Goal: Transaction & Acquisition: Complete application form

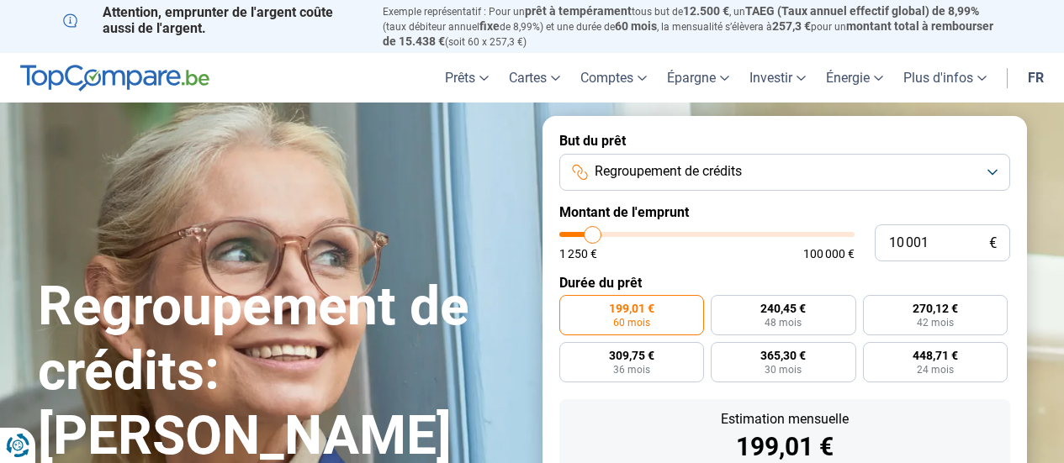
type input "11 000"
type input "11000"
type input "11 500"
type input "11500"
type input "12 500"
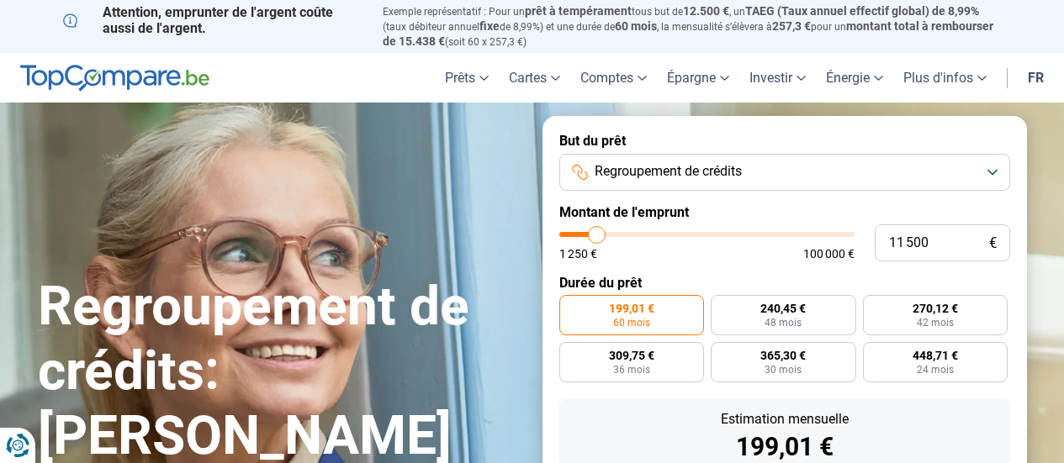
type input "12500"
type input "16 000"
type input "16000"
type input "18 750"
type input "18750"
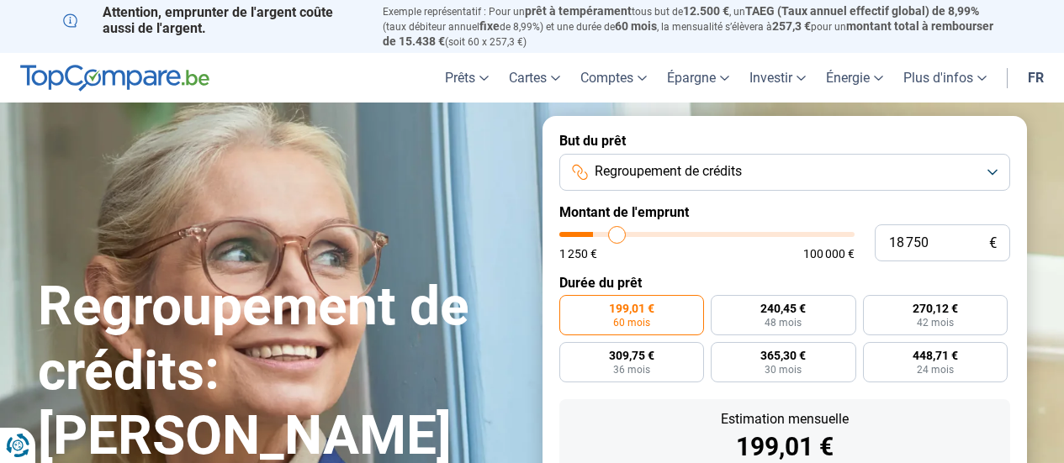
type input "21 500"
type input "21500"
type input "23 250"
type input "23250"
type input "23 750"
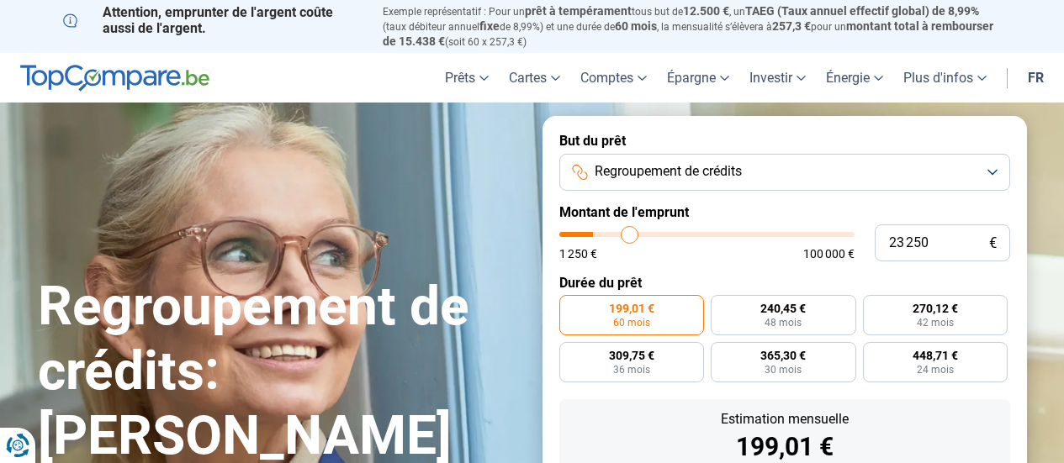
type input "23750"
type input "24 000"
type input "24000"
type input "24 250"
type input "24250"
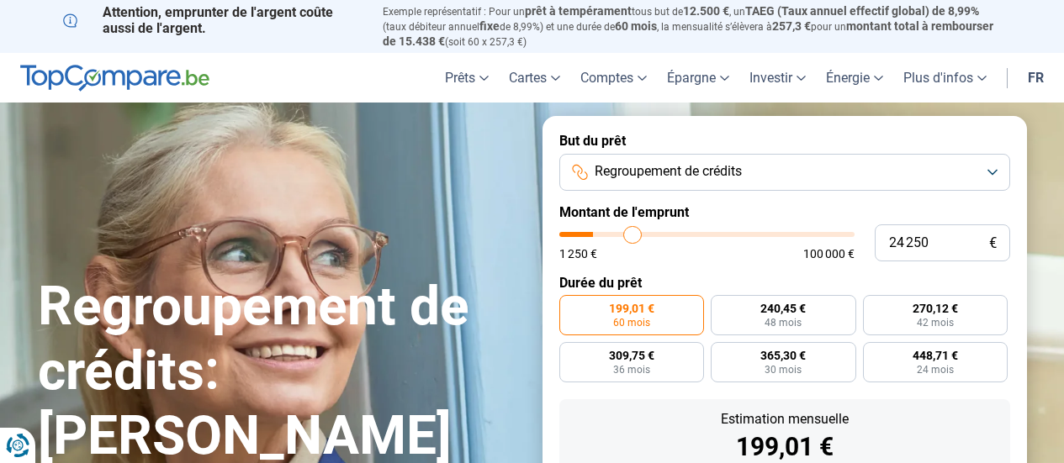
type input "25 000"
type input "25000"
type input "27 500"
type input "27500"
type input "29 250"
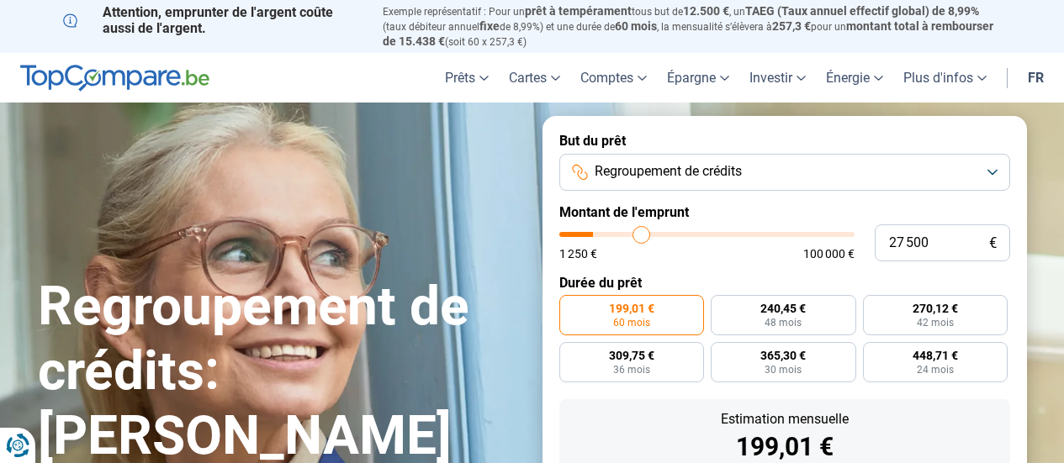
type input "29250"
type input "31 500"
type input "31500"
type input "32 500"
type input "32500"
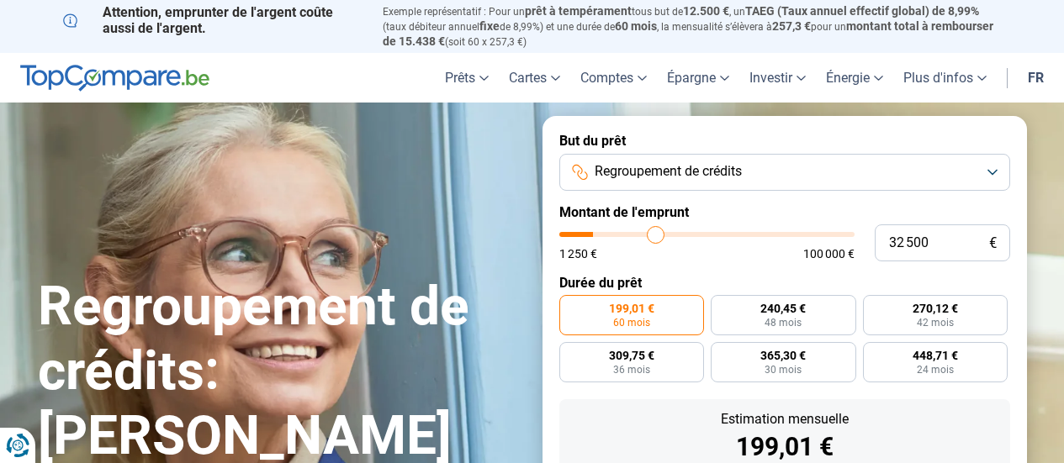
type input "32 750"
type input "32750"
type input "33 000"
type input "33000"
type input "33 500"
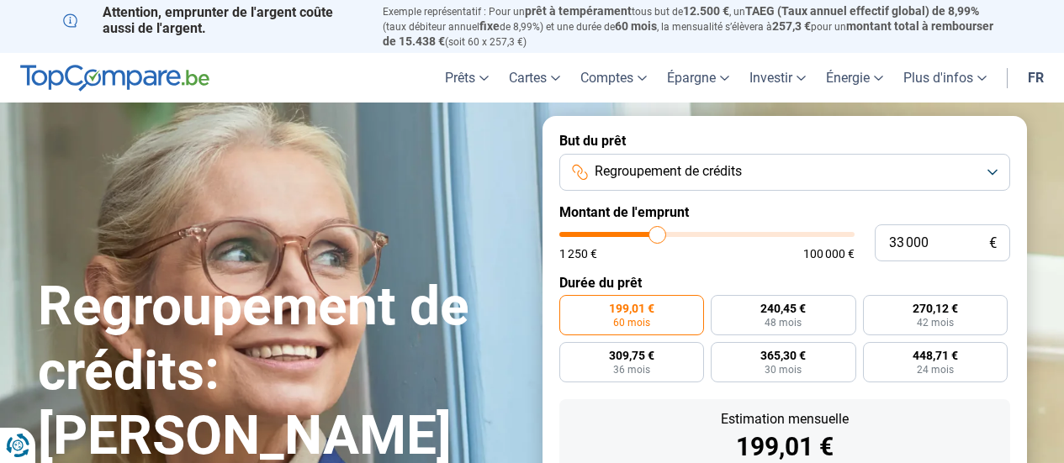
type input "33500"
type input "33 750"
type input "33750"
type input "34 750"
type input "34750"
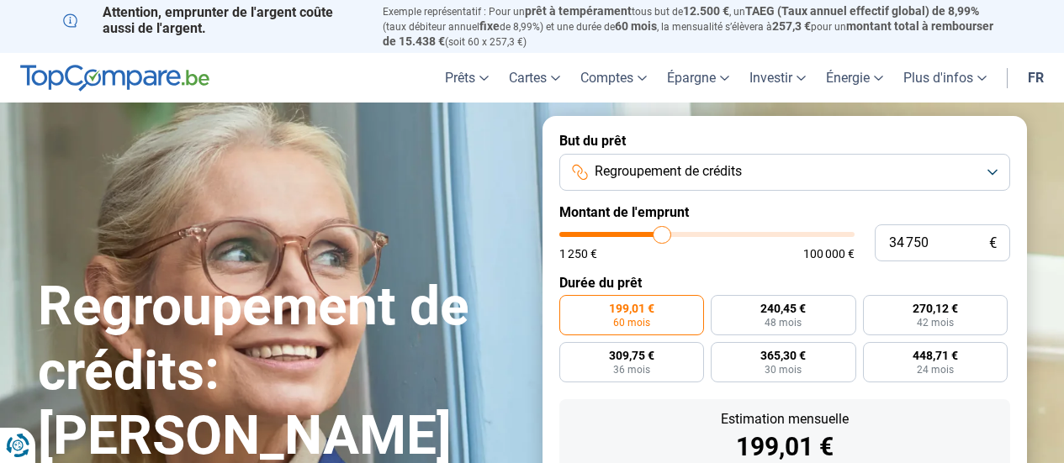
type input "35 750"
type input "35750"
type input "36 500"
type input "36500"
type input "36 750"
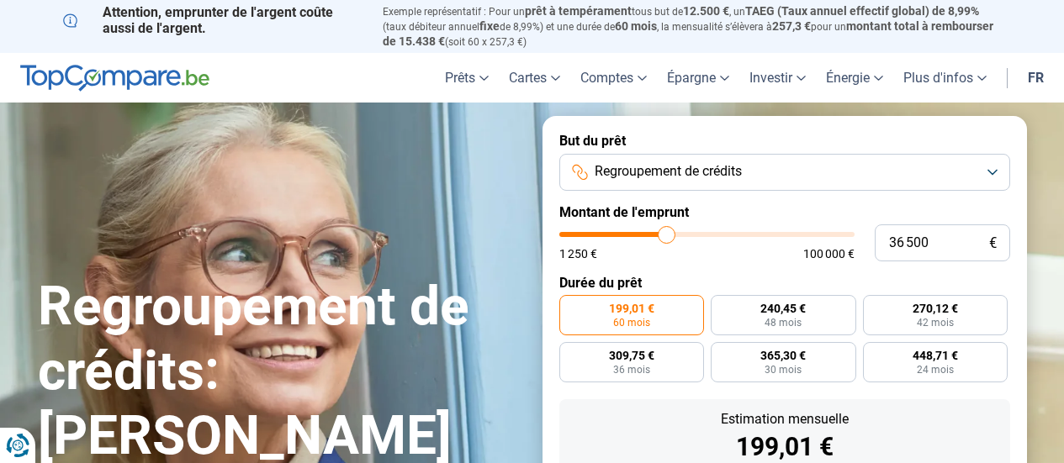
type input "36750"
type input "37 000"
type input "37000"
type input "37 250"
type input "37250"
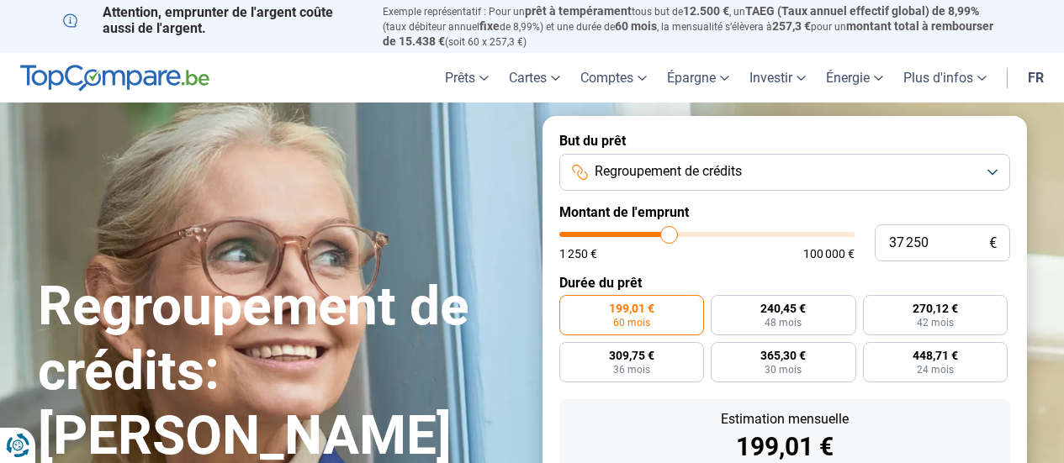
type input "38 500"
type input "38500"
type input "39 250"
type input "39250"
type input "39 750"
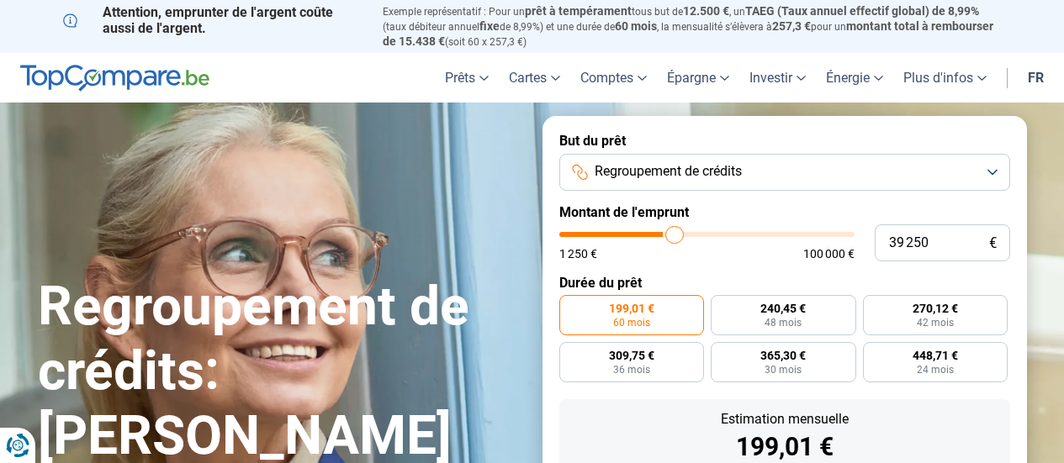
type input "39750"
type input "40 000"
type input "40000"
type input "40 250"
type input "40250"
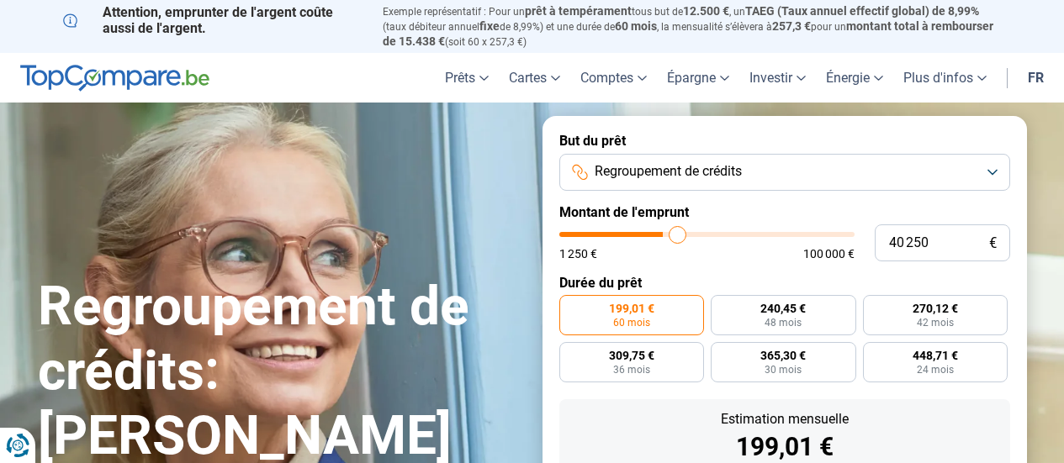
type input "40 750"
type input "40750"
type input "41 000"
type input "41000"
type input "42 750"
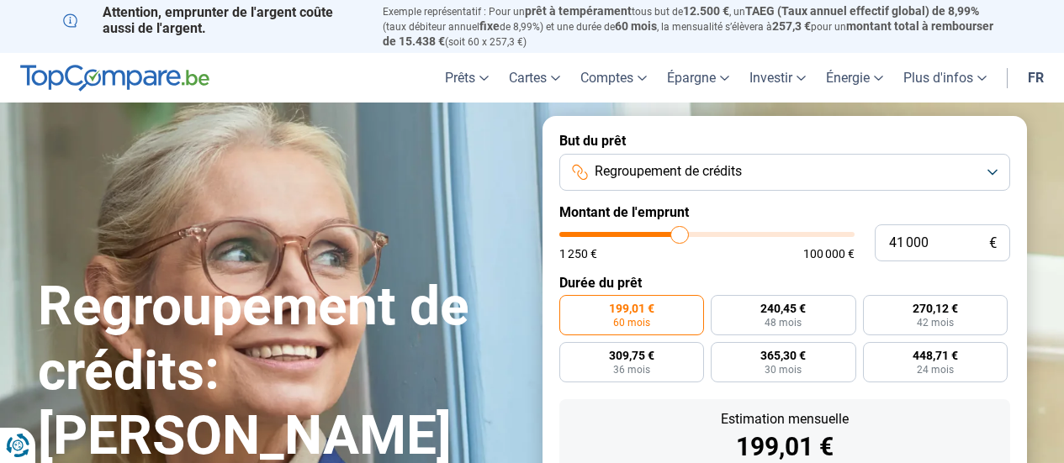
type input "42750"
type input "44 250"
type input "44250"
type input "46 250"
type input "46250"
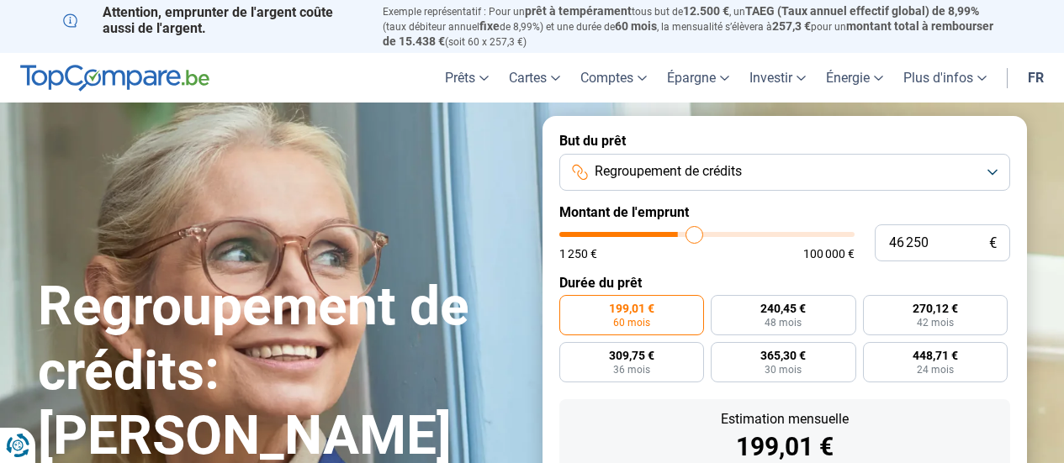
type input "47 000"
type input "47000"
type input "47 500"
type input "47500"
type input "47 750"
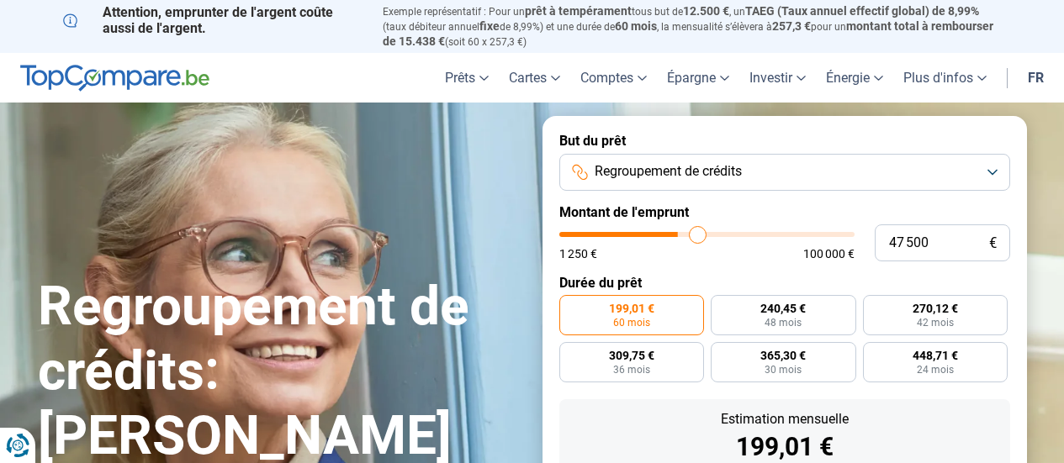
type input "47750"
type input "47 500"
type input "47500"
type input "46 500"
type input "46500"
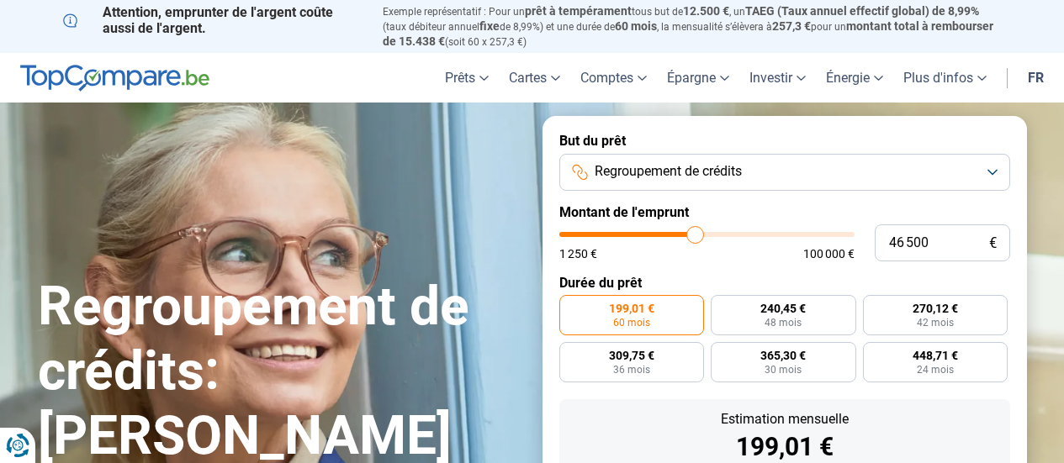
type input "45 000"
type input "45000"
type input "43 500"
type input "43500"
type input "42 500"
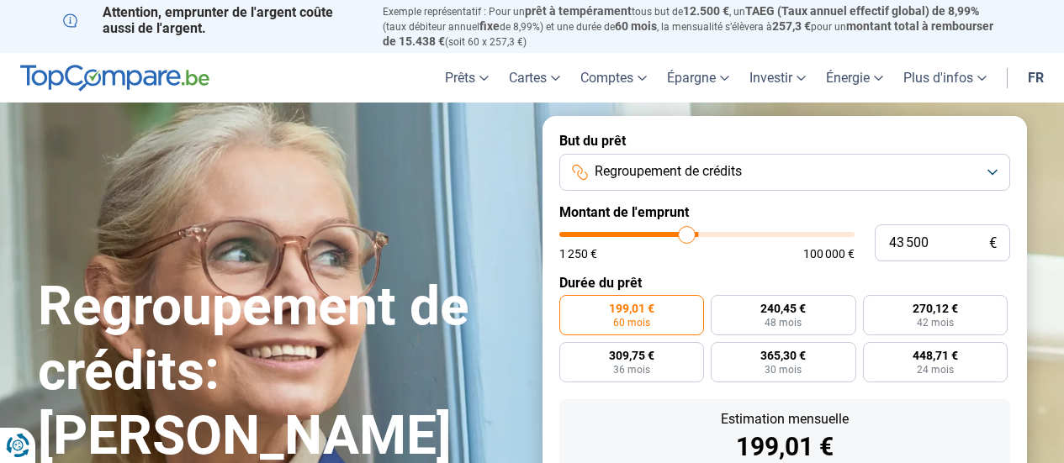
type input "42500"
type input "41 750"
type input "41750"
type input "41 250"
type input "41250"
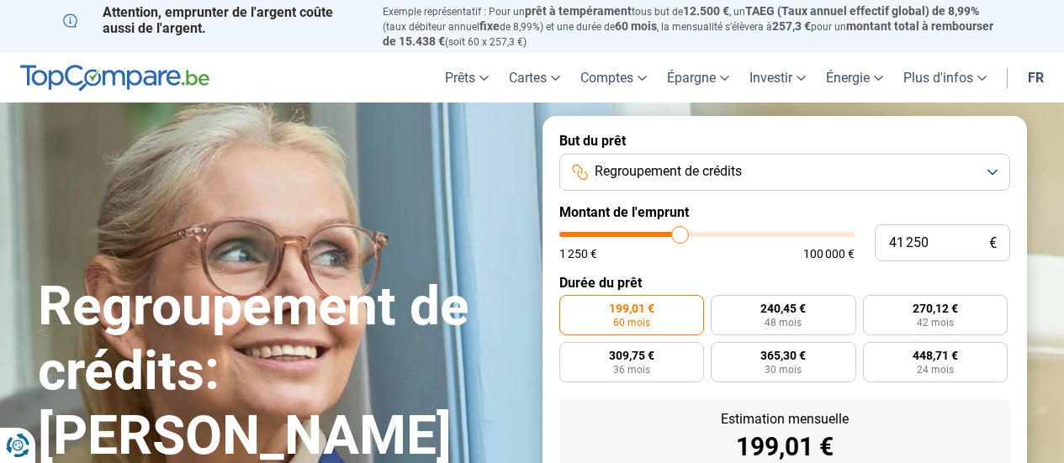
type input "41 000"
type input "41000"
type input "40 250"
type input "40250"
type input "39 750"
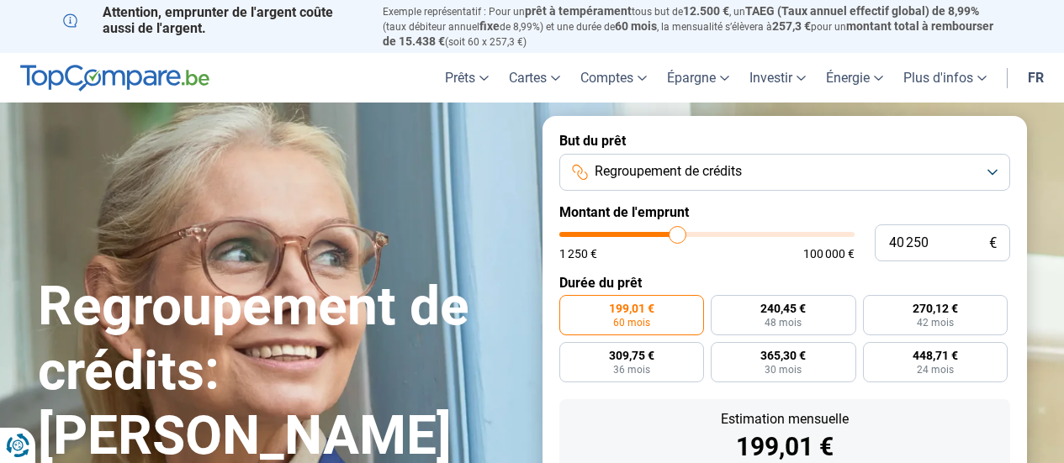
type input "39750"
type input "39 000"
type input "39000"
type input "38 500"
type input "38500"
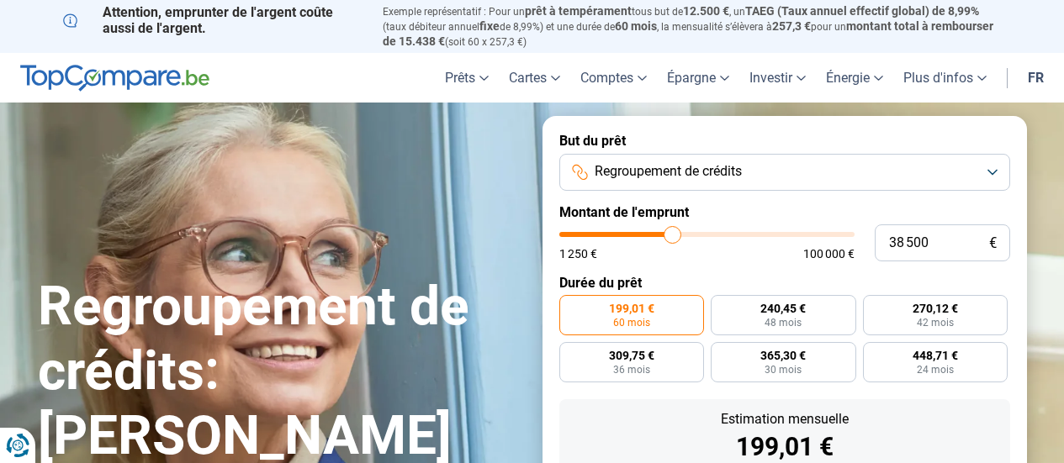
type input "38 000"
type input "38000"
type input "37 250"
type input "37250"
type input "36 500"
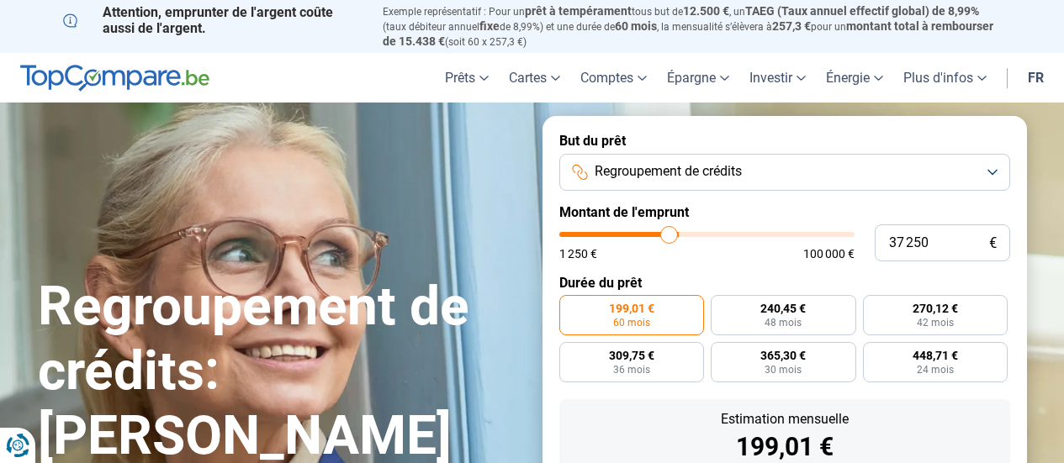
type input "36500"
type input "36 000"
type input "36000"
type input "35 750"
type input "35750"
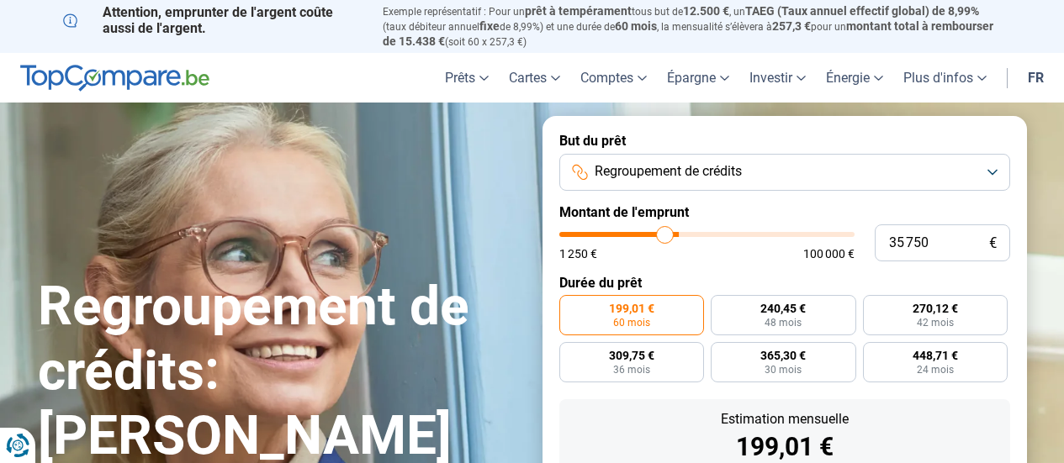
type input "35 500"
type input "35500"
type input "35 250"
type input "35250"
type input "35 000"
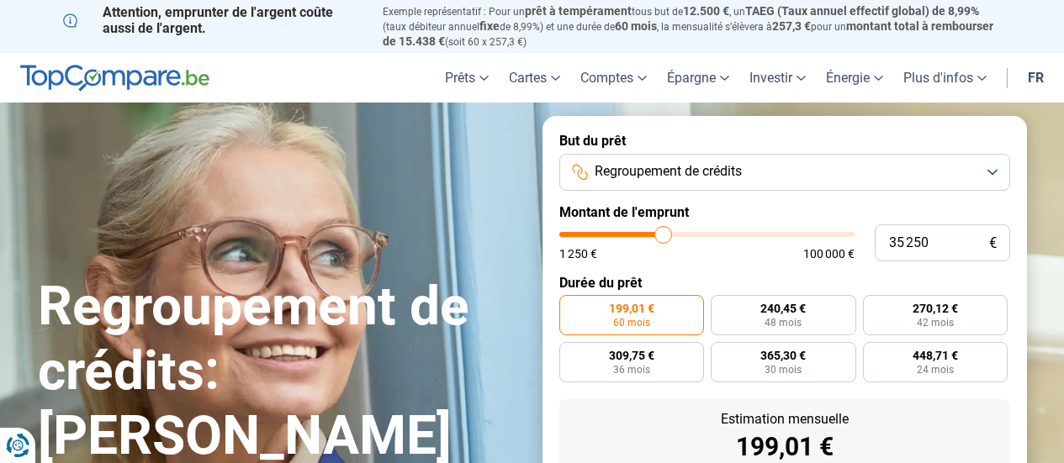
type input "35000"
type input "34 750"
type input "34750"
type input "34 250"
type input "34250"
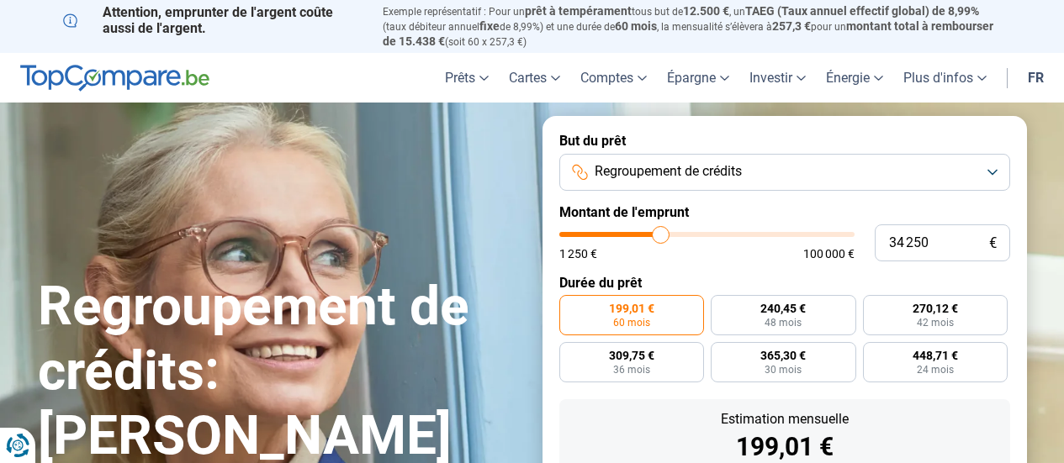
type input "33 750"
type input "33750"
type input "33 000"
type input "33000"
type input "32 500"
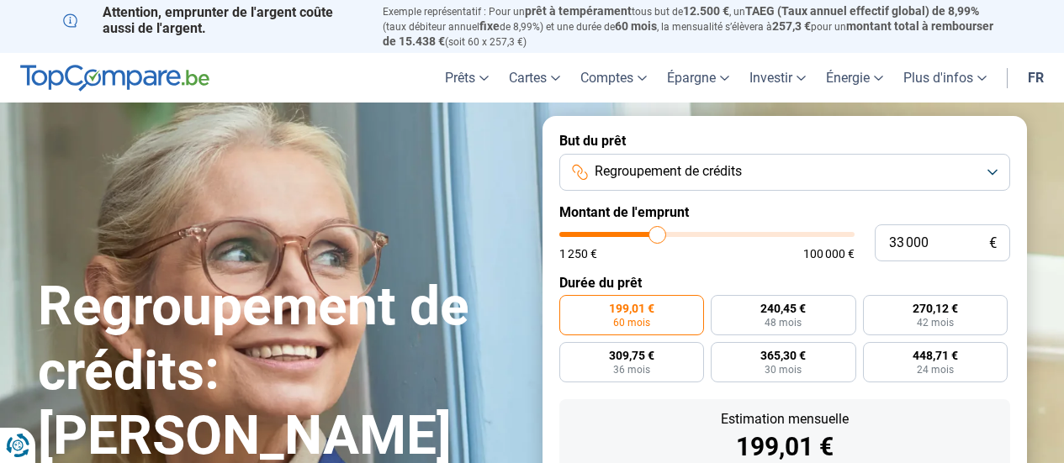
type input "32500"
type input "32 250"
type input "32250"
type input "32 000"
type input "32000"
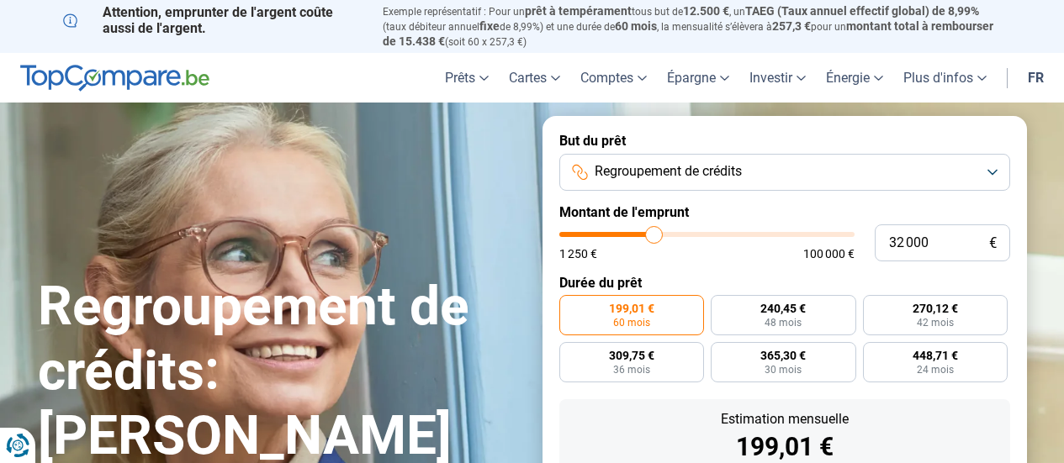
type input "31 750"
type input "31750"
type input "31 500"
type input "31500"
type input "31 250"
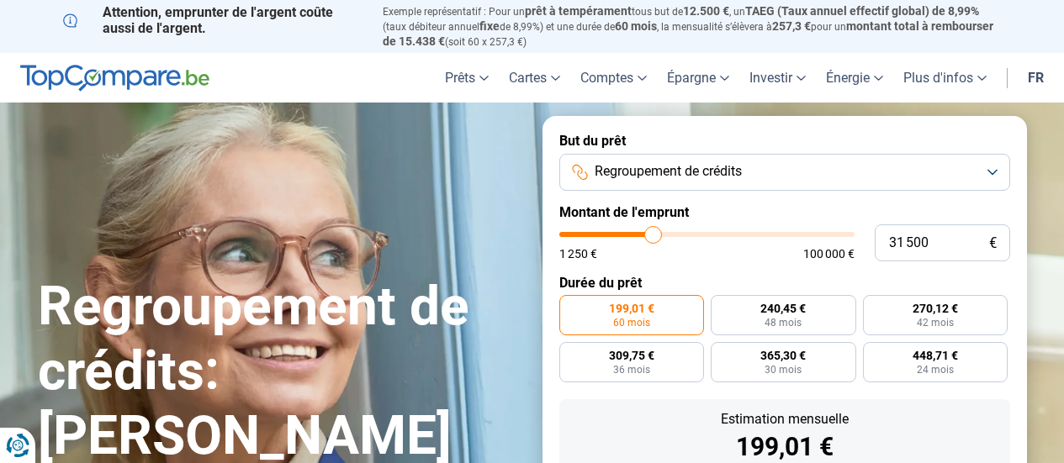
type input "31250"
type input "30 750"
type input "30750"
type input "30 500"
type input "30500"
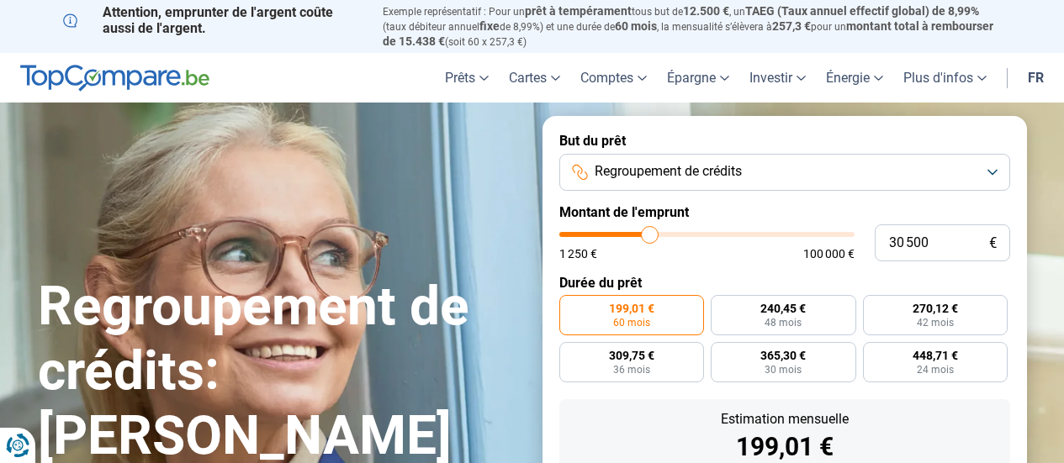
type input "30 250"
type input "30250"
type input "30 000"
type input "30000"
type input "29 750"
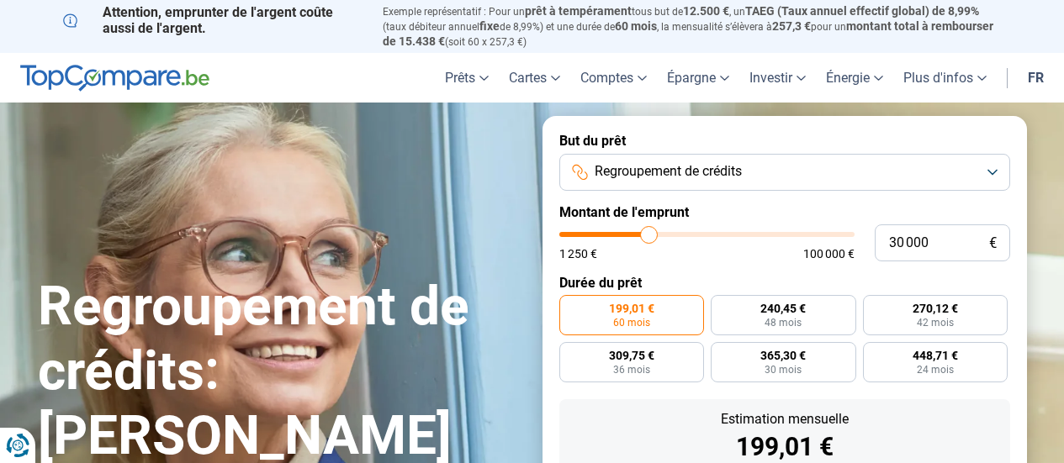
type input "29750"
type input "30 000"
type input "30000"
type input "30 500"
type input "30500"
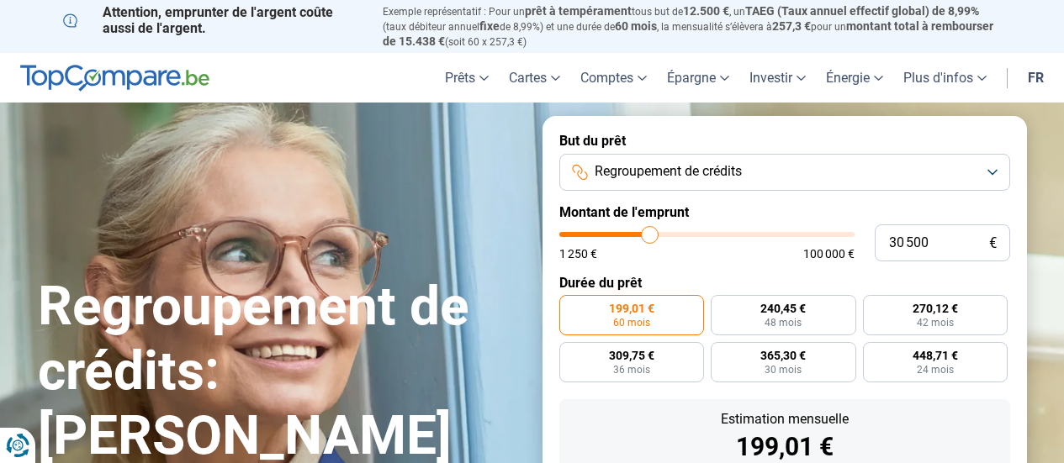
type input "31 250"
type input "31250"
type input "30 750"
type input "30750"
type input "30 500"
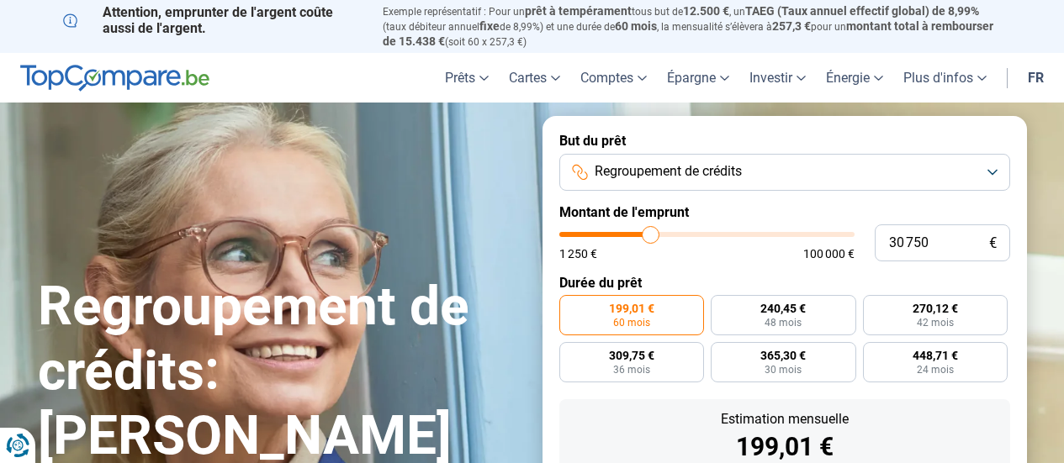
type input "30500"
type input "30 250"
type input "30250"
type input "30 000"
drag, startPoint x: 596, startPoint y: 233, endPoint x: 649, endPoint y: 232, distance: 53.0
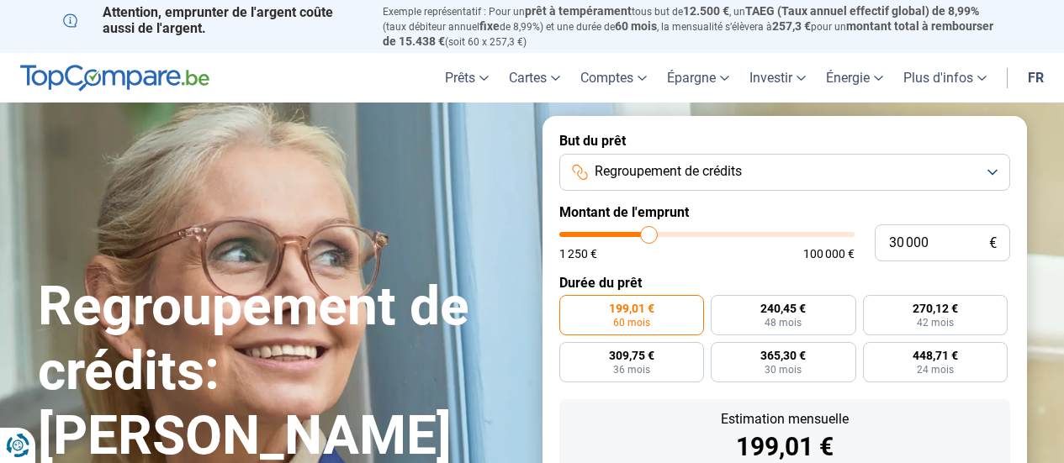
type input "30000"
click at [649, 232] on input "range" at bounding box center [706, 234] width 295 height 5
radio input "false"
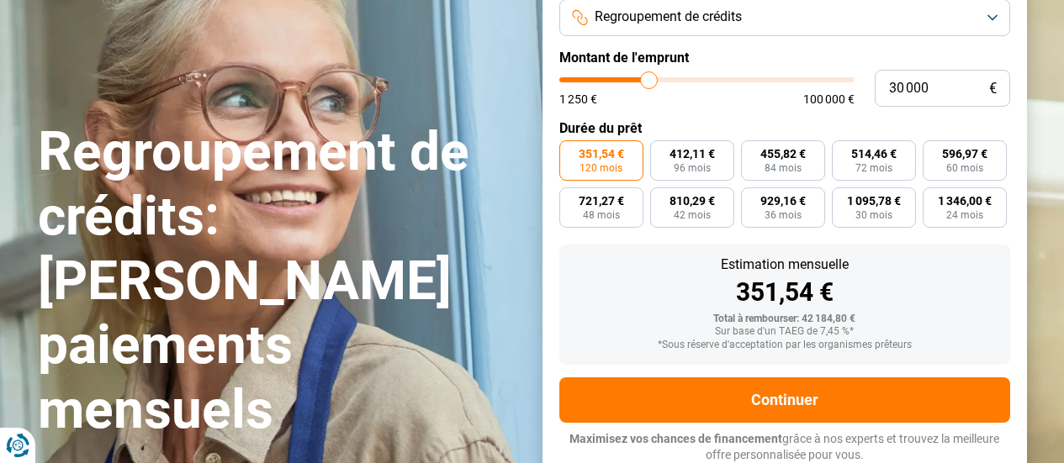
scroll to position [156, 0]
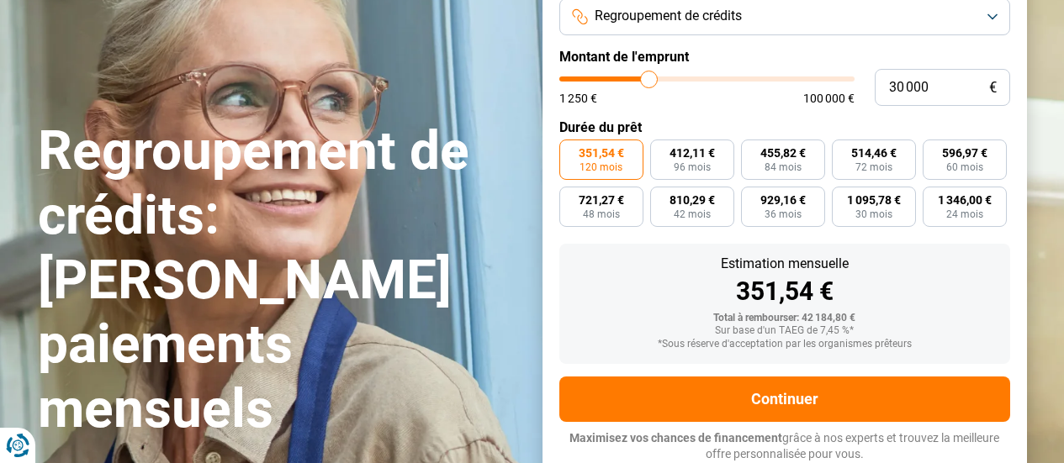
type input "30 500"
type input "30500"
type input "30 250"
type input "30250"
type input "30 000"
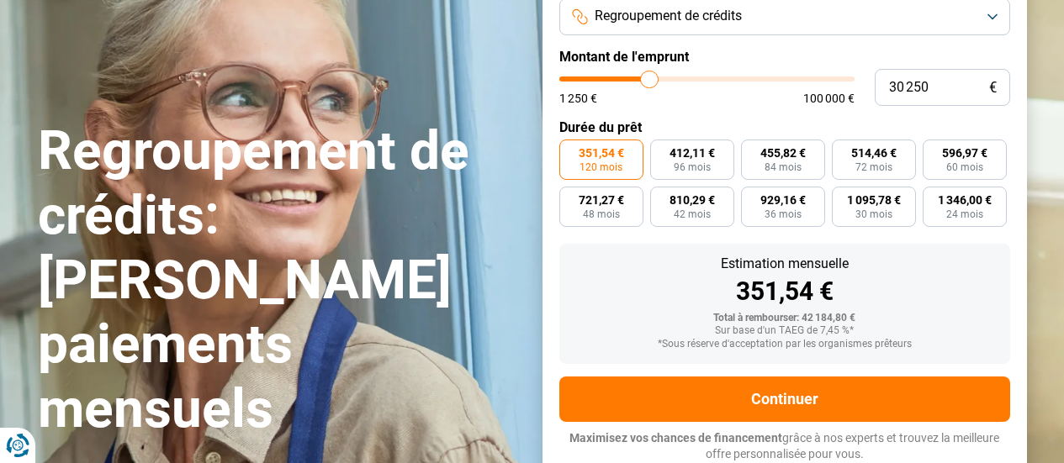
type input "30000"
type input "29 750"
type input "29750"
type input "29 500"
type input "29500"
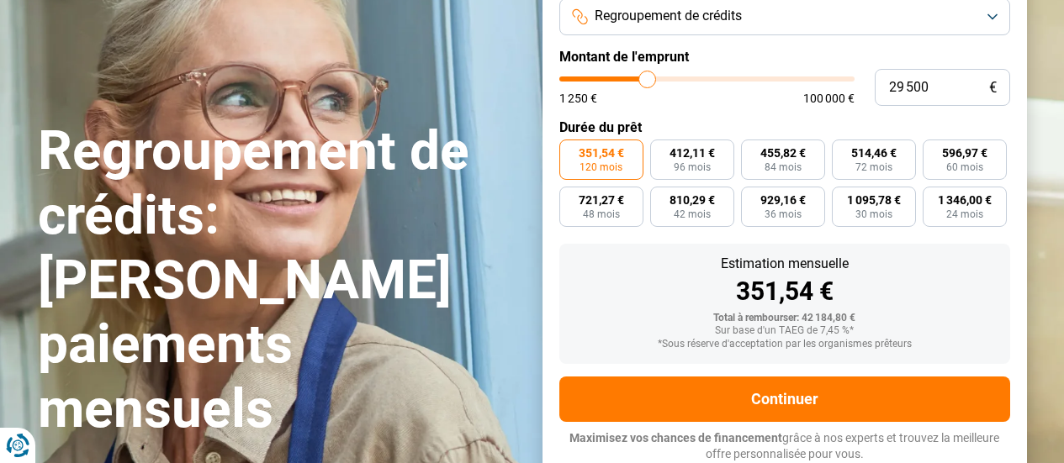
type input "29 250"
type input "29250"
type input "28 250"
type input "28250"
type input "27 750"
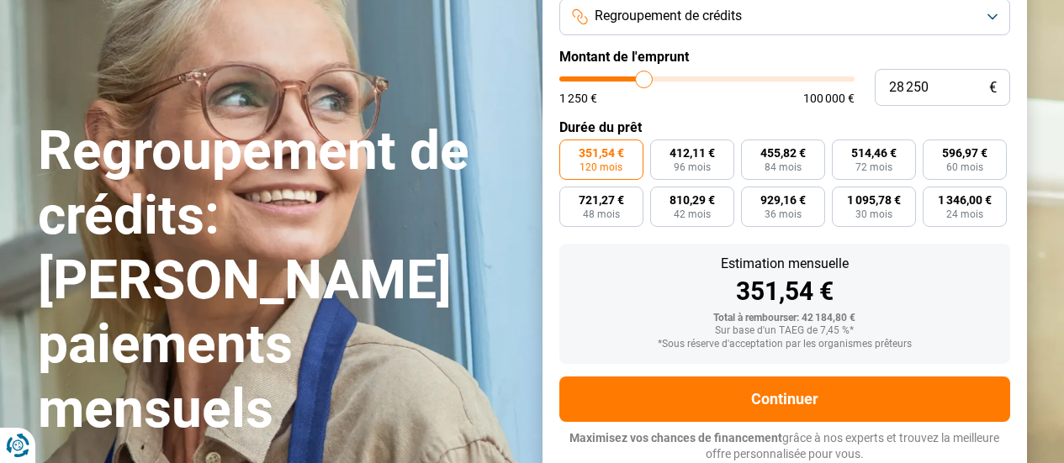
type input "27750"
type input "27 000"
type input "27000"
type input "26 500"
type input "26500"
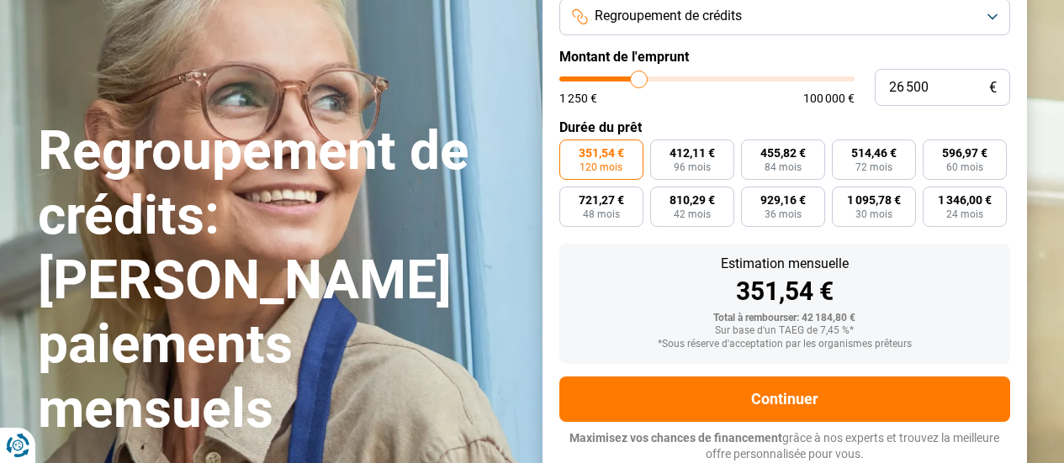
type input "25 750"
type input "25750"
type input "25 500"
type input "25500"
type input "25 000"
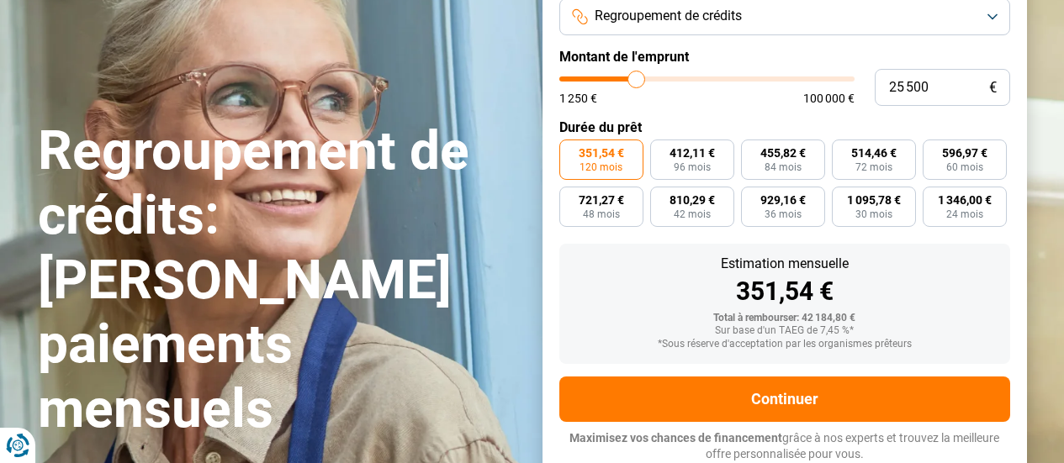
type input "25000"
type input "24 750"
type input "24750"
type input "24 250"
type input "24250"
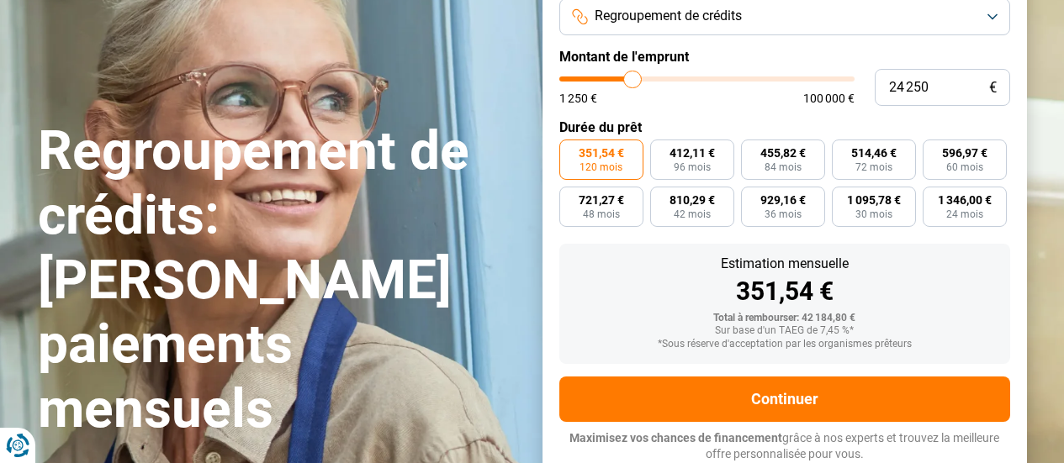
type input "24 000"
type input "24000"
type input "23 750"
type input "23750"
type input "23 500"
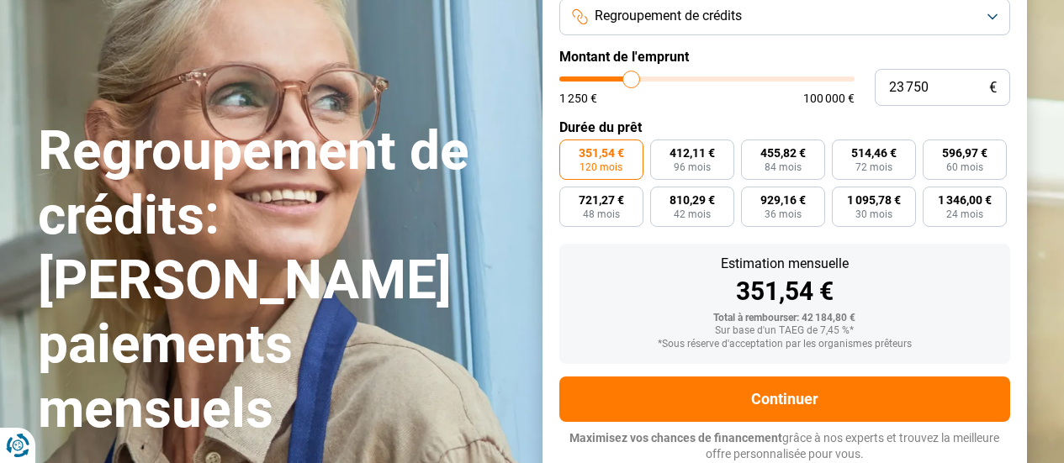
type input "23500"
type input "22 750"
type input "22750"
type input "21 750"
drag, startPoint x: 650, startPoint y: 77, endPoint x: 624, endPoint y: 80, distance: 26.3
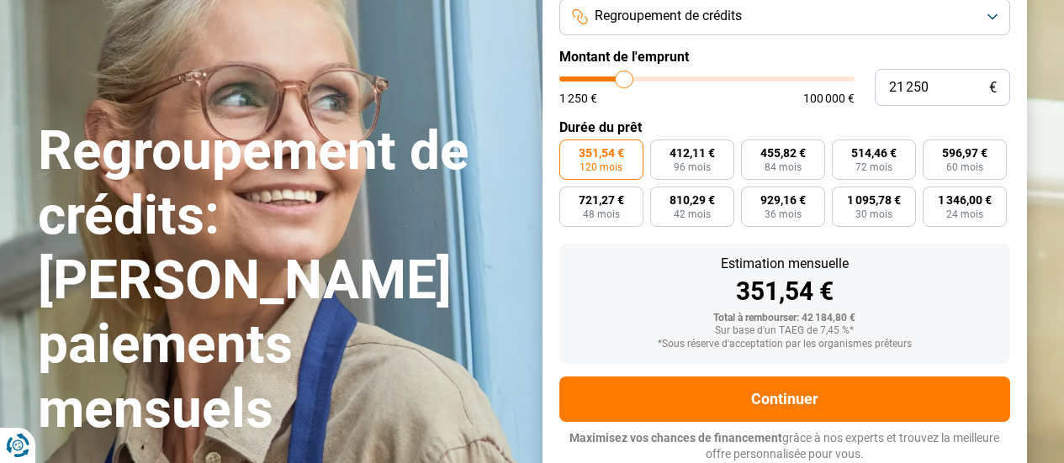
click at [624, 80] on input "range" at bounding box center [706, 79] width 295 height 5
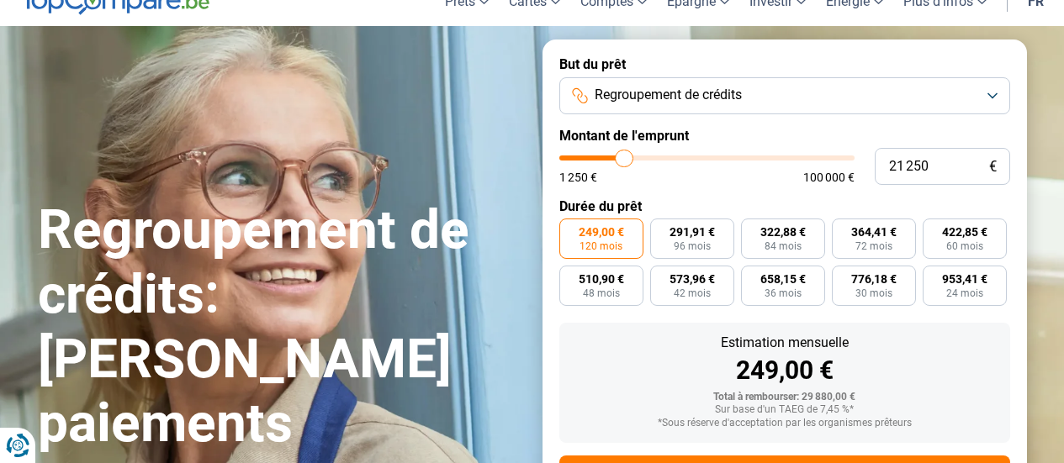
scroll to position [71, 0]
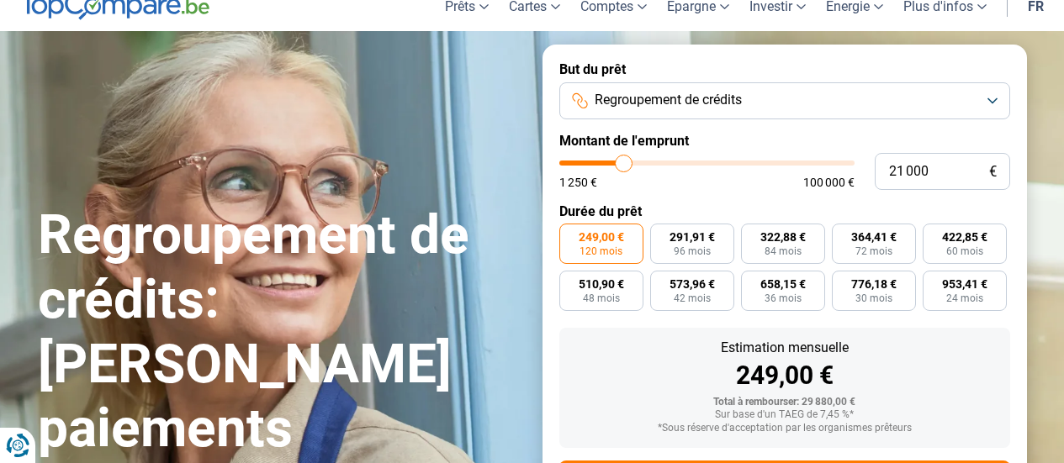
drag, startPoint x: 627, startPoint y: 163, endPoint x: 623, endPoint y: 155, distance: 9.1
click at [623, 161] on input "range" at bounding box center [706, 163] width 295 height 5
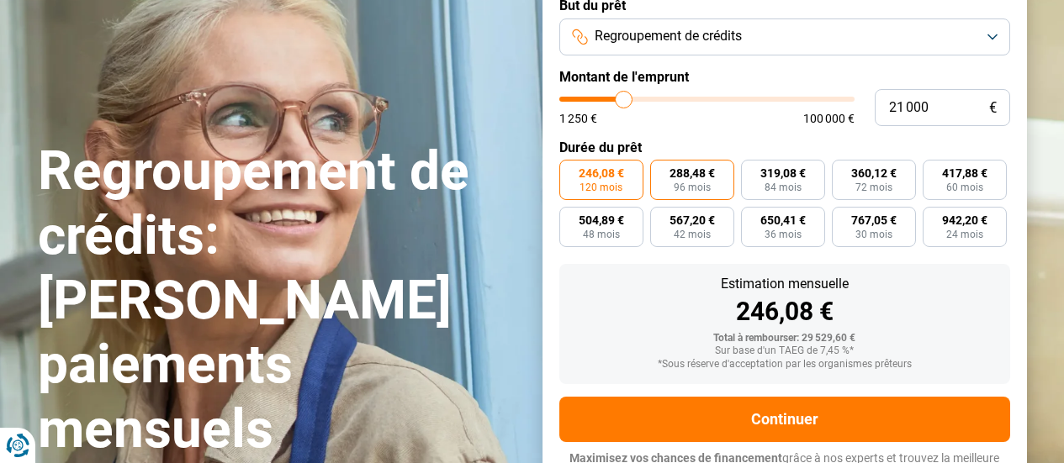
scroll to position [156, 0]
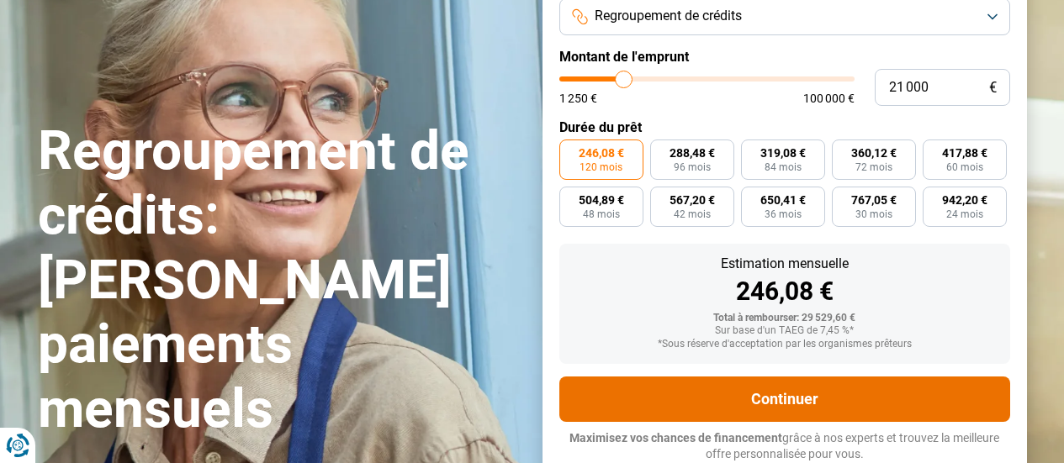
click at [769, 389] on button "Continuer" at bounding box center [784, 399] width 451 height 45
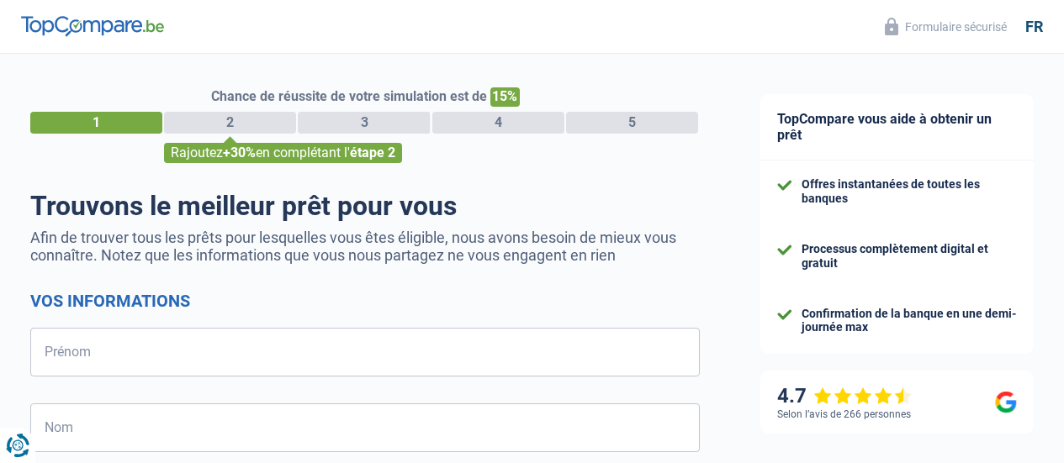
select select "32"
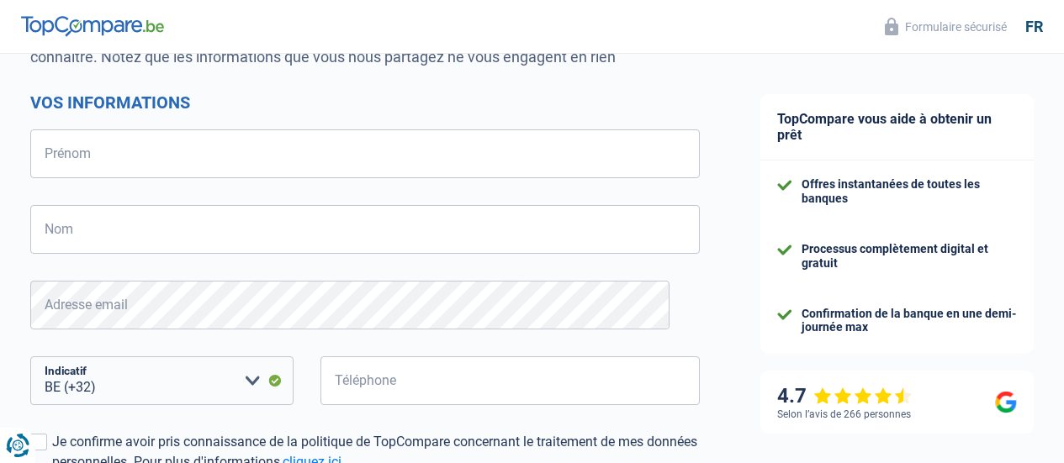
scroll to position [84, 0]
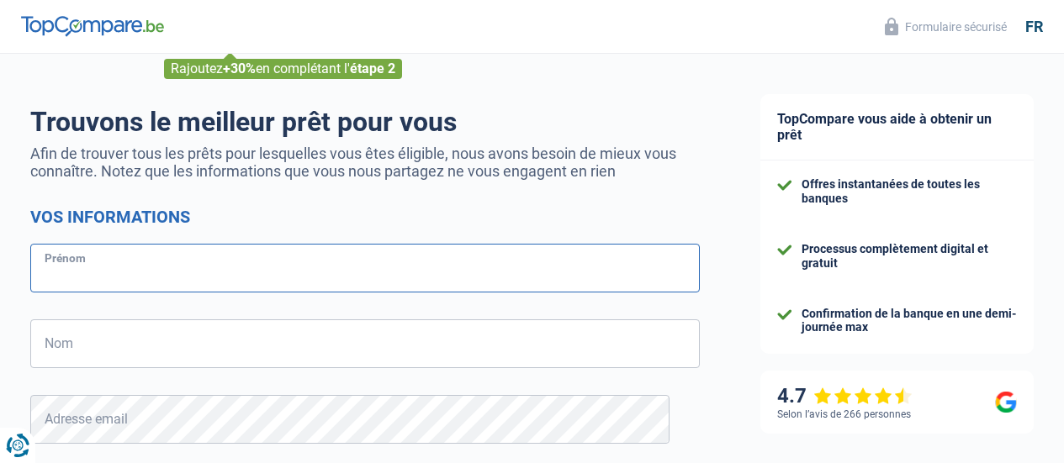
click at [241, 265] on input "Prénom" at bounding box center [365, 268] width 670 height 49
type input "Vincent"
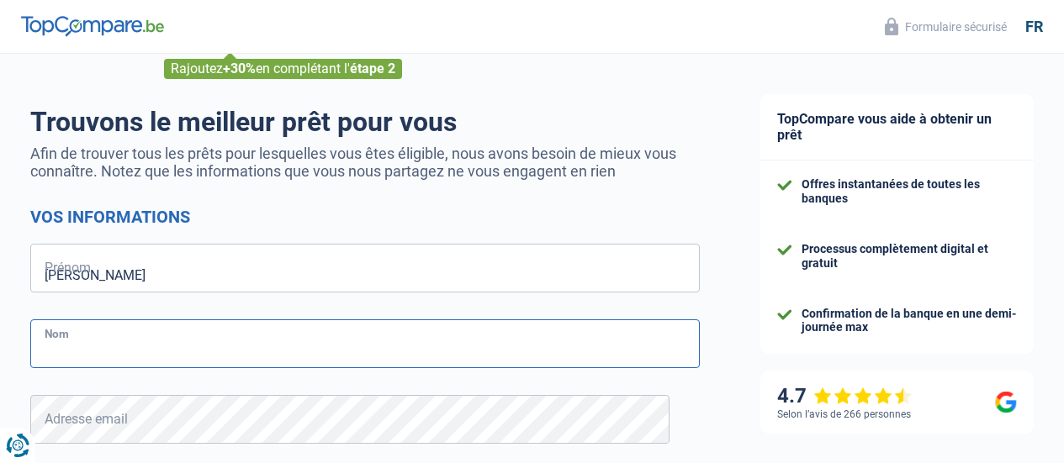
type input "Mamdy"
type input "471124603"
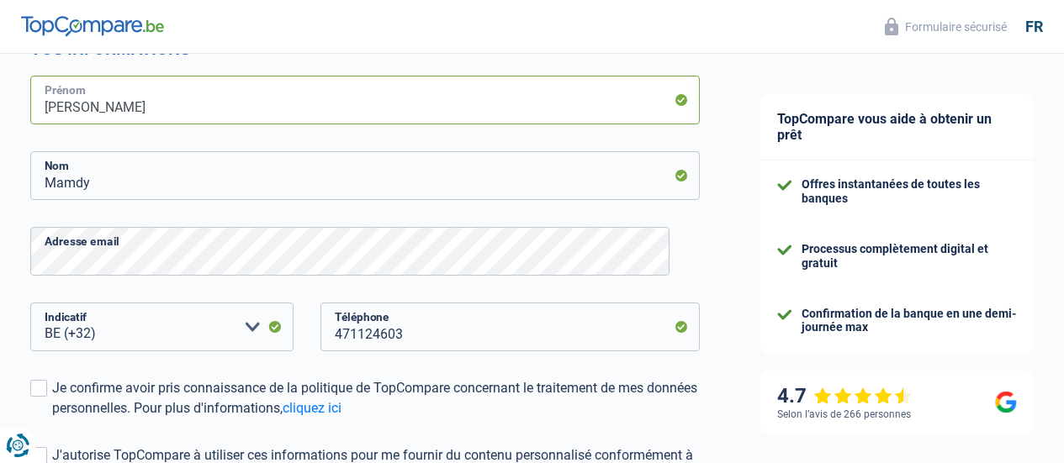
scroll to position [421, 0]
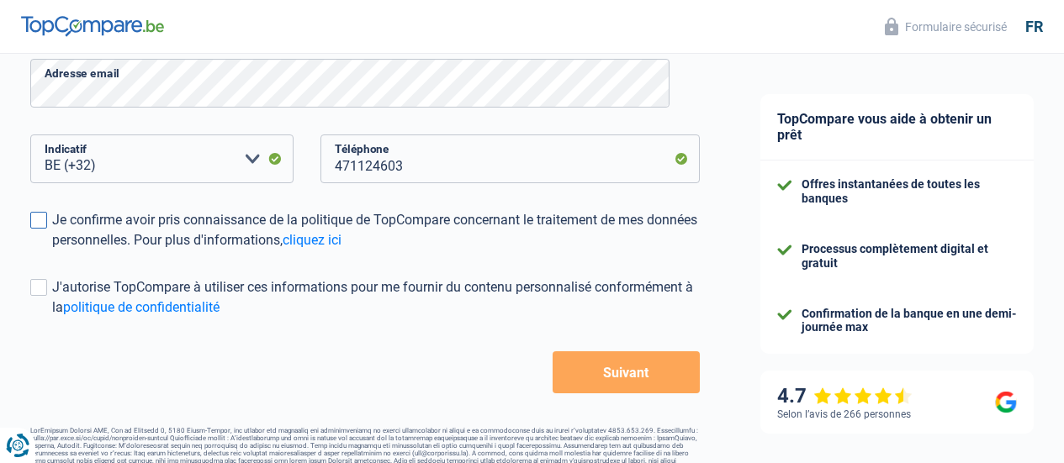
click at [47, 220] on span at bounding box center [38, 220] width 17 height 17
click at [52, 251] on input "Je confirme avoir pris connaissance de la politique de TopCompare concernant le…" at bounding box center [52, 251] width 0 height 0
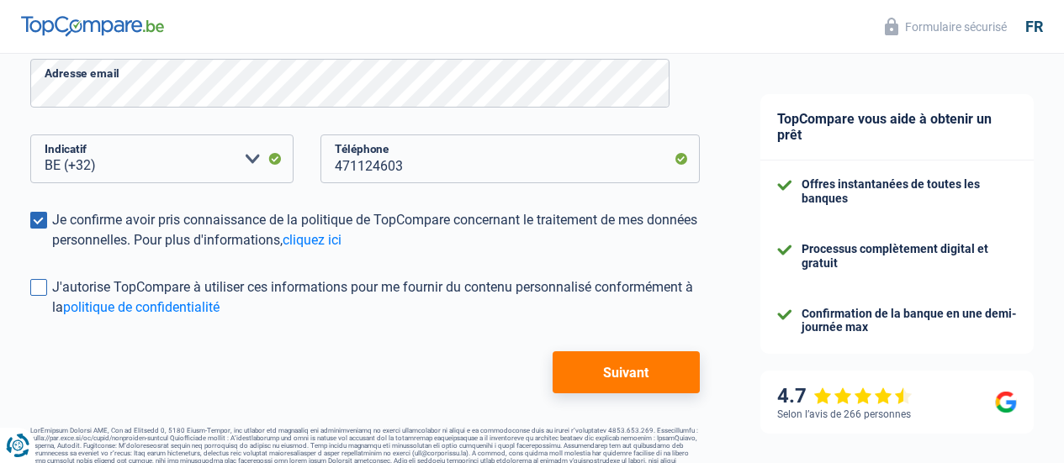
click at [47, 287] on span at bounding box center [38, 287] width 17 height 17
click at [52, 318] on input "J'autorise TopCompare à utiliser ces informations pour me fournir du contenu pe…" at bounding box center [52, 318] width 0 height 0
click at [618, 380] on button "Suivant" at bounding box center [626, 373] width 147 height 42
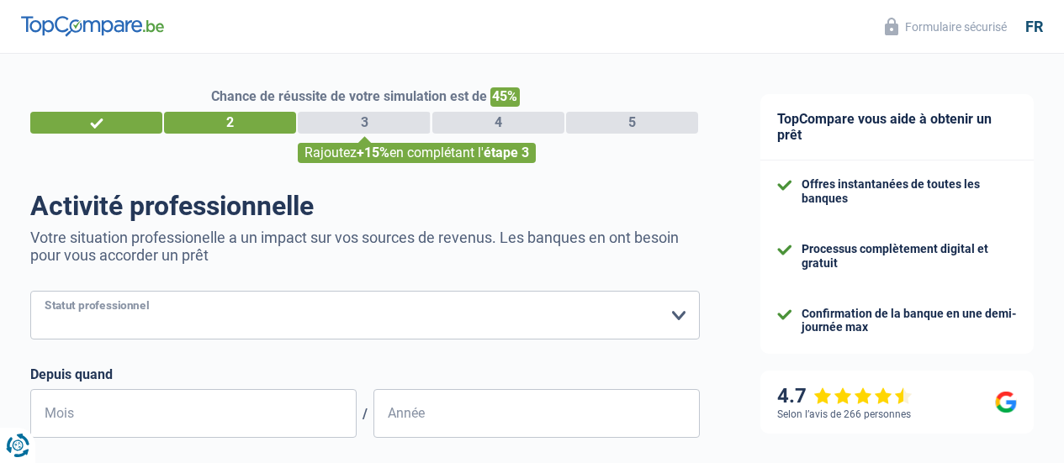
click at [449, 322] on select "Ouvrier Employé privé Employé public Invalide Indépendant Pensionné Chômeur Mut…" at bounding box center [365, 315] width 670 height 49
select select "privateEmployee"
click at [45, 292] on select "Ouvrier Employé privé Employé public Invalide Indépendant Pensionné Chômeur Mut…" at bounding box center [365, 315] width 670 height 49
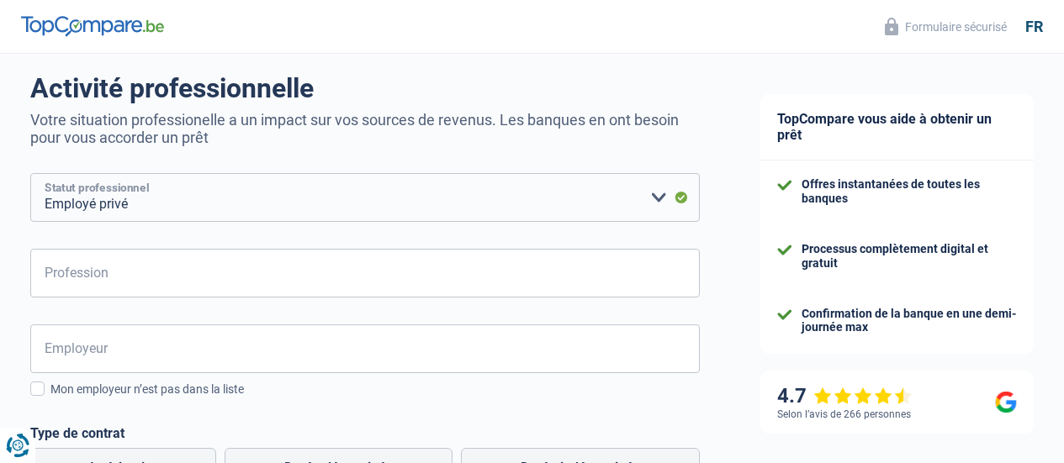
scroll to position [168, 0]
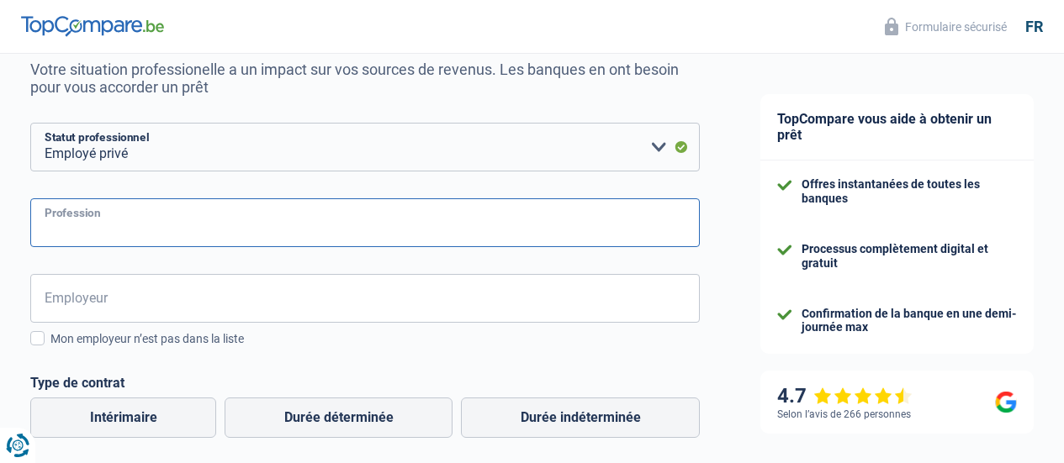
click at [198, 210] on input "Profession" at bounding box center [365, 223] width 670 height 49
click at [201, 298] on input "Employeur" at bounding box center [365, 298] width 670 height 49
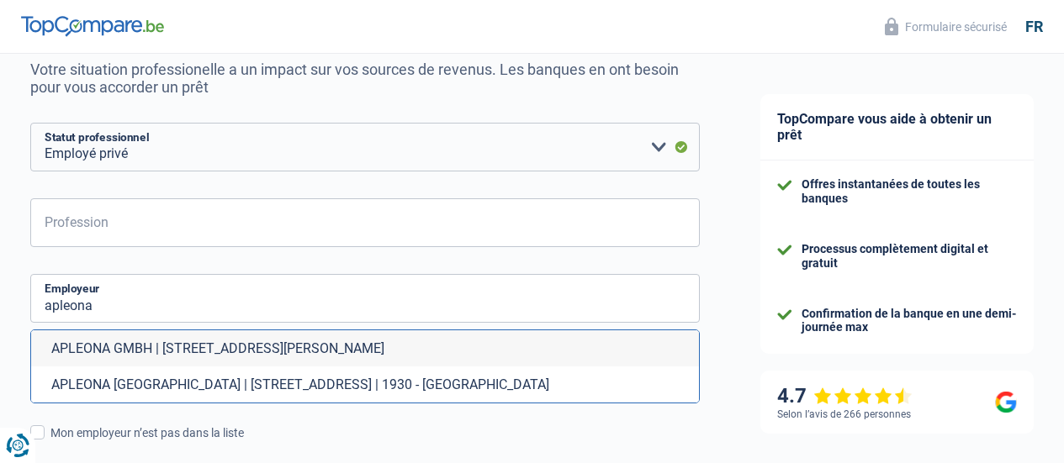
click at [207, 338] on li "APLEONA GMBH | An der Gehespitz, 50 | 63263 - Neu-Isenburg" at bounding box center [365, 349] width 668 height 36
type input "APLEONA GMBH | An der Gehespitz, 50 | 63263 - Neu-Isenburg"
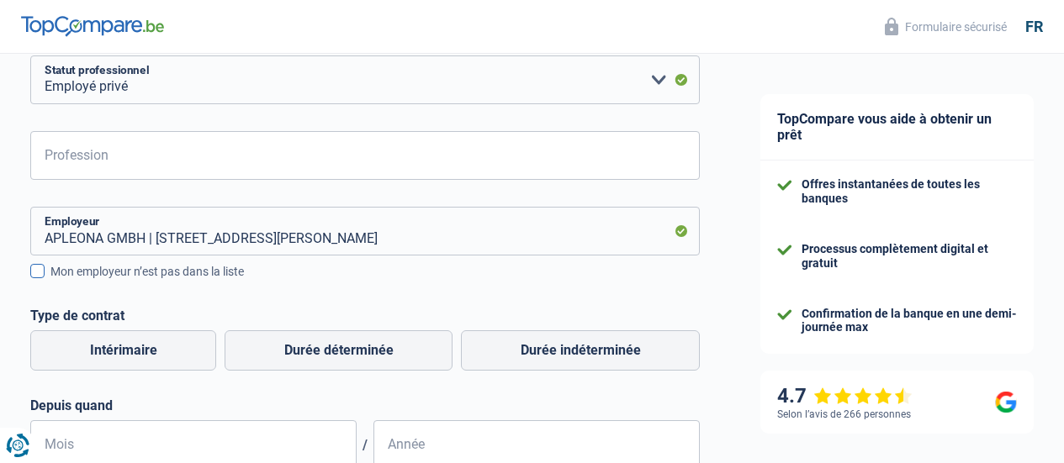
scroll to position [252, 0]
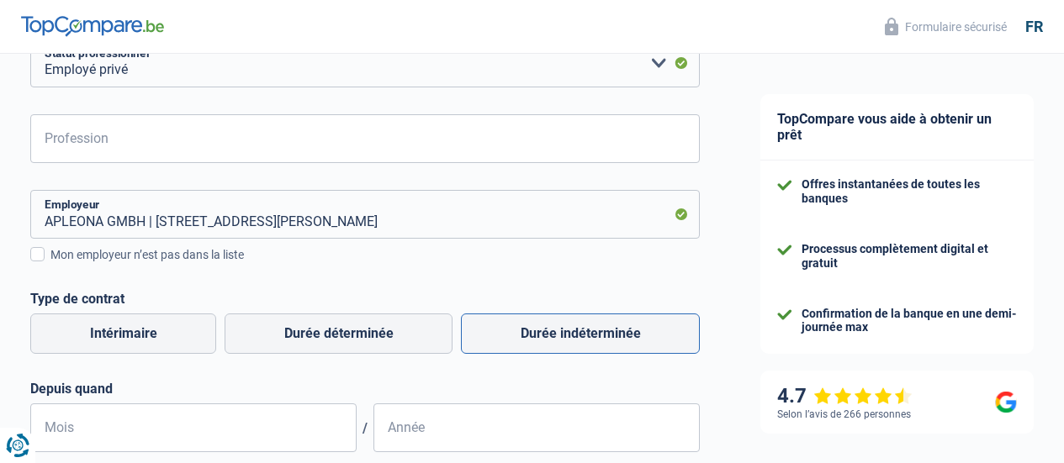
click at [499, 336] on label "Durée indéterminée" at bounding box center [580, 334] width 239 height 40
click at [499, 336] on input "Durée indéterminée" at bounding box center [580, 334] width 239 height 40
radio input "true"
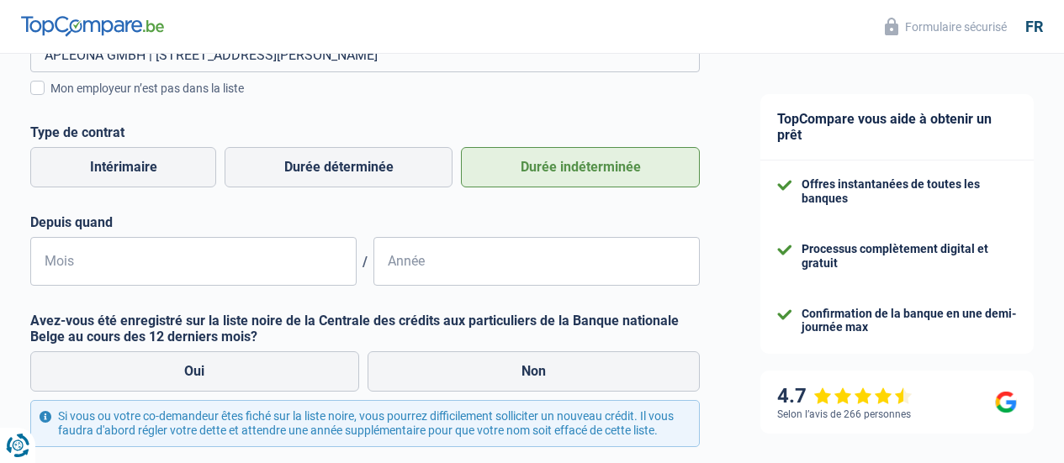
scroll to position [421, 0]
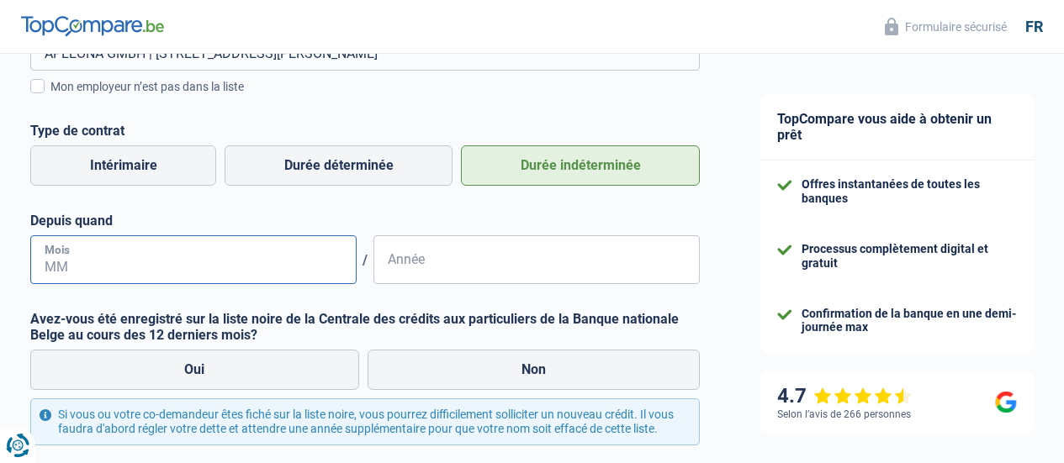
click at [262, 263] on input "Mois" at bounding box center [193, 260] width 326 height 49
type input "04"
click at [169, 261] on input "04" at bounding box center [193, 260] width 326 height 49
click at [401, 266] on input "Année" at bounding box center [536, 260] width 326 height 49
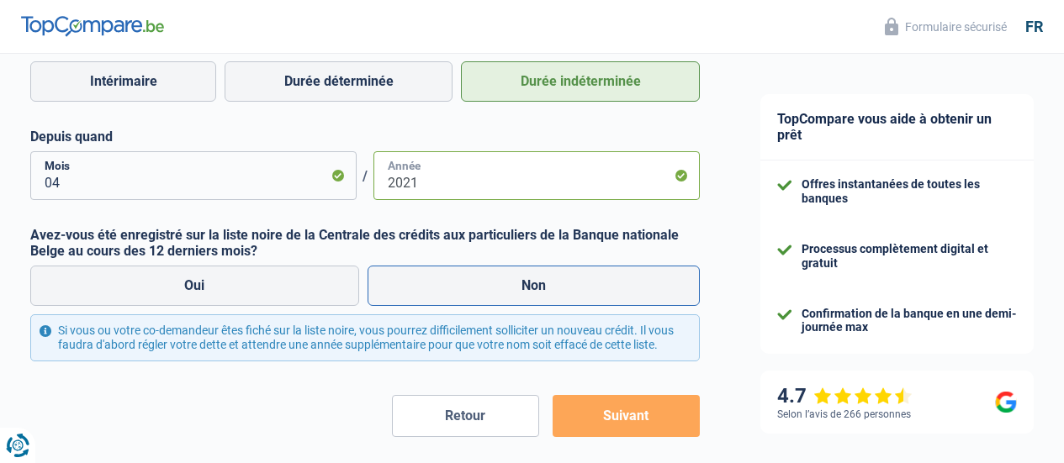
type input "2021"
click at [440, 282] on label "Non" at bounding box center [534, 286] width 333 height 40
click at [440, 282] on input "Non" at bounding box center [534, 286] width 333 height 40
radio input "true"
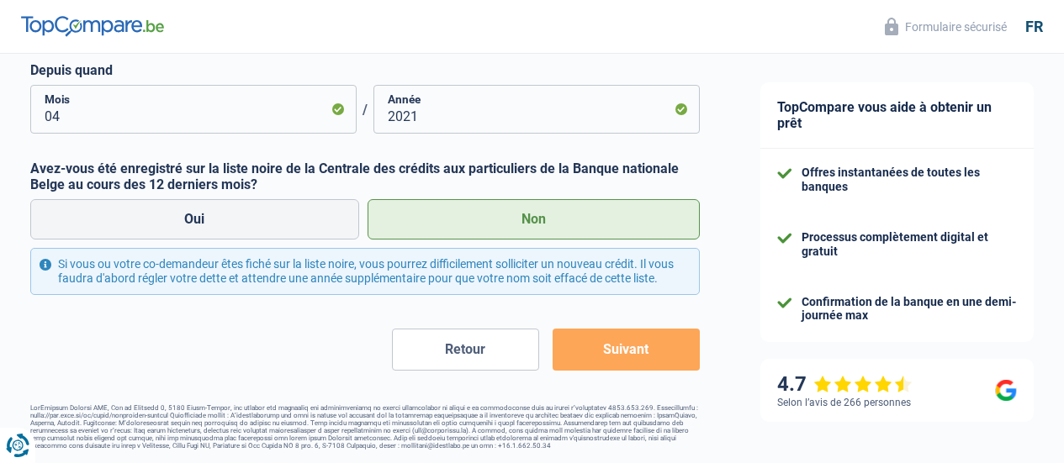
scroll to position [338, 0]
click at [628, 355] on button "Suivant" at bounding box center [626, 350] width 147 height 42
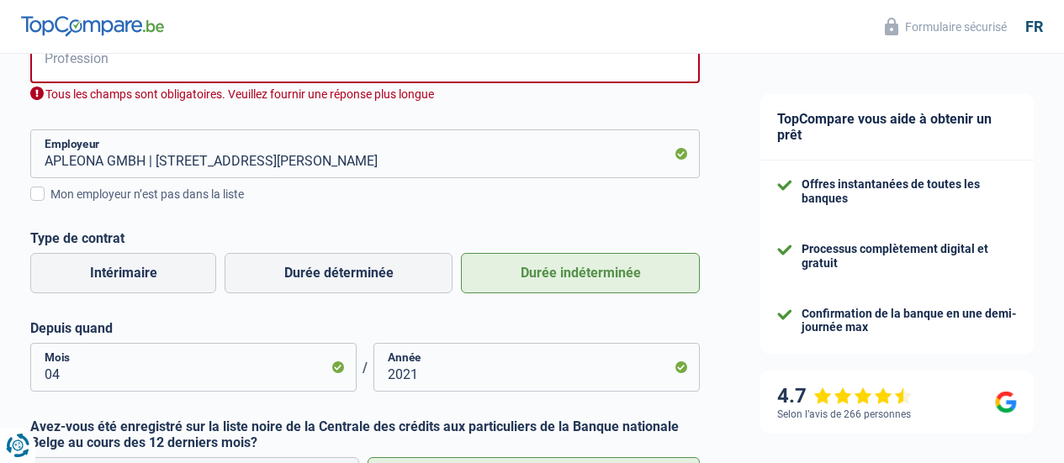
scroll to position [310, 0]
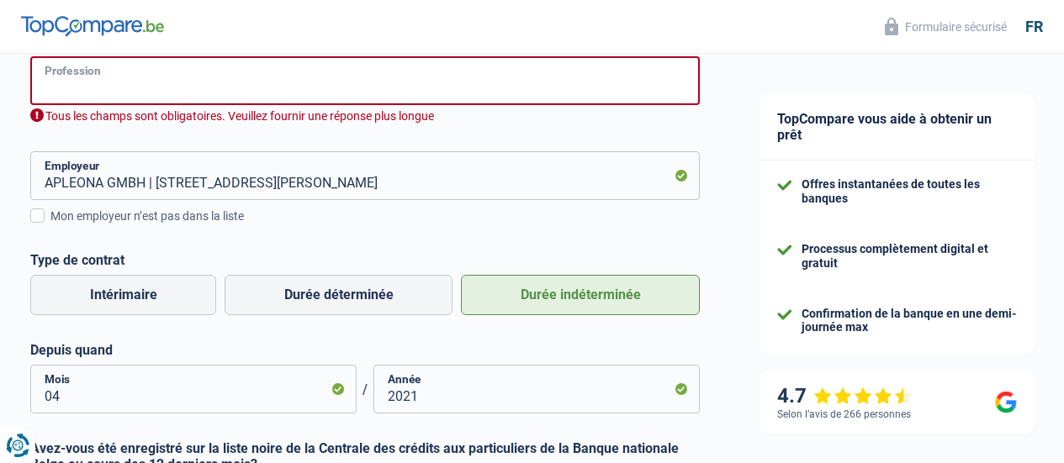
click at [267, 88] on input "Profession" at bounding box center [365, 80] width 670 height 49
type input "f"
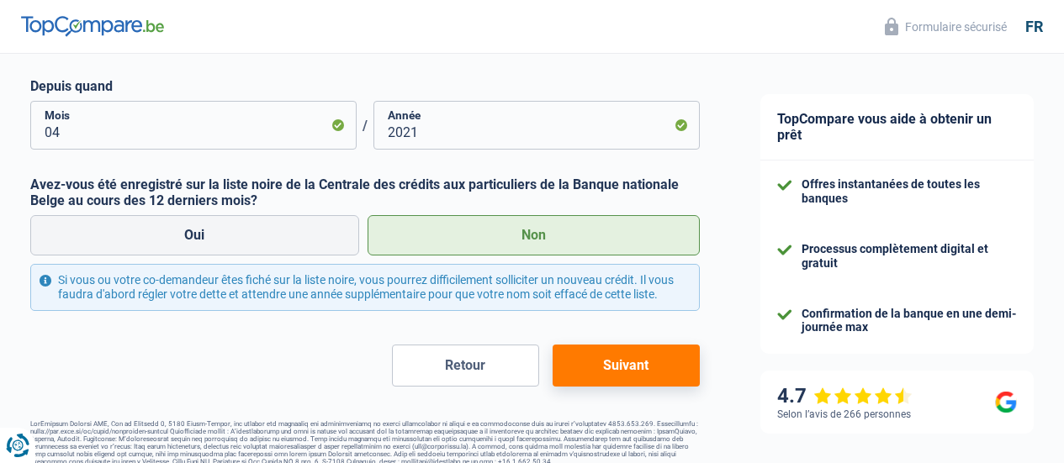
scroll to position [563, 0]
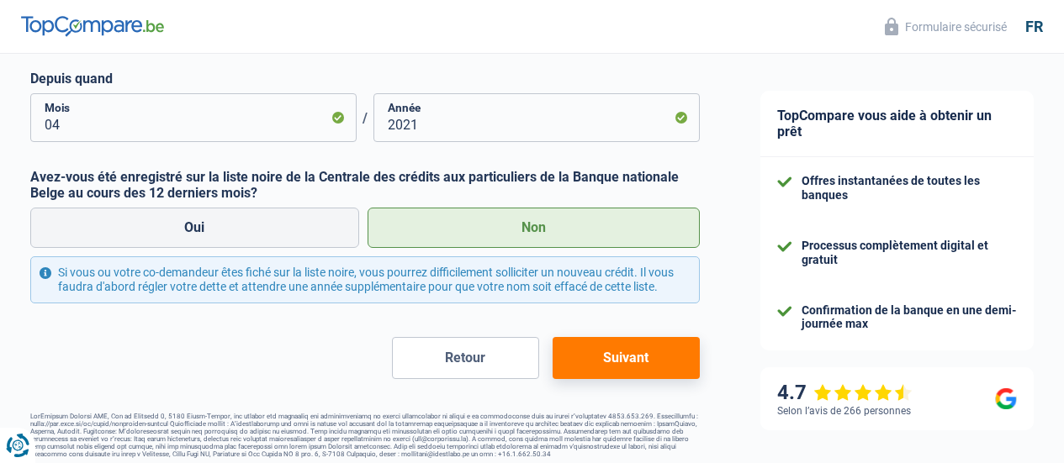
type input "site coordinator"
click at [584, 362] on button "Suivant" at bounding box center [626, 358] width 147 height 42
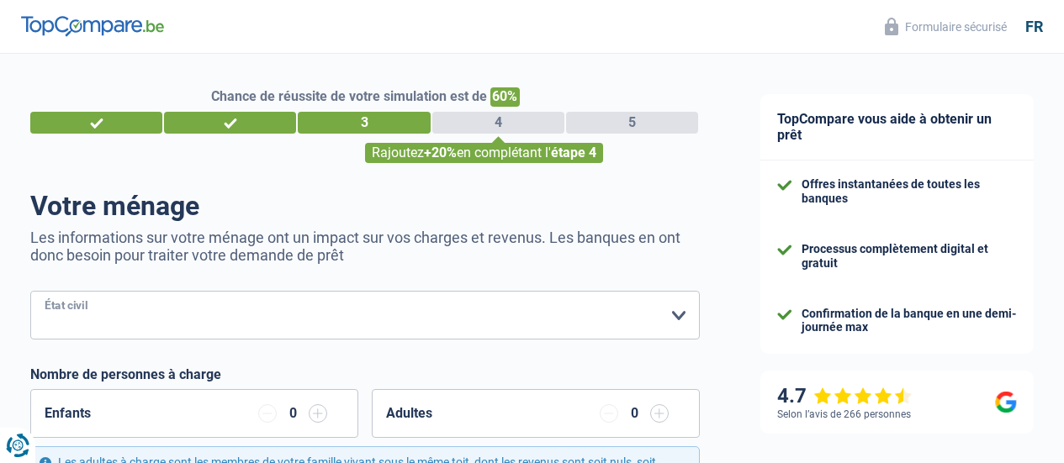
click at [421, 311] on select "Célibataire Marié(e) Cohabitant(e) légal(e) Divorcé(e) Veuf(ve) Séparé (de fait…" at bounding box center [365, 315] width 670 height 49
select select "single"
click at [45, 292] on select "Célibataire Marié(e) Cohabitant(e) légal(e) Divorcé(e) Veuf(ve) Séparé (de fait…" at bounding box center [365, 315] width 670 height 49
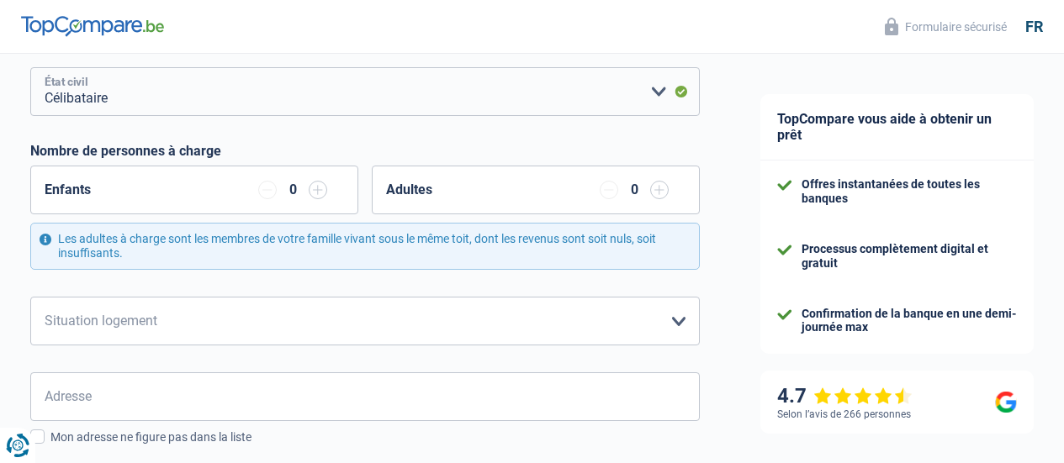
scroll to position [336, 0]
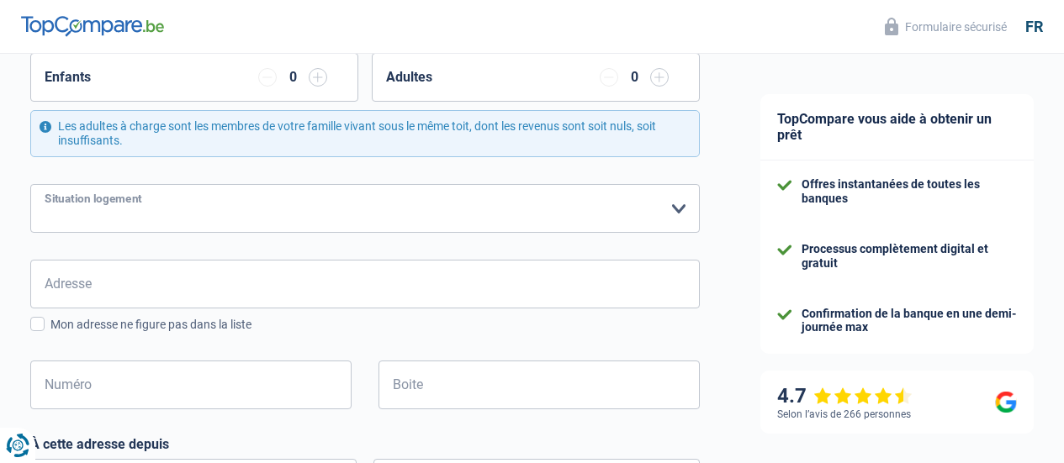
click at [370, 222] on select "Locataire Propriétaire avec prêt hypothécaire Propriétaire sans prêt hypothécai…" at bounding box center [365, 208] width 670 height 49
select select "rents"
click at [45, 185] on select "Locataire Propriétaire avec prêt hypothécaire Propriétaire sans prêt hypothécai…" at bounding box center [365, 208] width 670 height 49
click at [348, 209] on select "Locataire Propriétaire avec prêt hypothécaire Propriétaire sans prêt hypothécai…" at bounding box center [365, 208] width 670 height 49
click at [346, 217] on select "Locataire Propriétaire avec prêt hypothécaire Propriétaire sans prêt hypothécai…" at bounding box center [365, 208] width 670 height 49
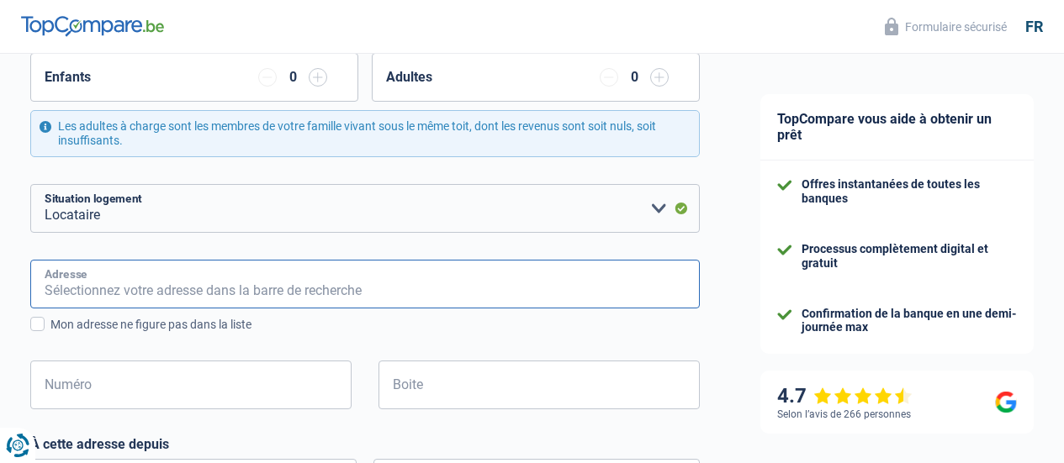
click at [290, 282] on input "Adresse" at bounding box center [365, 284] width 670 height 49
type input "Rue du Foyer Ardent 63"
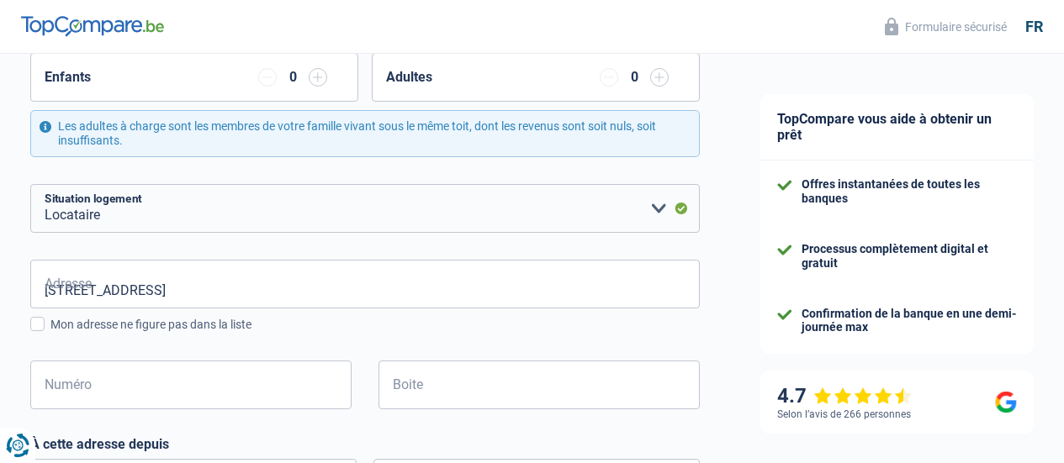
type input "Belgium"
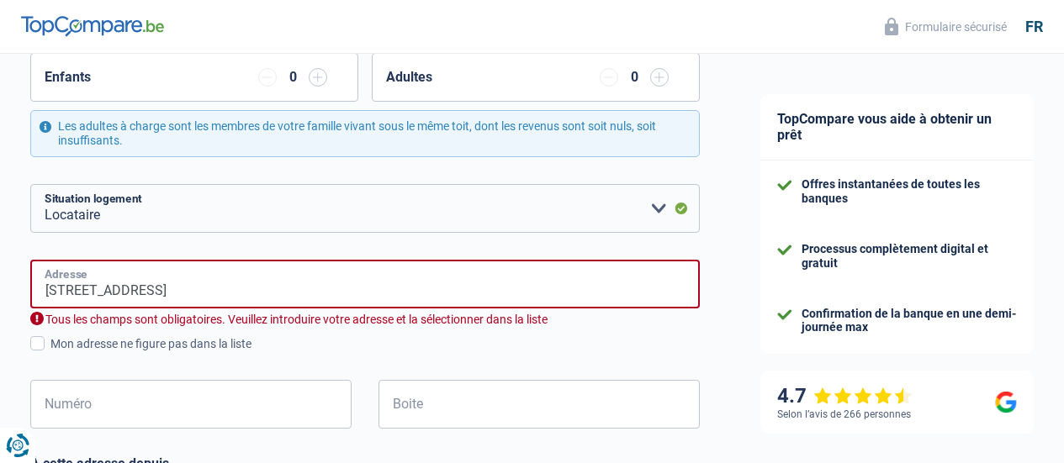
type input "Belgium"
click at [172, 280] on input "Rue du Foyer Ardent 63" at bounding box center [365, 284] width 670 height 49
drag, startPoint x: 177, startPoint y: 287, endPoint x: 214, endPoint y: 291, distance: 37.2
click at [214, 291] on input "Rue du Foyer Ardent 63" at bounding box center [365, 284] width 670 height 49
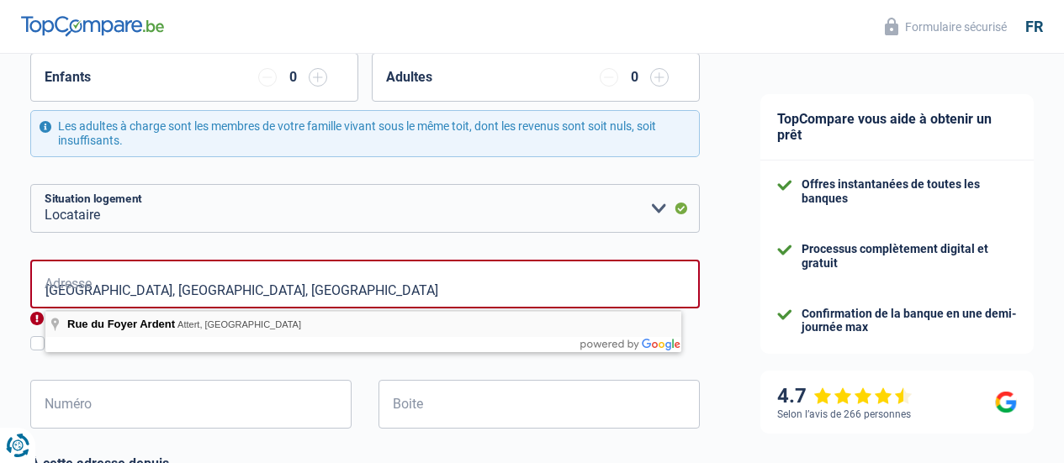
type input "Rue du Foyer Ardent, 6717, Attert, BE"
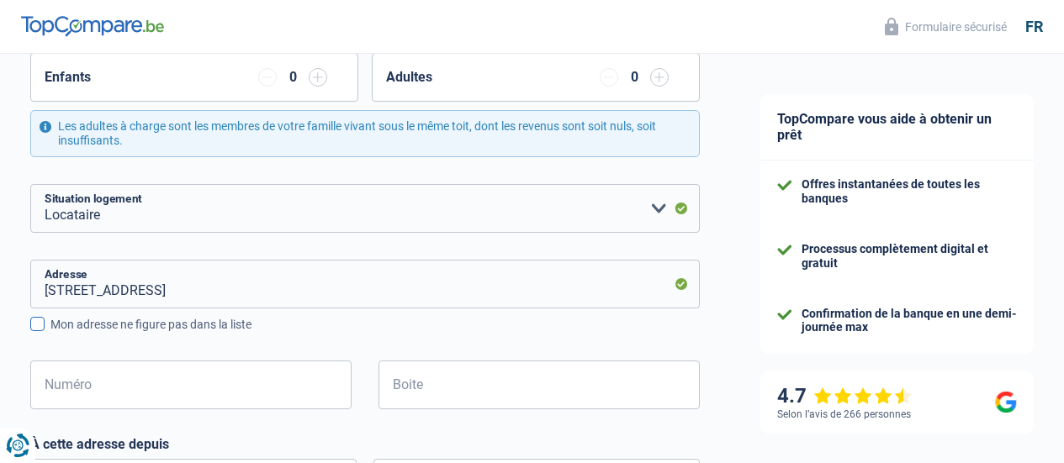
scroll to position [421, 0]
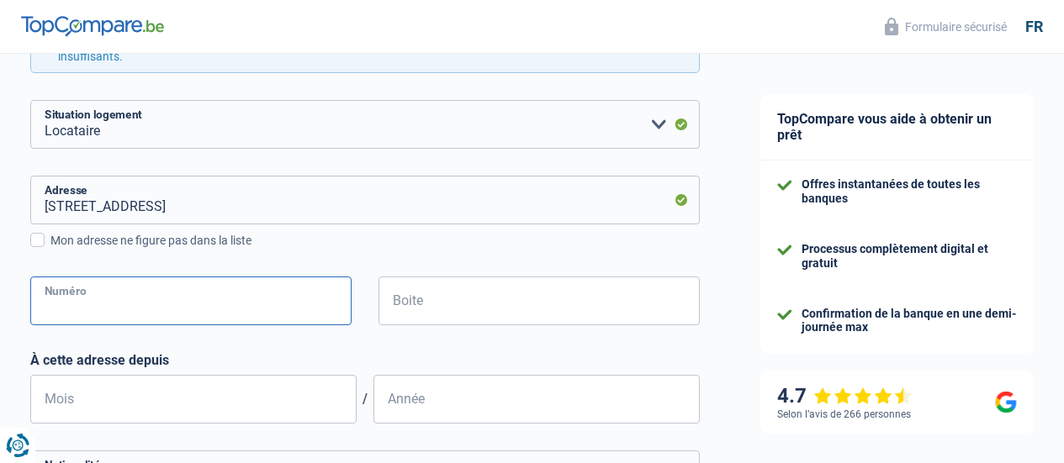
click at [142, 300] on input "Numéro" at bounding box center [190, 301] width 321 height 49
type input "63"
type input "Attert"
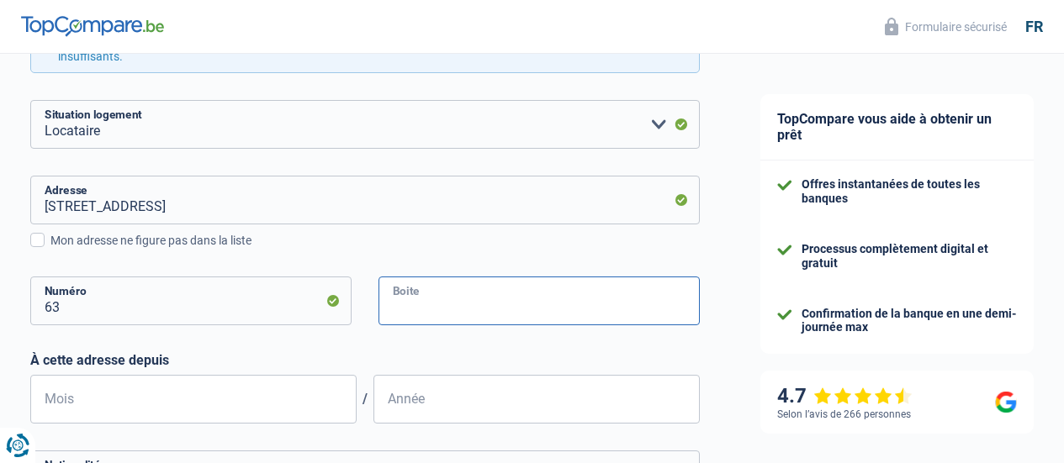
click at [403, 303] on input "Boite" at bounding box center [539, 301] width 321 height 49
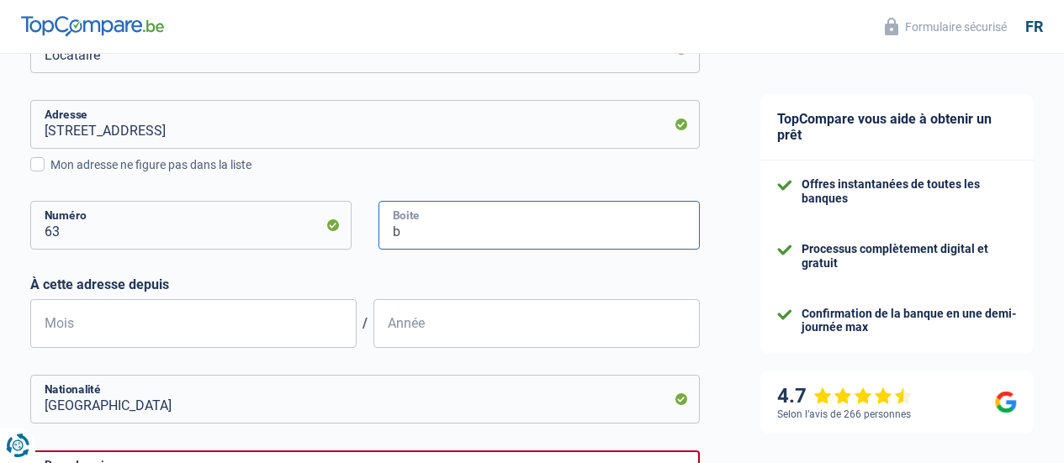
scroll to position [505, 0]
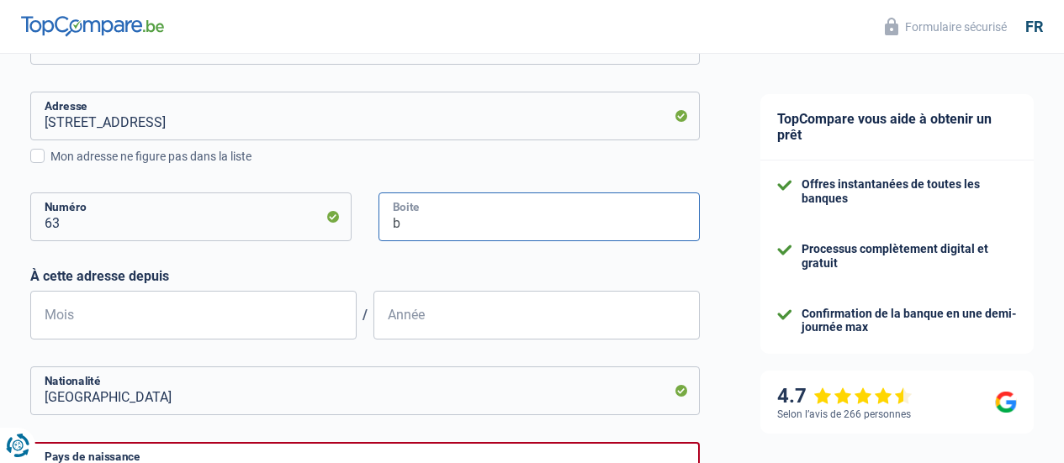
type input "b"
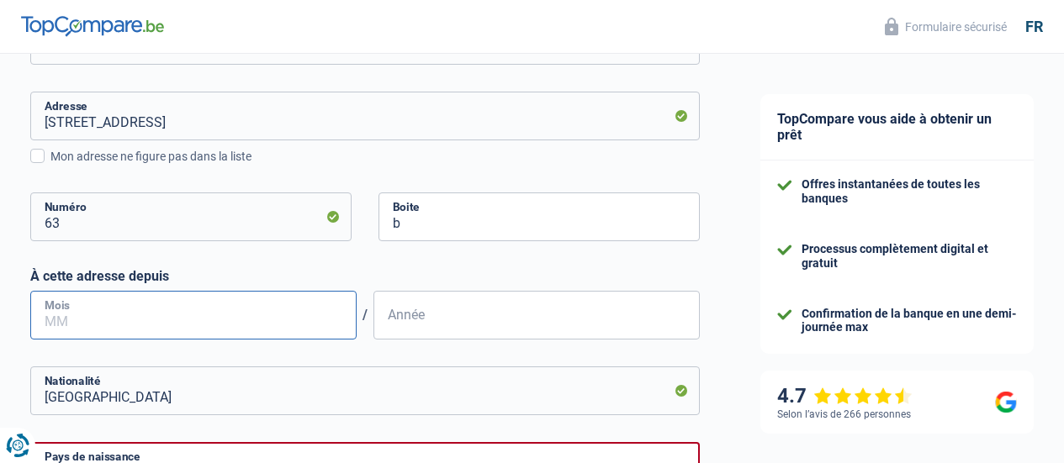
click at [239, 310] on input "Mois" at bounding box center [193, 315] width 326 height 49
type input "04"
click at [391, 312] on input "Année" at bounding box center [536, 315] width 326 height 49
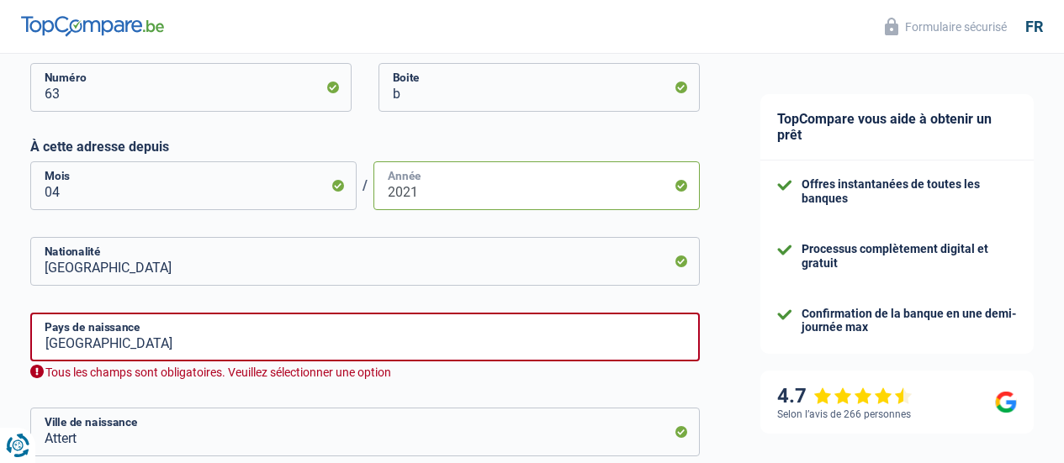
scroll to position [673, 0]
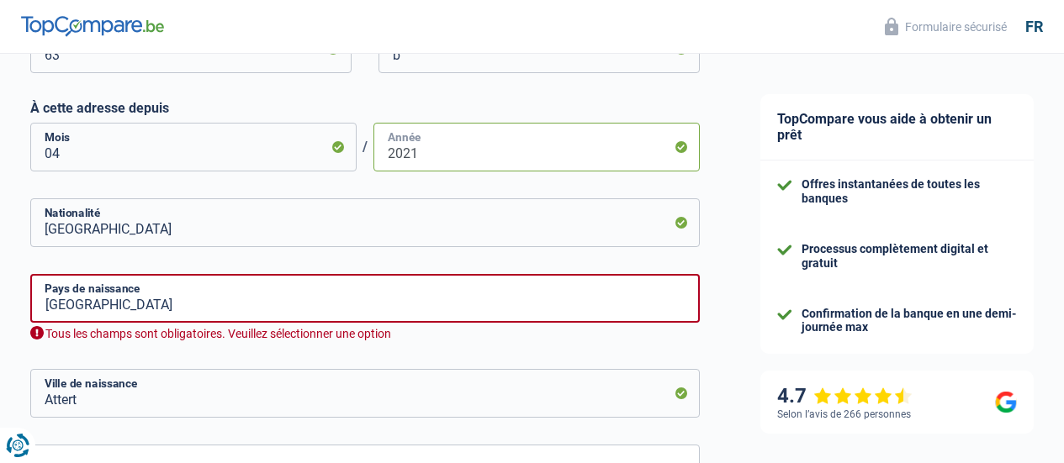
type input "2021"
click at [254, 314] on input "Belgium" at bounding box center [365, 298] width 670 height 49
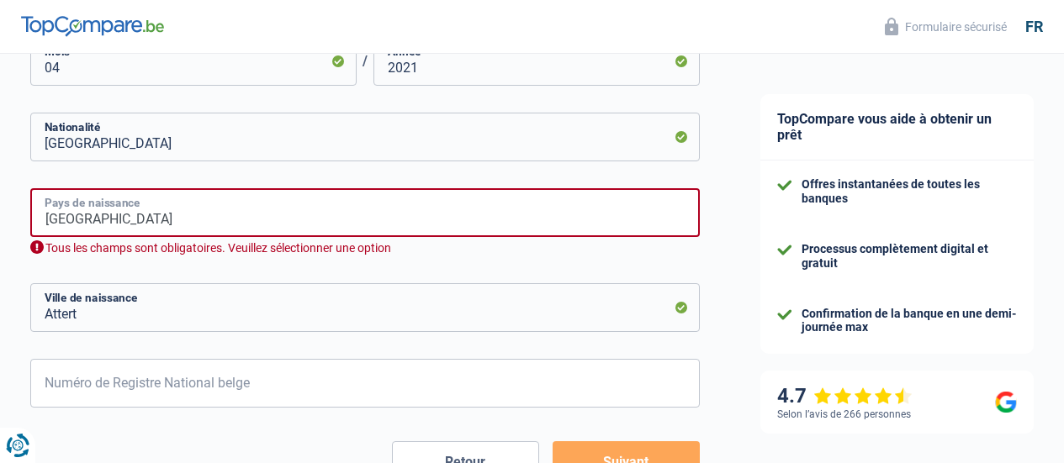
scroll to position [841, 0]
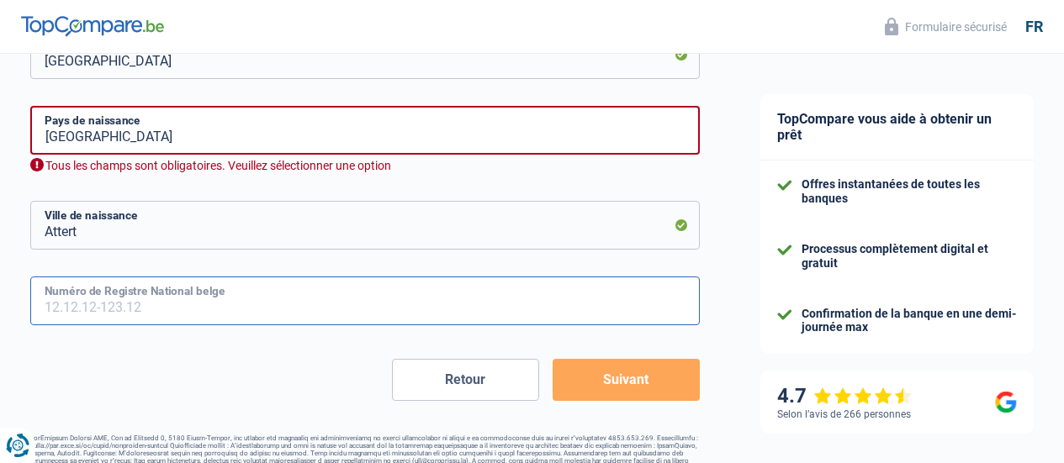
click at [236, 289] on input "Numéro de Registre National belge" at bounding box center [365, 301] width 670 height 49
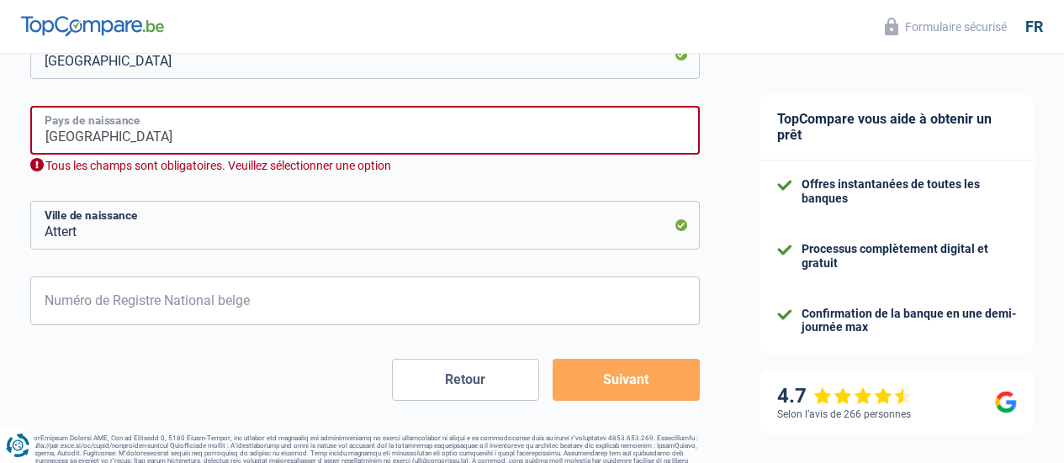
click at [162, 133] on input "Belgium" at bounding box center [365, 130] width 670 height 49
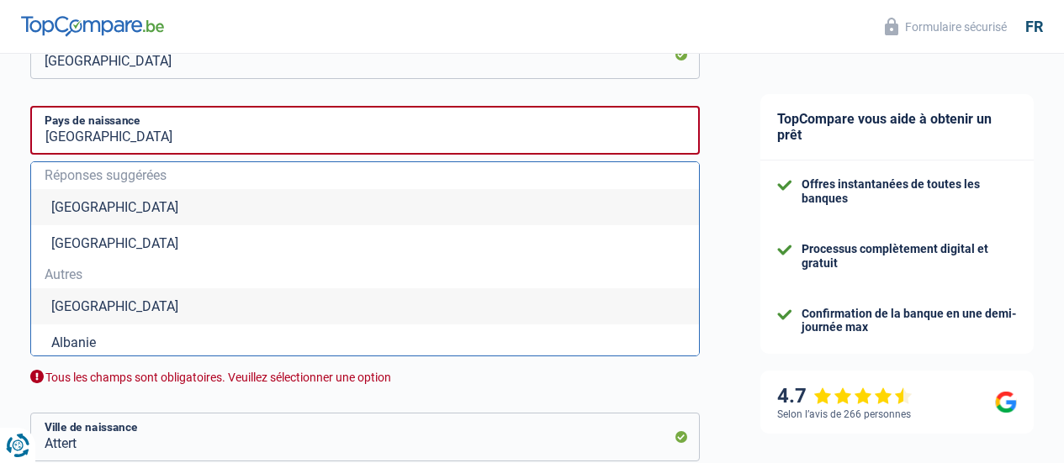
click at [105, 205] on li "Belgique" at bounding box center [365, 207] width 668 height 36
type input "Belgique"
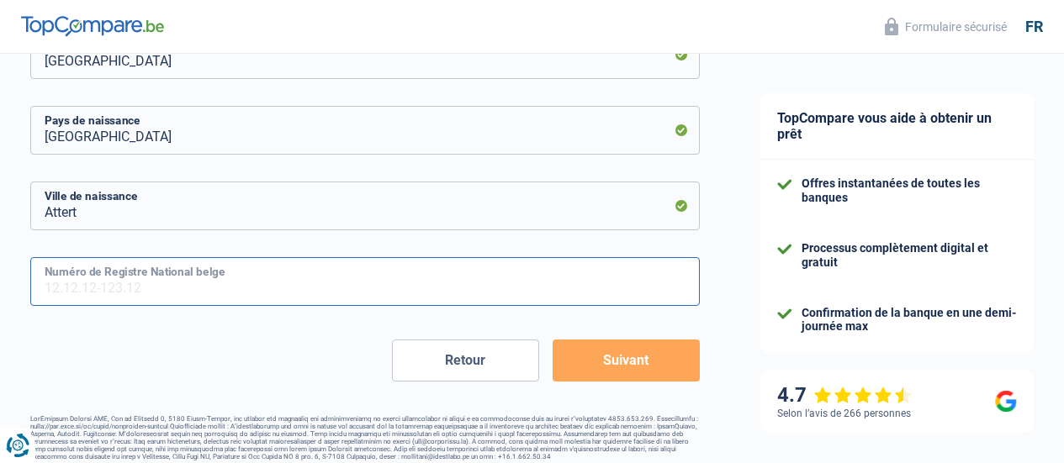
click at [218, 275] on input "Numéro de Registre National belge" at bounding box center [365, 281] width 670 height 49
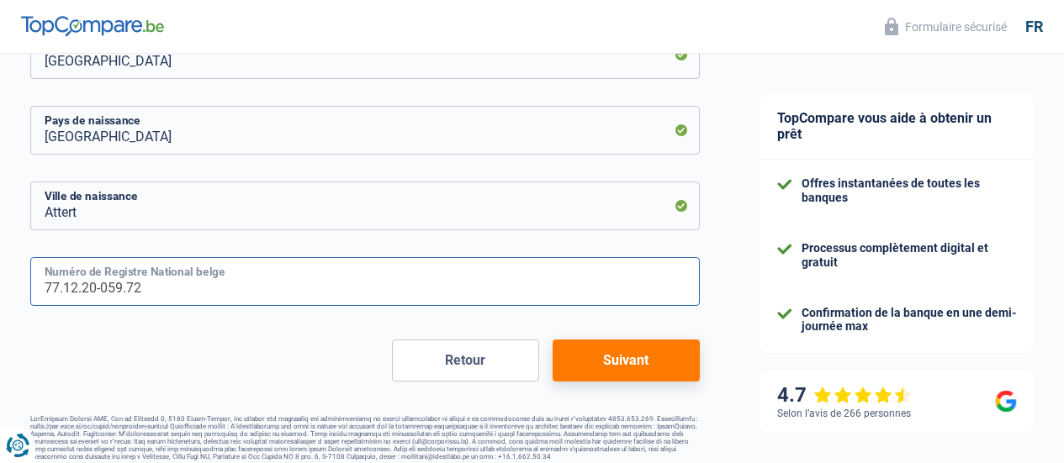
type input "77.12.20-059.72"
click at [593, 359] on button "Suivant" at bounding box center [626, 361] width 147 height 42
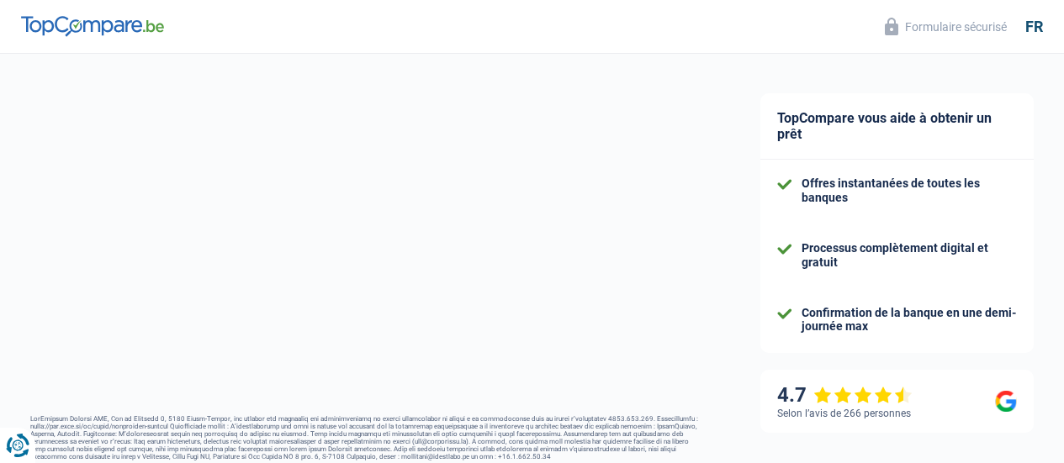
select select "netSalary"
select select "mealVouchers"
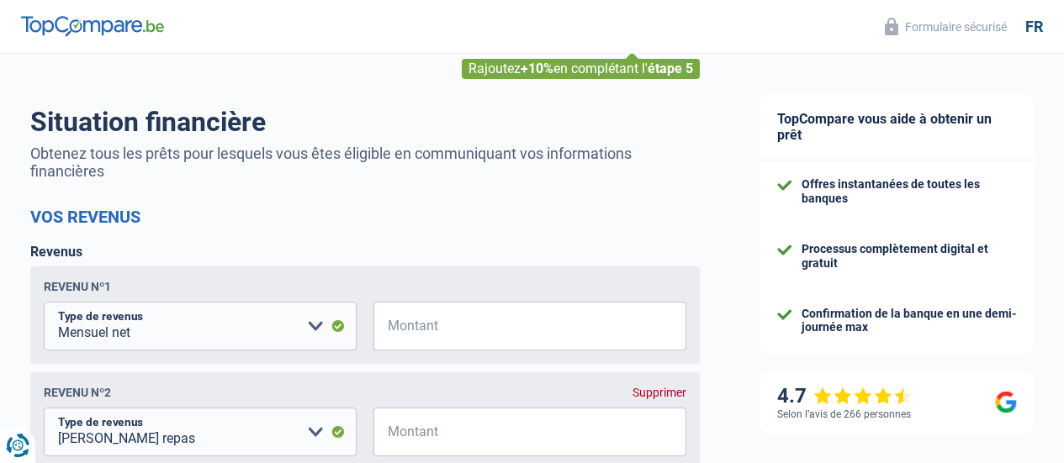
scroll to position [168, 0]
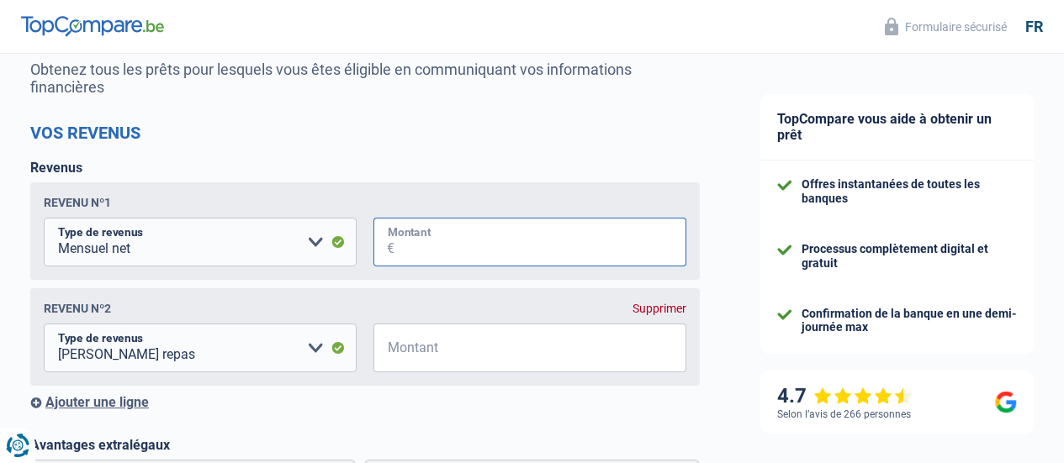
click at [410, 255] on input "Montant" at bounding box center [541, 242] width 292 height 49
type input "2.800"
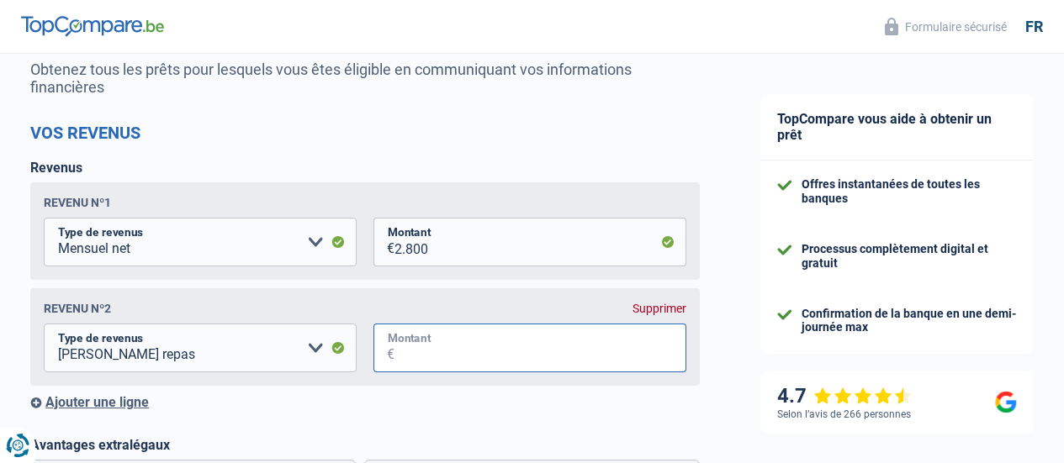
click at [426, 342] on input "Montant" at bounding box center [541, 348] width 292 height 49
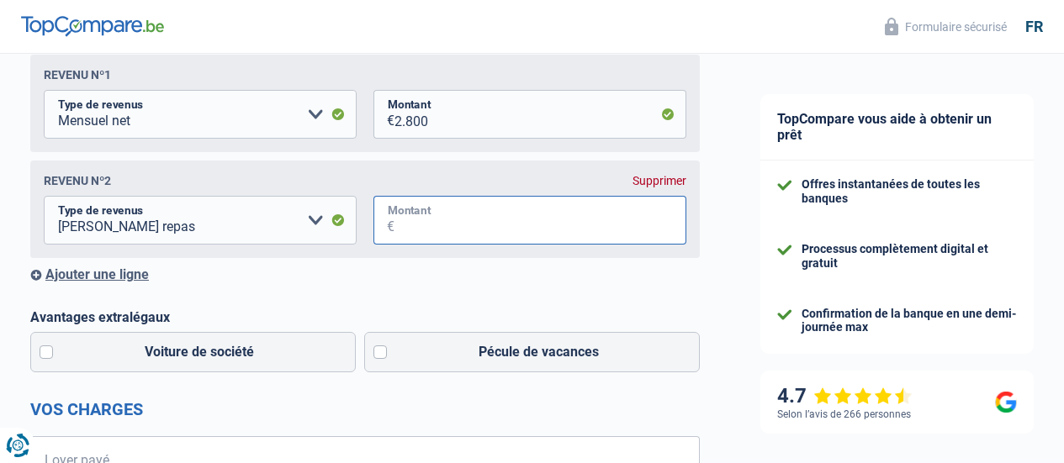
scroll to position [336, 0]
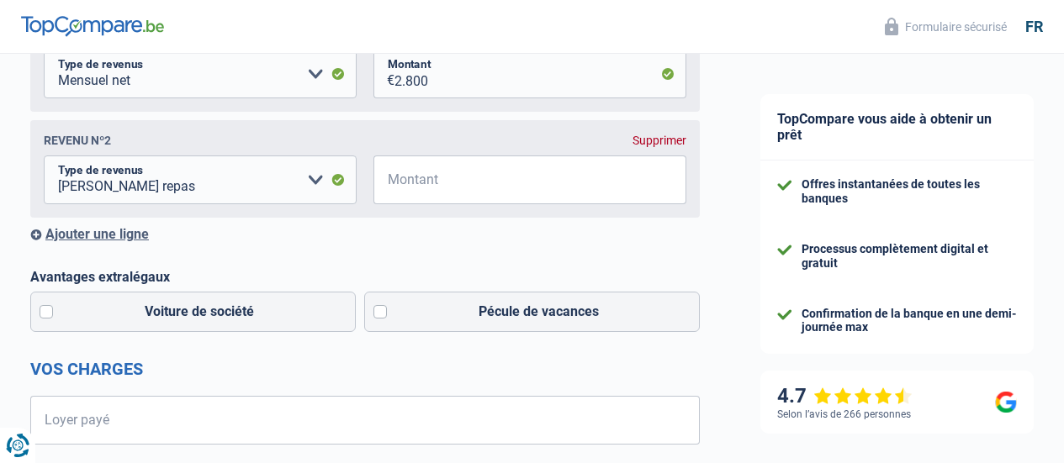
click at [637, 140] on div "Supprimer" at bounding box center [660, 140] width 54 height 13
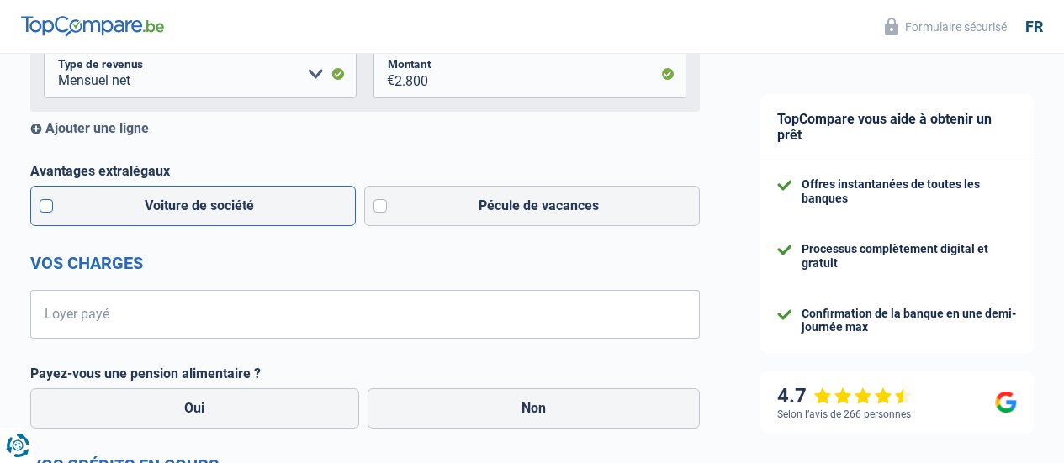
click at [238, 202] on label "Voiture de société" at bounding box center [193, 206] width 326 height 40
click at [238, 202] on input "Voiture de société" at bounding box center [193, 206] width 326 height 40
checkbox input "true"
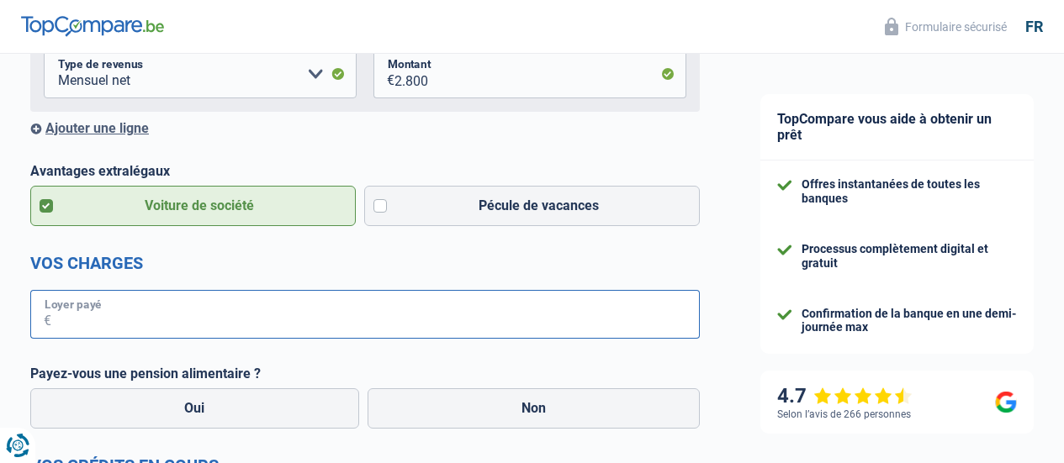
click at [235, 301] on input "Loyer payé" at bounding box center [375, 314] width 649 height 49
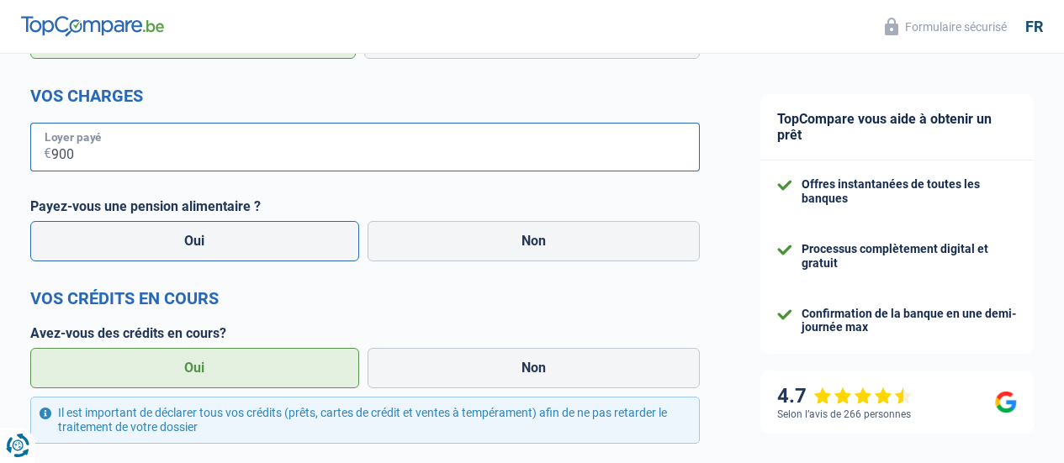
scroll to position [505, 0]
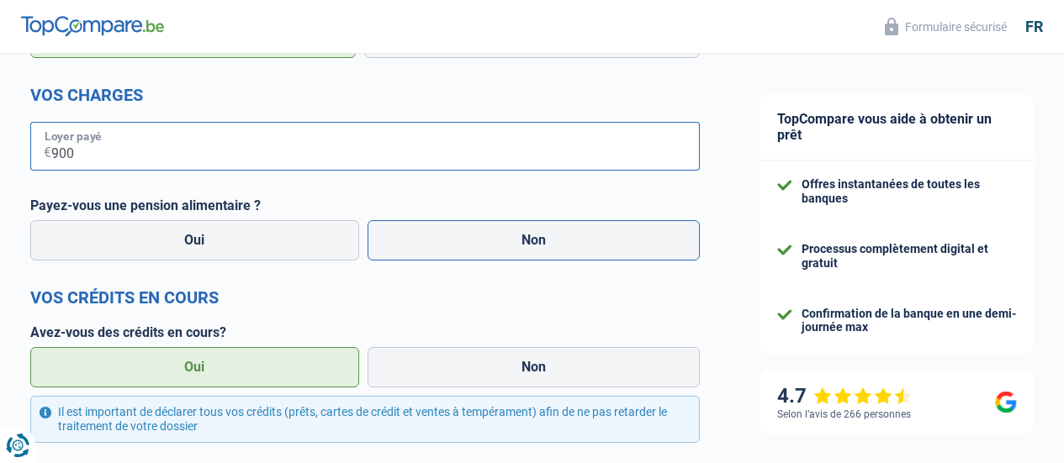
type input "900"
click at [471, 245] on label "Non" at bounding box center [534, 240] width 333 height 40
click at [471, 245] on input "Non" at bounding box center [534, 240] width 333 height 40
radio input "true"
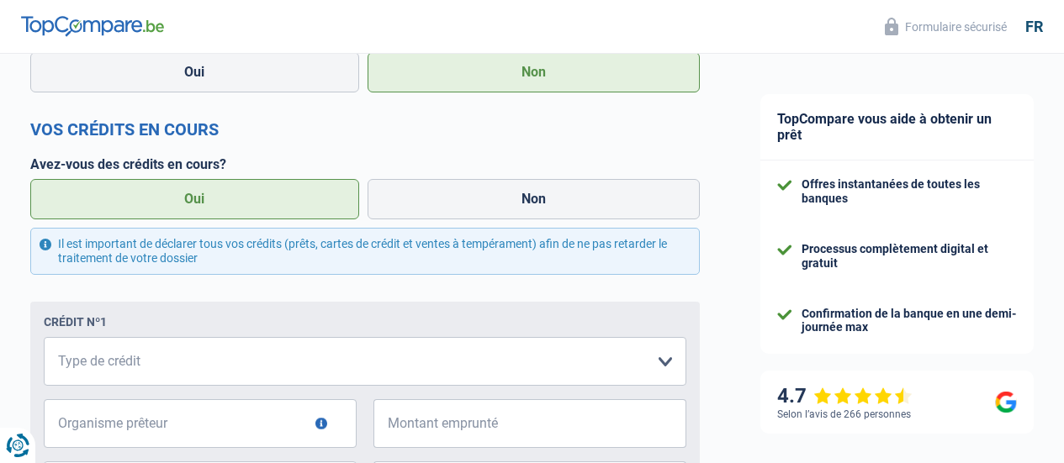
scroll to position [757, 0]
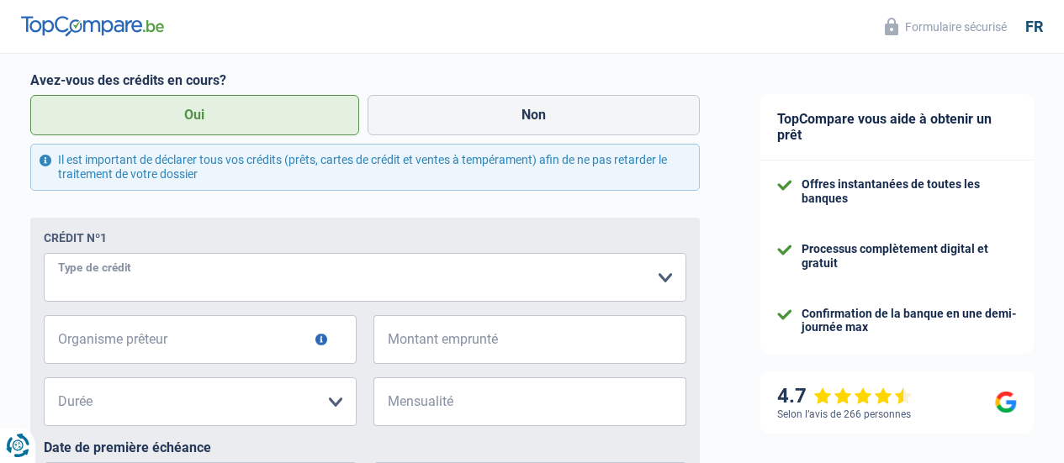
click at [309, 273] on select "Carte ou ouverture de crédit Prêt hypothécaire Vente à tempérament Prêt à tempé…" at bounding box center [365, 277] width 643 height 49
select select "carLoan"
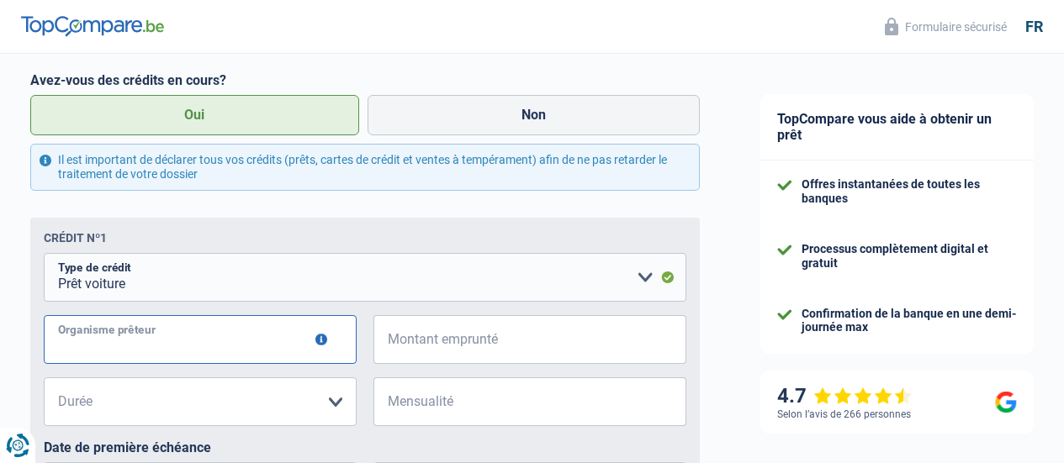
click at [217, 347] on input "Organisme prêteur" at bounding box center [200, 339] width 313 height 49
type input "beobank"
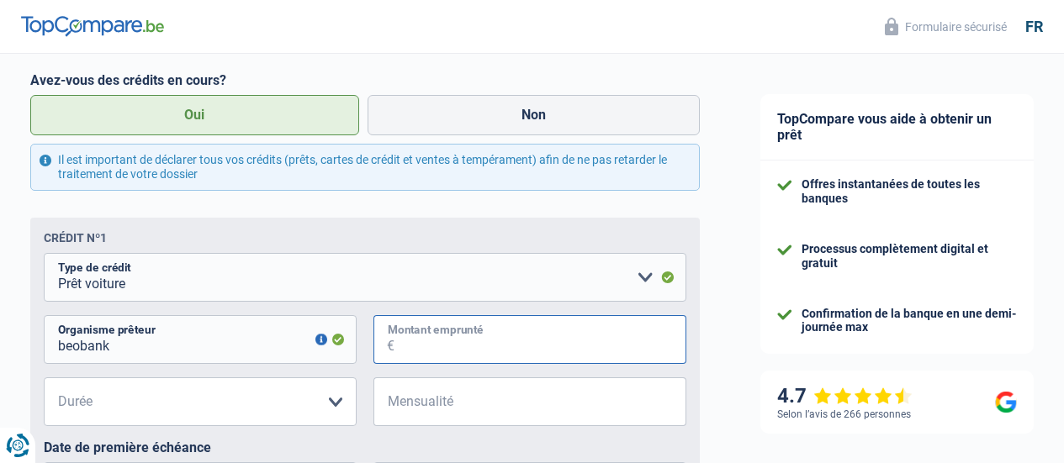
click at [446, 343] on input "Montant emprunté" at bounding box center [541, 339] width 292 height 49
paste input "206"
drag, startPoint x: 420, startPoint y: 350, endPoint x: 397, endPoint y: 350, distance: 22.7
click at [397, 350] on input "206" at bounding box center [541, 339] width 292 height 49
type input "20.678"
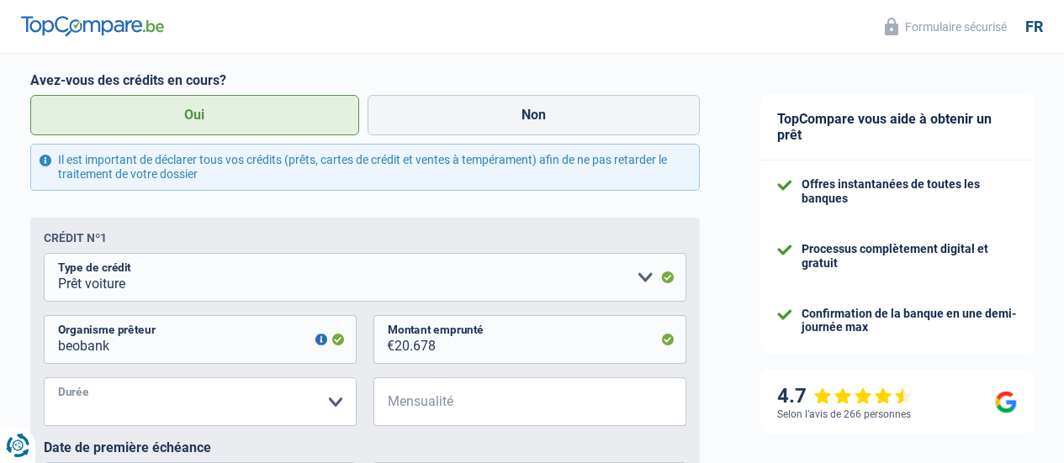
click at [252, 405] on select "12 mois 18 mois 24 mois 30 mois 36 mois 42 mois 48 mois 60 mois 72 mois 84 mois…" at bounding box center [200, 402] width 313 height 49
select select "60"
click at [58, 381] on select "12 mois 18 mois 24 mois 30 mois 36 mois 42 mois 48 mois 60 mois 72 mois 84 mois…" at bounding box center [200, 402] width 313 height 49
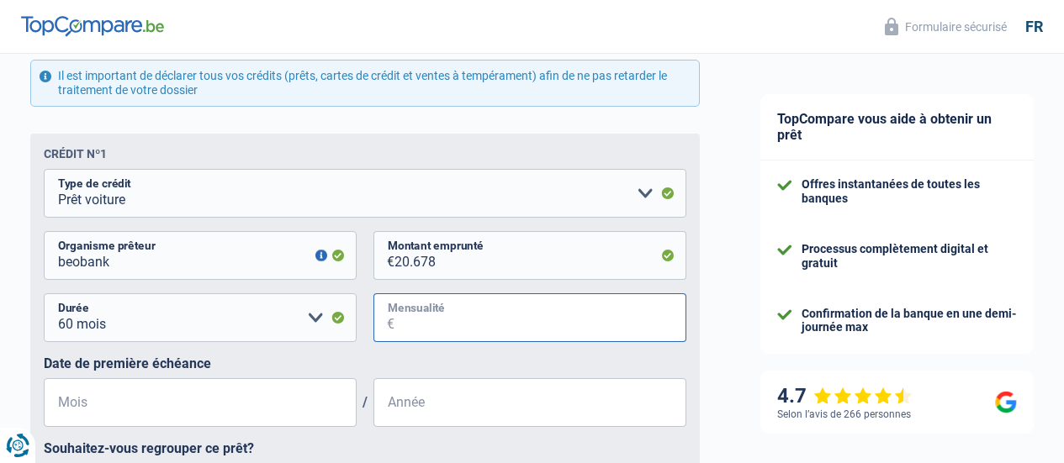
click at [469, 316] on input "Mensualité" at bounding box center [541, 318] width 292 height 49
drag, startPoint x: 411, startPoint y: 327, endPoint x: 346, endPoint y: 316, distance: 66.5
click at [346, 316] on div "12 mois 18 mois 24 mois 30 mois 36 mois 42 mois 48 mois 60 mois 72 mois 84 mois…" at bounding box center [365, 325] width 643 height 62
type input "246"
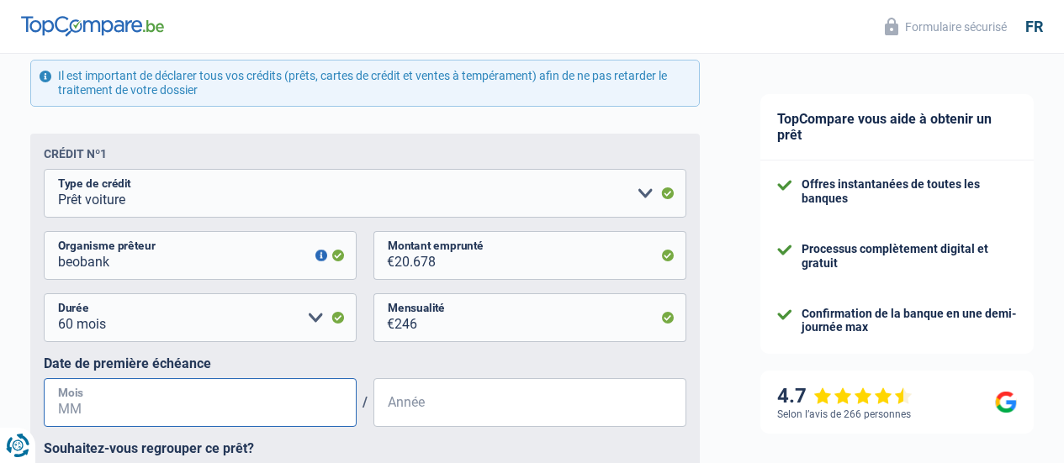
click at [220, 397] on input "Mois" at bounding box center [200, 403] width 313 height 49
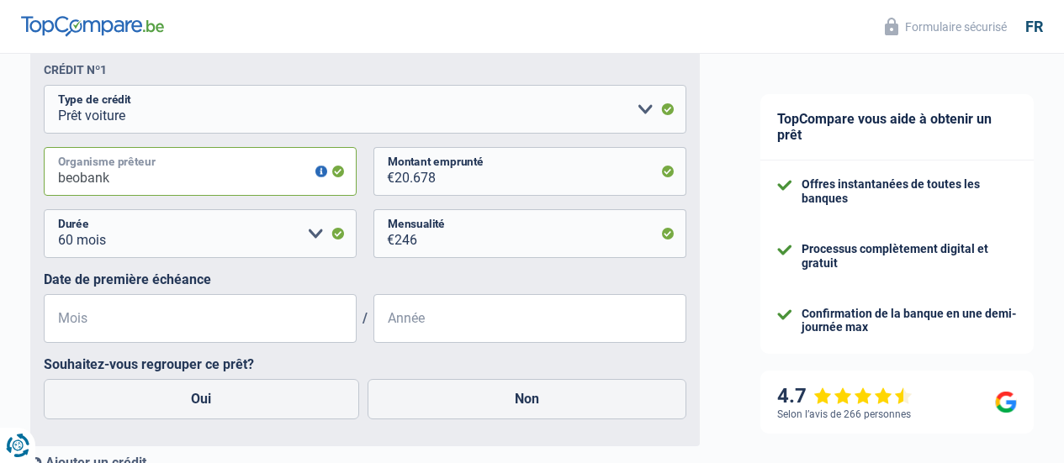
click at [310, 179] on input "beobank" at bounding box center [200, 171] width 313 height 49
drag, startPoint x: 174, startPoint y: 181, endPoint x: 60, endPoint y: 172, distance: 114.8
click at [60, 171] on input "beobank" at bounding box center [200, 171] width 313 height 49
click at [184, 294] on div "Date de première échéance Mois / Année" at bounding box center [365, 307] width 643 height 71
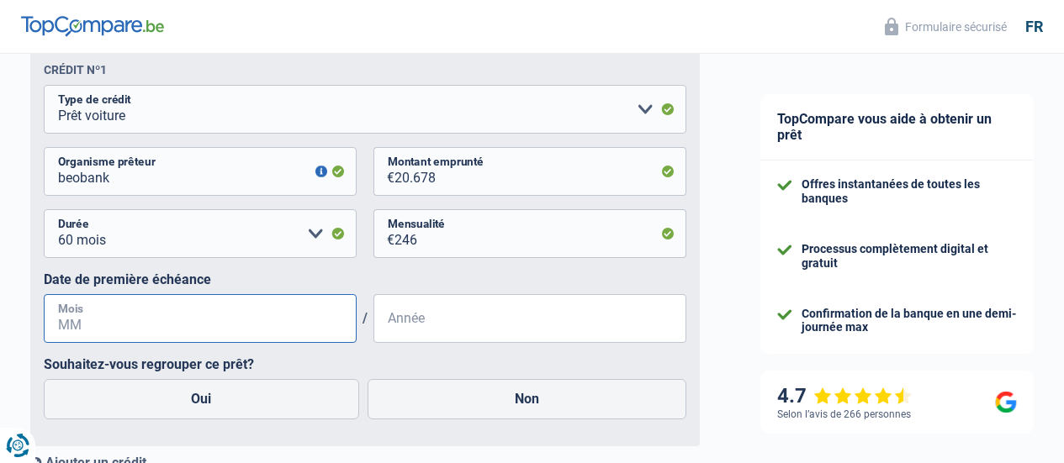
click at [185, 313] on input "Mois" at bounding box center [200, 318] width 313 height 49
click at [103, 305] on input "Mois" at bounding box center [200, 318] width 313 height 49
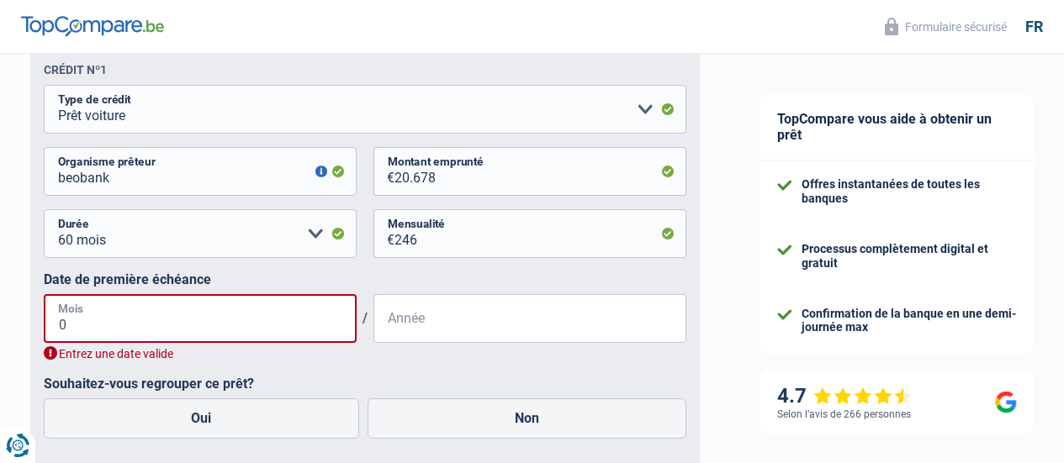
type input "04"
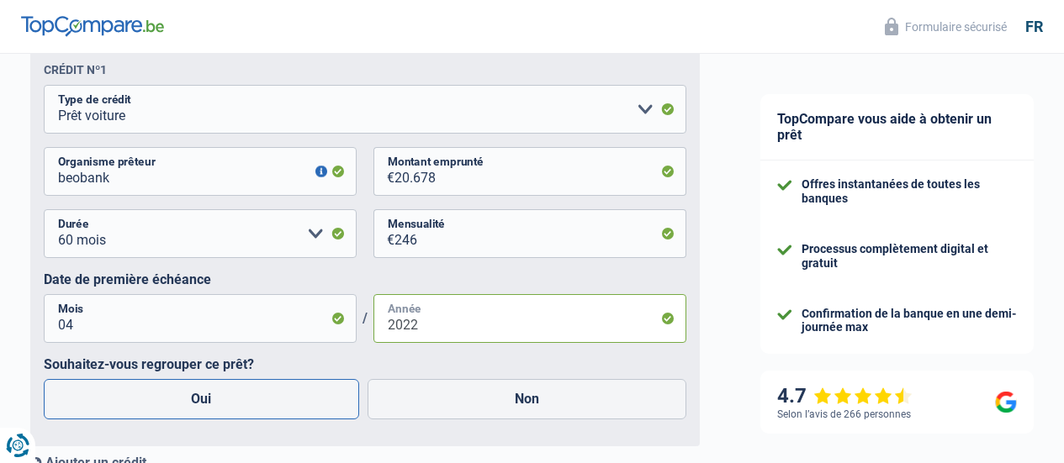
type input "2022"
click at [255, 407] on label "Oui" at bounding box center [201, 399] width 315 height 40
click at [255, 407] on input "Oui" at bounding box center [201, 399] width 315 height 40
radio input "true"
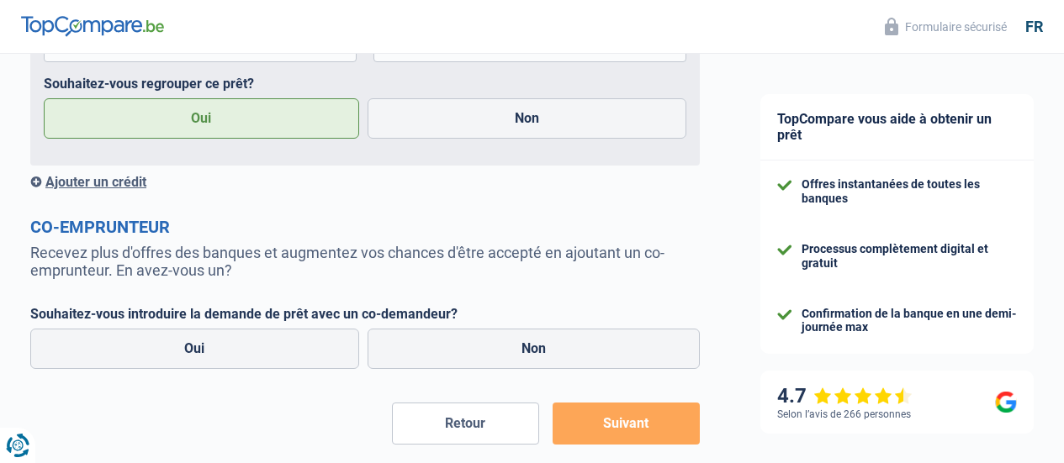
scroll to position [1262, 0]
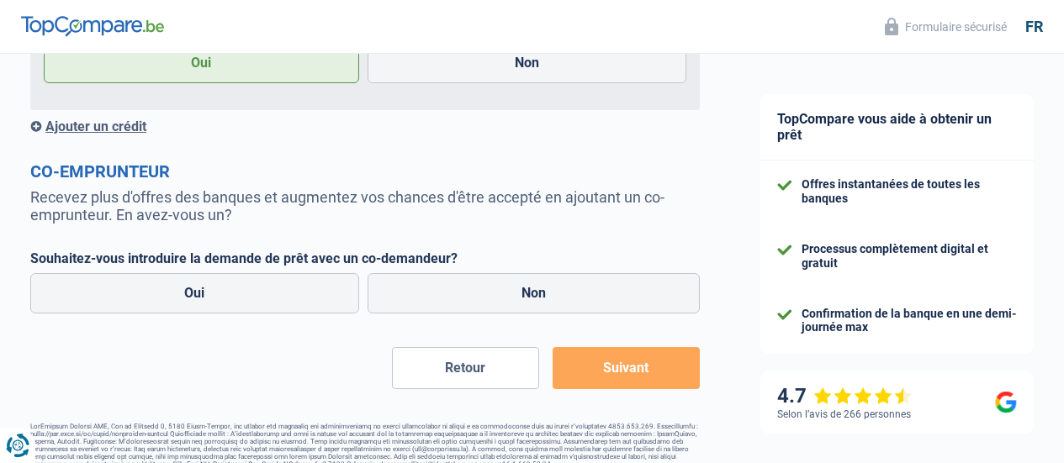
click at [144, 131] on div "Ajouter un crédit" at bounding box center [365, 127] width 670 height 16
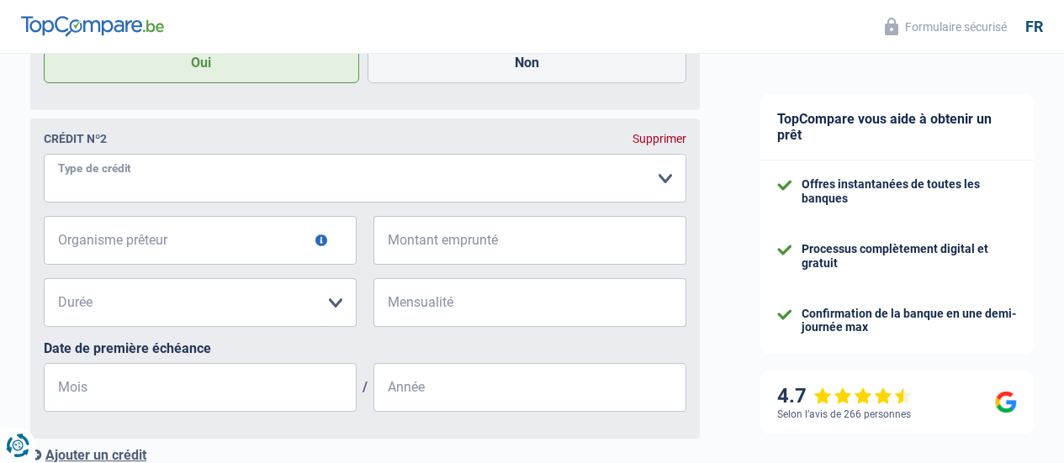
click at [649, 181] on select "Carte ou ouverture de crédit Prêt hypothécaire Vente à tempérament Prêt à tempé…" at bounding box center [365, 178] width 643 height 49
select select "creditConsolidation"
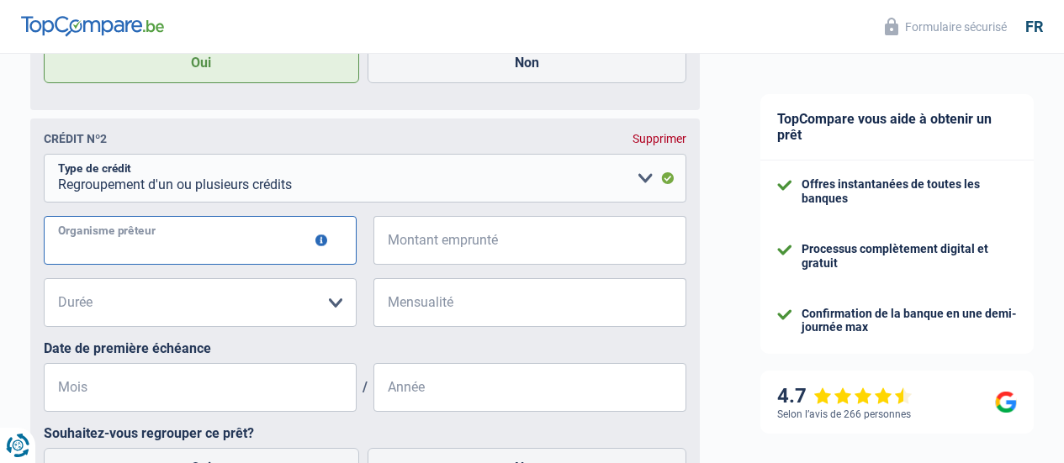
click at [219, 250] on input "Organisme prêteur" at bounding box center [200, 240] width 313 height 49
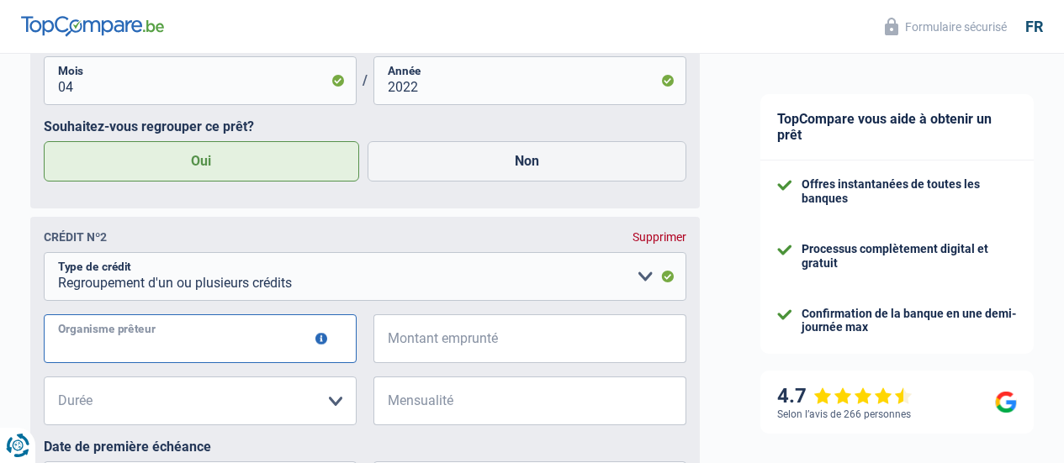
scroll to position [1178, 0]
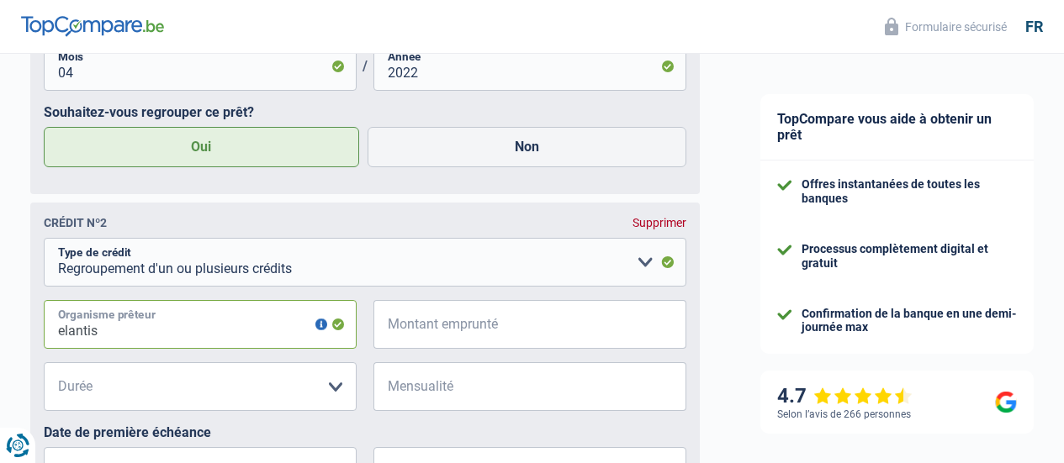
type input "elantis"
click at [422, 336] on input "Montant emprunté" at bounding box center [541, 324] width 292 height 49
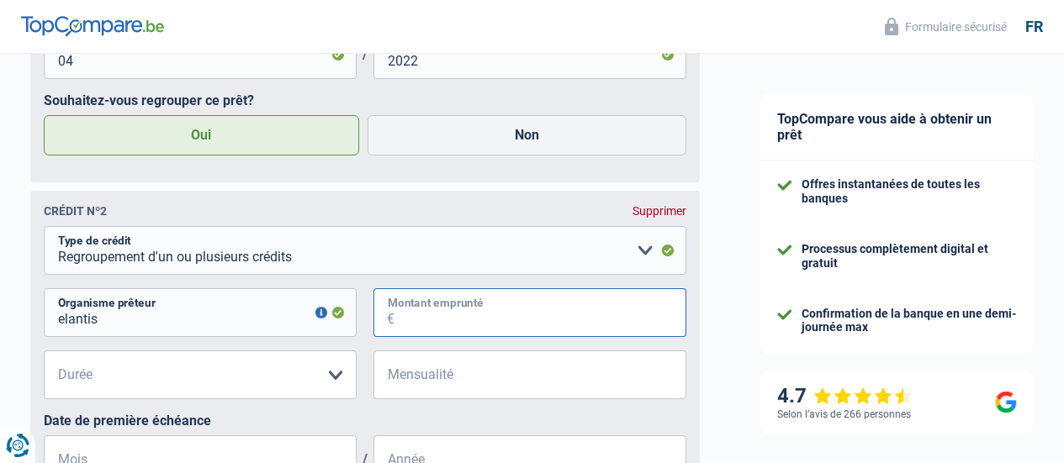
scroll to position [1262, 0]
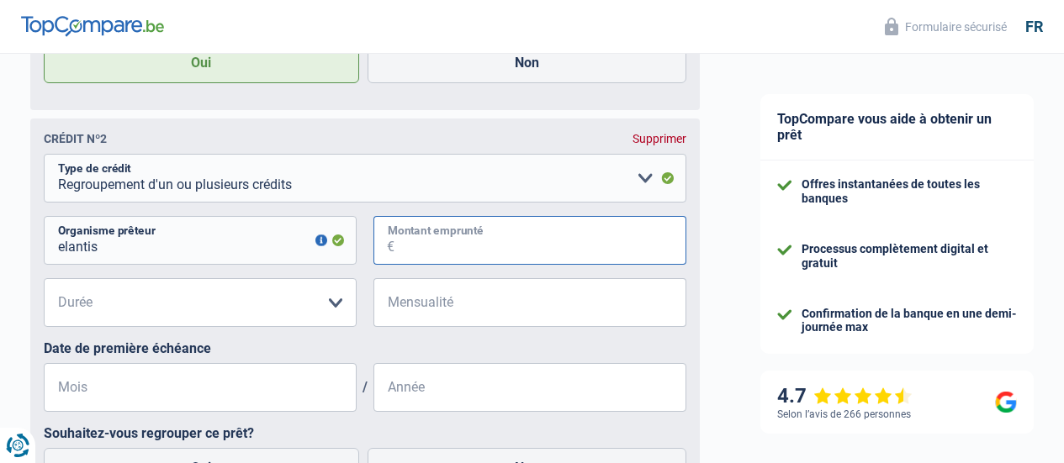
paste input "243"
type input "24.376"
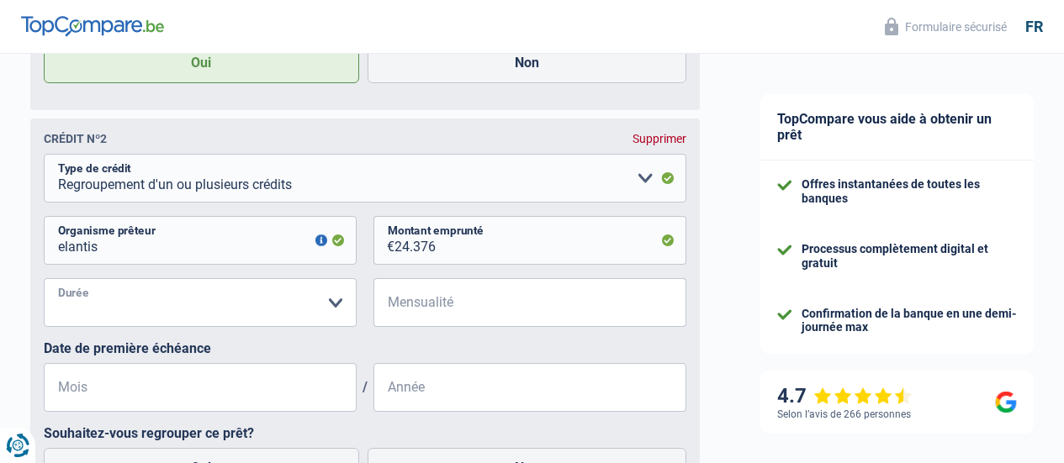
click at [183, 310] on select "12 mois 18 mois 24 mois 30 mois 36 mois 42 mois 48 mois 60 mois 72 mois 84 mois…" at bounding box center [200, 302] width 313 height 49
click at [342, 312] on select "12 mois 18 mois 24 mois 30 mois 36 mois 42 mois 48 mois 60 mois 72 mois 84 mois…" at bounding box center [200, 302] width 313 height 49
select select "84"
click at [58, 283] on select "12 mois 18 mois 24 mois 30 mois 36 mois 42 mois 48 mois 60 mois 72 mois 84 mois…" at bounding box center [200, 302] width 313 height 49
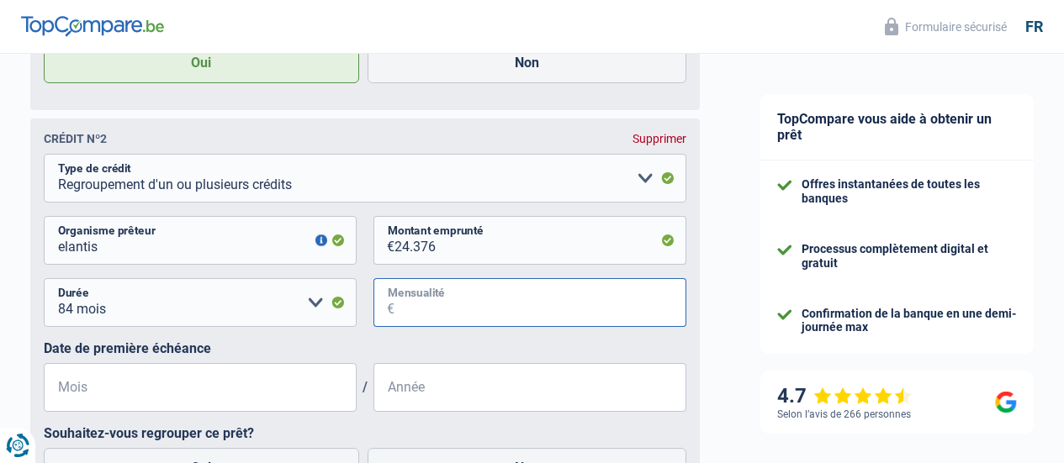
click at [465, 296] on input "Mensualité" at bounding box center [541, 302] width 292 height 49
type input "290"
click at [268, 395] on input "Mois" at bounding box center [200, 387] width 313 height 49
type input "12"
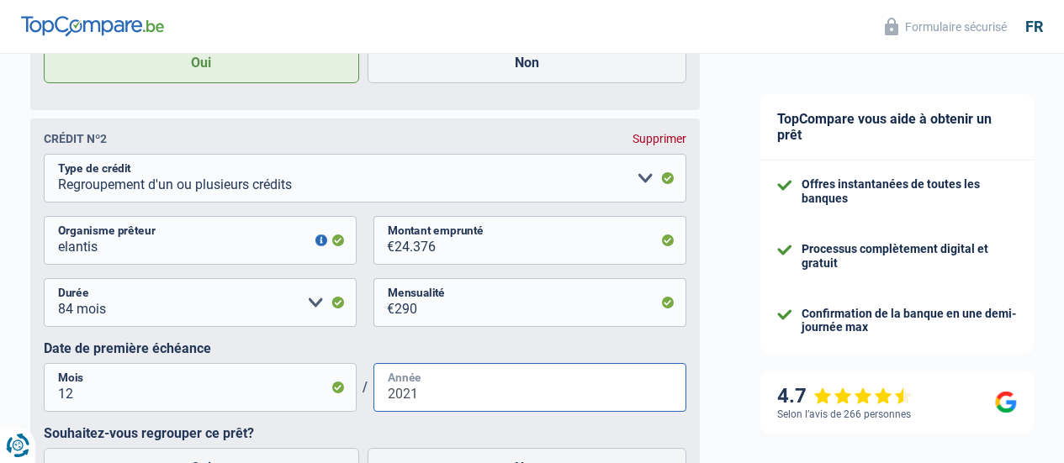
type input "2021"
click at [514, 340] on div "12 mois 18 mois 24 mois 30 mois 36 mois 42 mois 48 mois 60 mois 72 mois 84 mois…" at bounding box center [365, 309] width 643 height 62
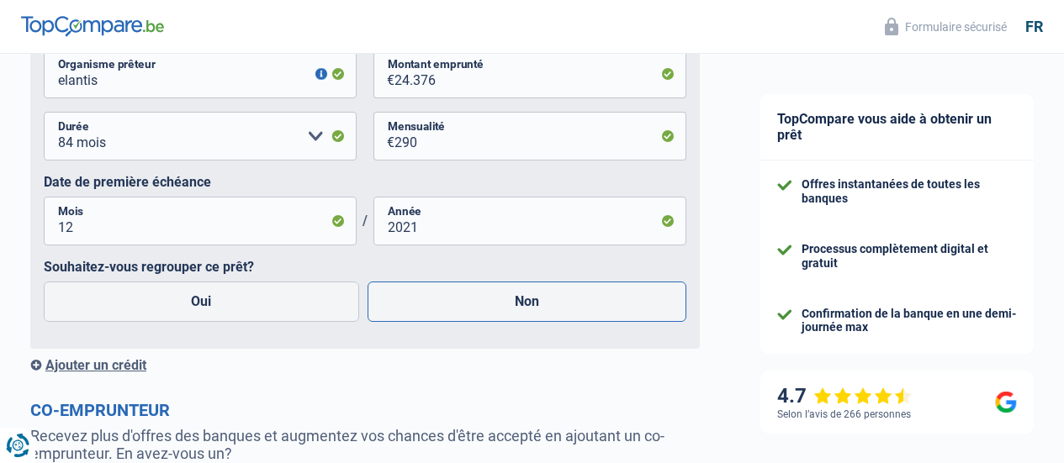
scroll to position [1430, 0]
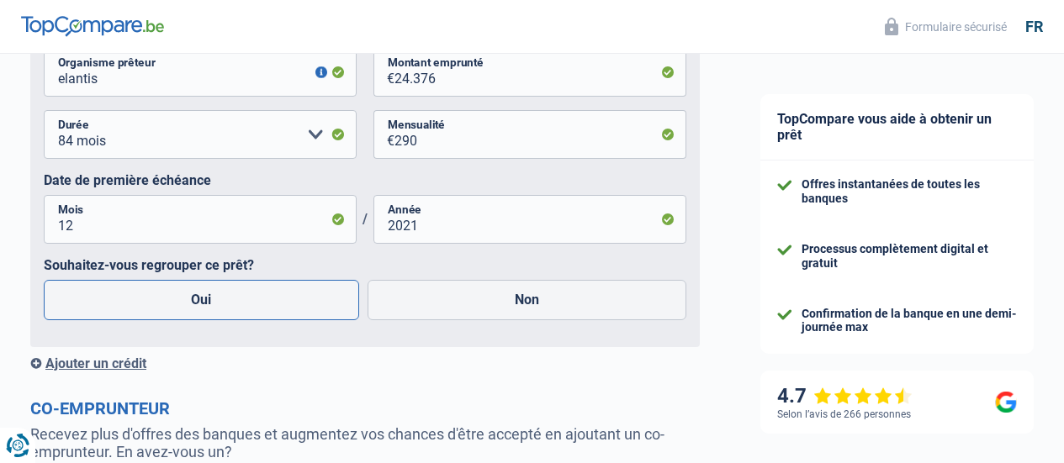
click at [296, 306] on label "Oui" at bounding box center [201, 300] width 315 height 40
click at [296, 306] on input "Oui" at bounding box center [201, 300] width 315 height 40
radio input "true"
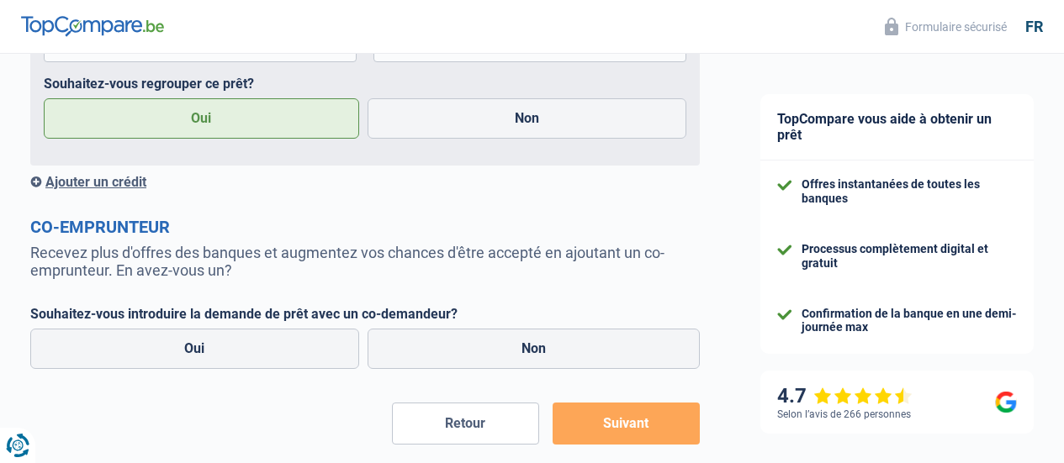
scroll to position [1682, 0]
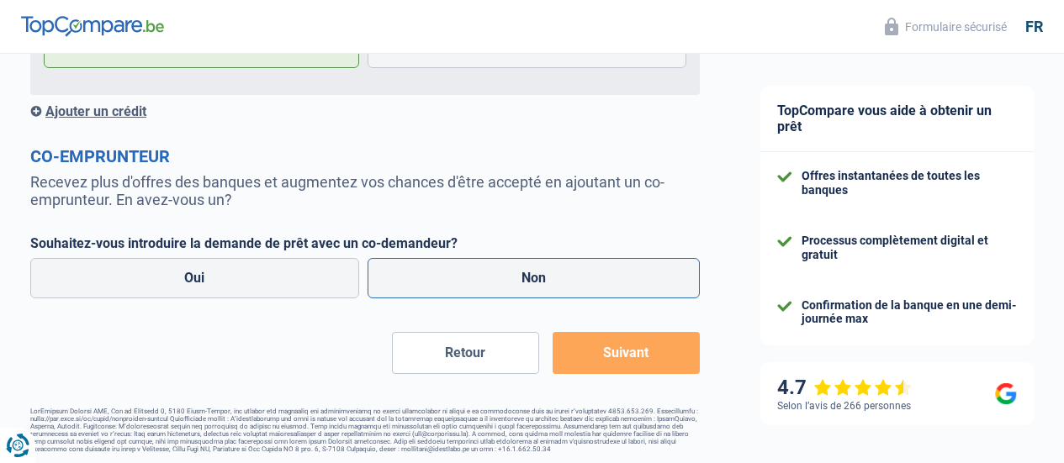
click at [515, 287] on label "Non" at bounding box center [534, 278] width 333 height 40
click at [515, 287] on input "Non" at bounding box center [534, 278] width 333 height 40
radio input "true"
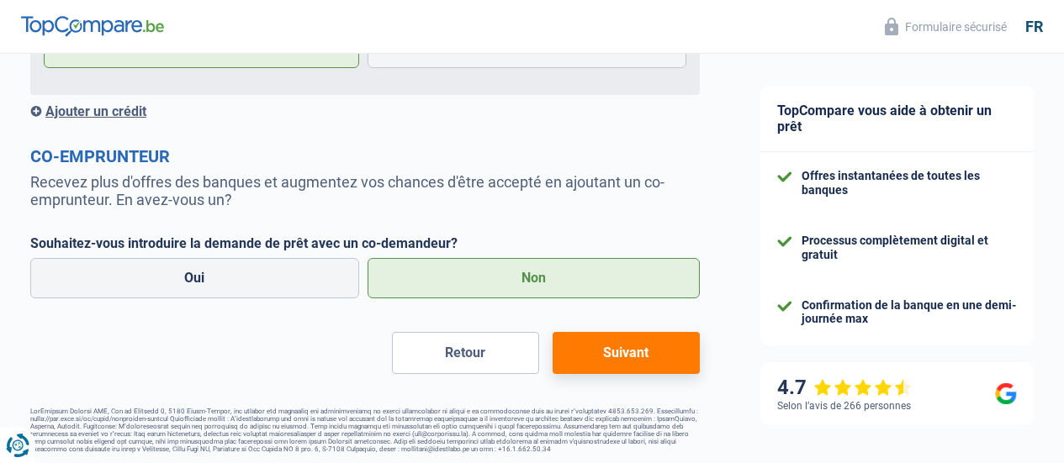
click at [617, 362] on button "Suivant" at bounding box center [626, 353] width 147 height 42
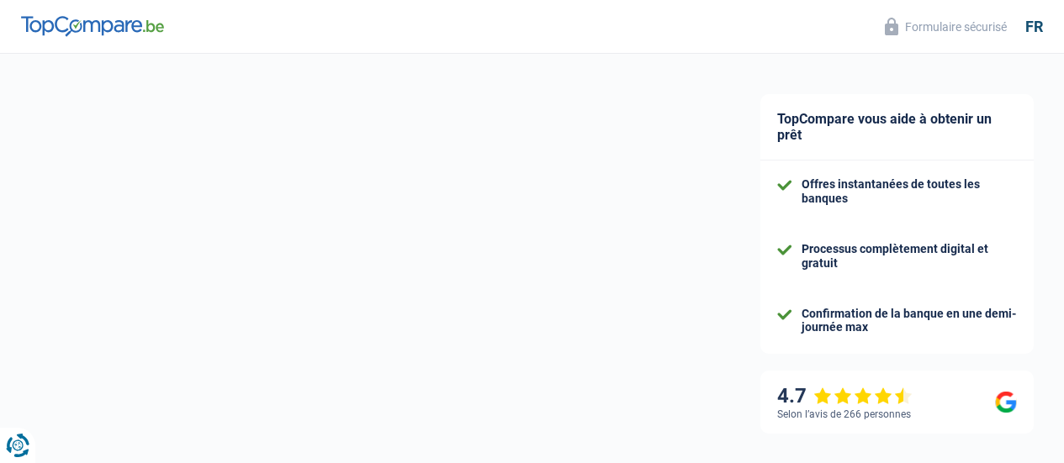
select select "refinancing"
select select "84"
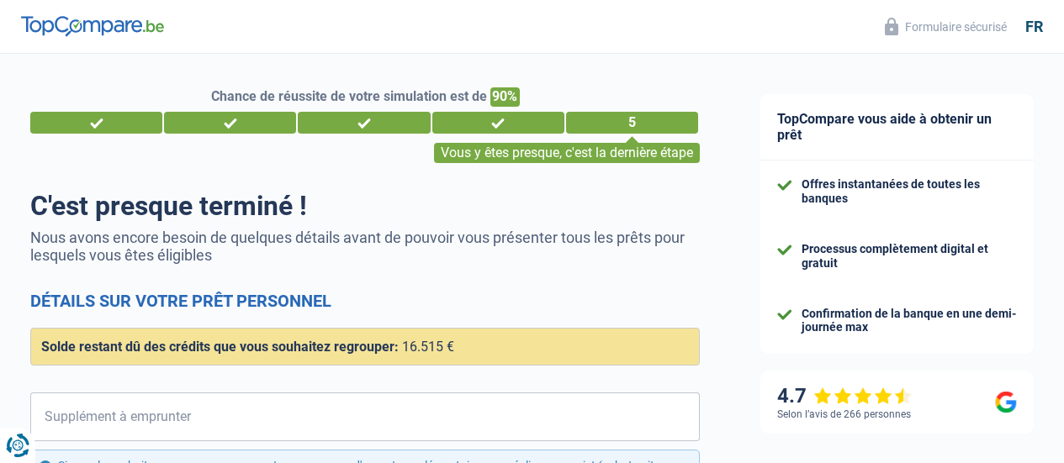
click at [495, 128] on div "4" at bounding box center [498, 123] width 132 height 22
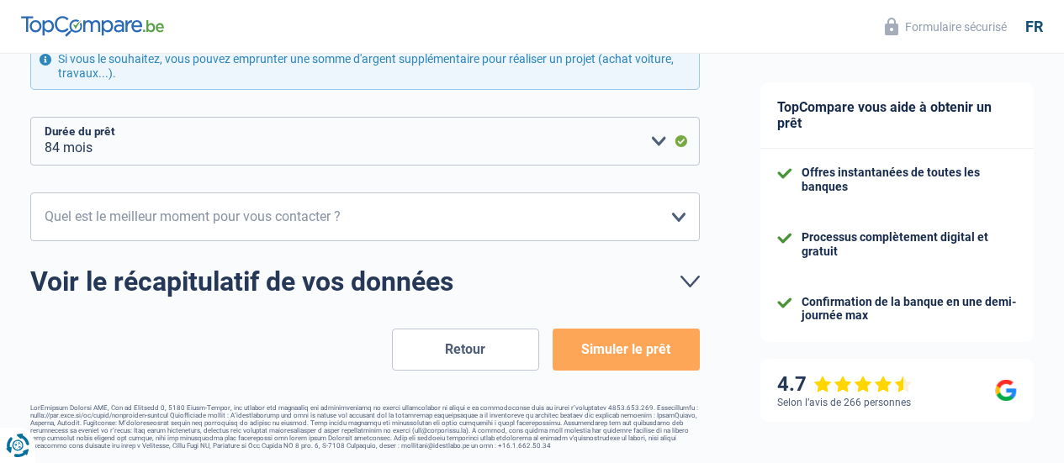
scroll to position [411, 0]
click at [467, 347] on button "Retour" at bounding box center [465, 350] width 147 height 42
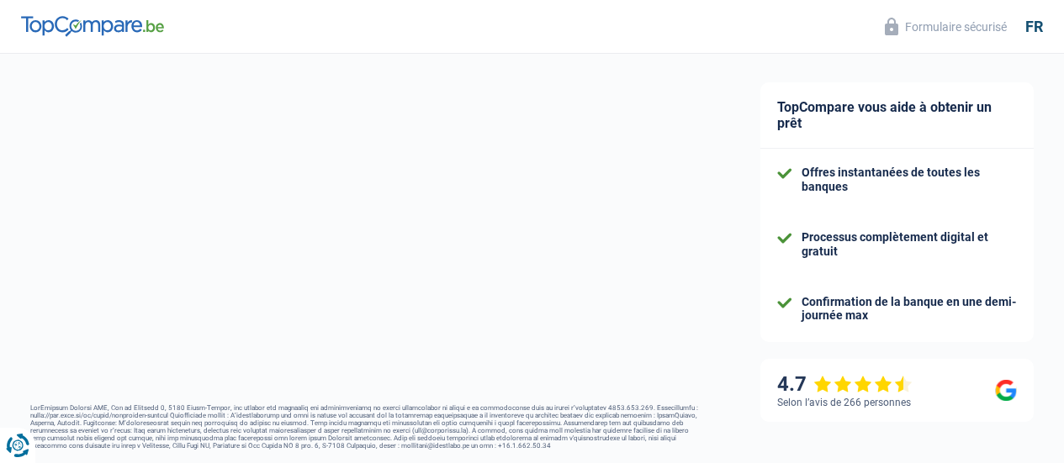
select select "netSalary"
select select "carLoan"
select select "60"
select select "creditConsolidation"
select select "84"
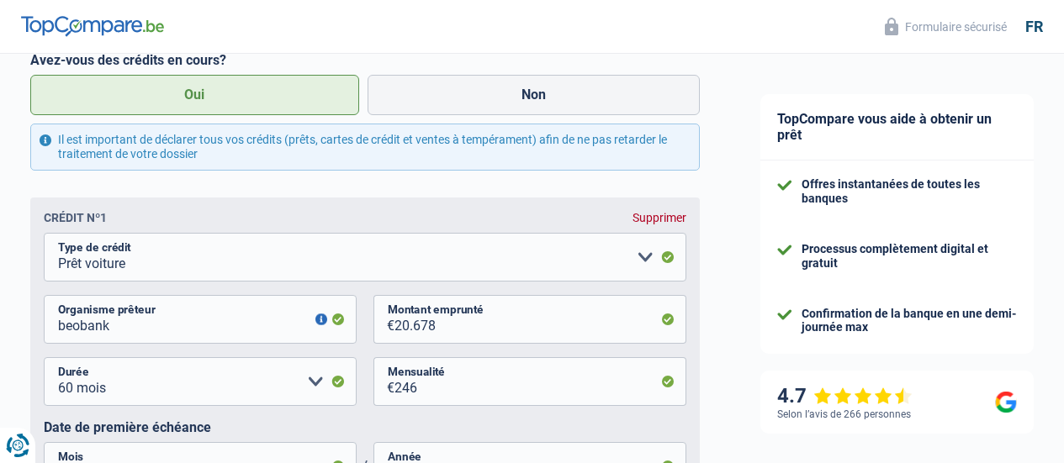
scroll to position [841, 0]
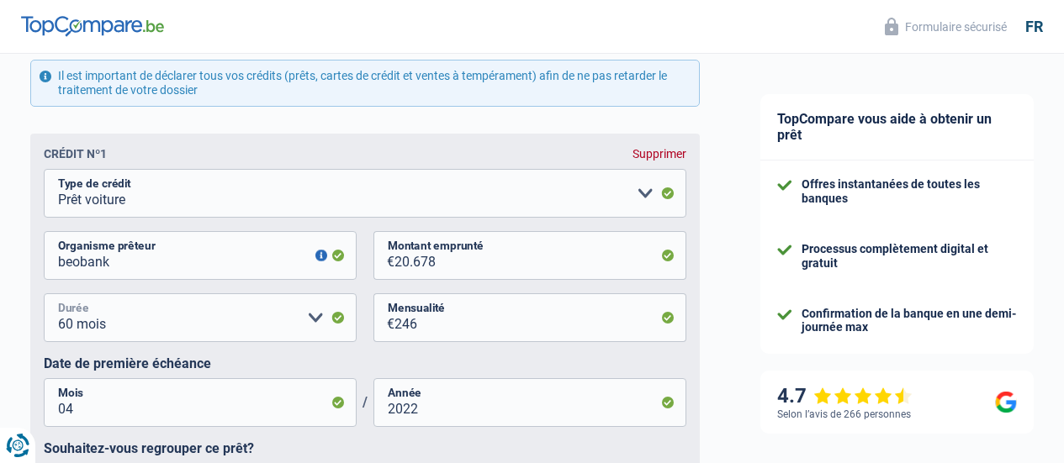
click at [317, 322] on select "12 mois 18 mois 24 mois 30 mois 36 mois 42 mois 48 mois 60 mois 72 mois 84 mois…" at bounding box center [200, 318] width 313 height 49
select select "84"
click at [58, 297] on select "12 mois 18 mois 24 mois 30 mois 36 mois 42 mois 48 mois 60 mois 72 mois 84 mois…" at bounding box center [200, 318] width 313 height 49
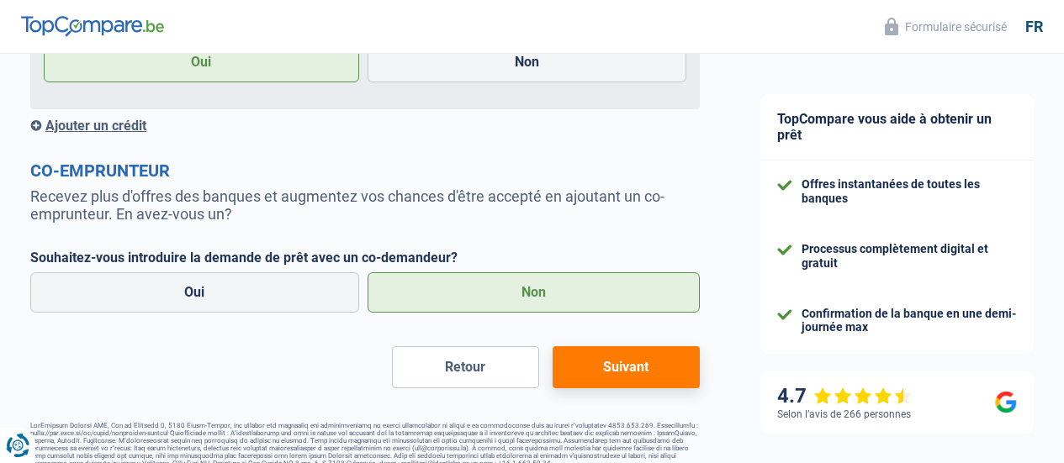
scroll to position [1697, 0]
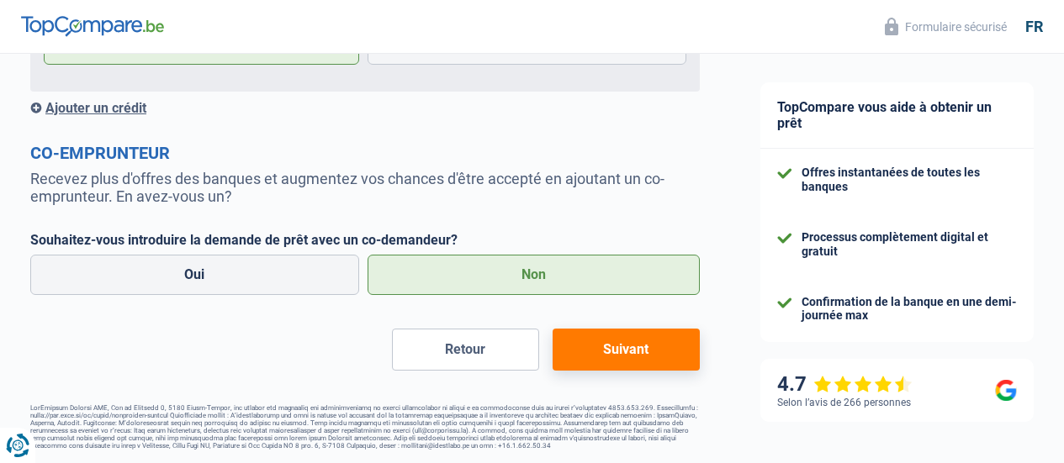
click at [569, 342] on button "Suivant" at bounding box center [626, 350] width 147 height 42
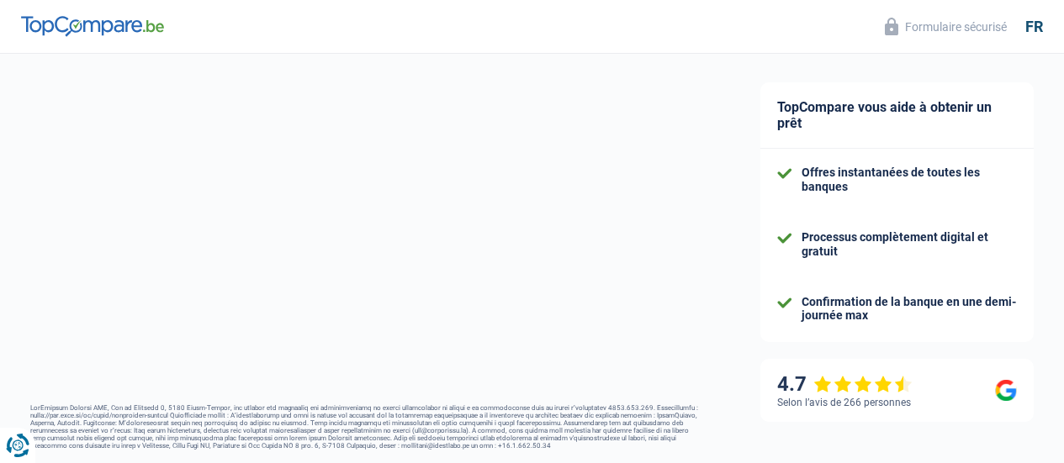
select select "refinancing"
select select "120"
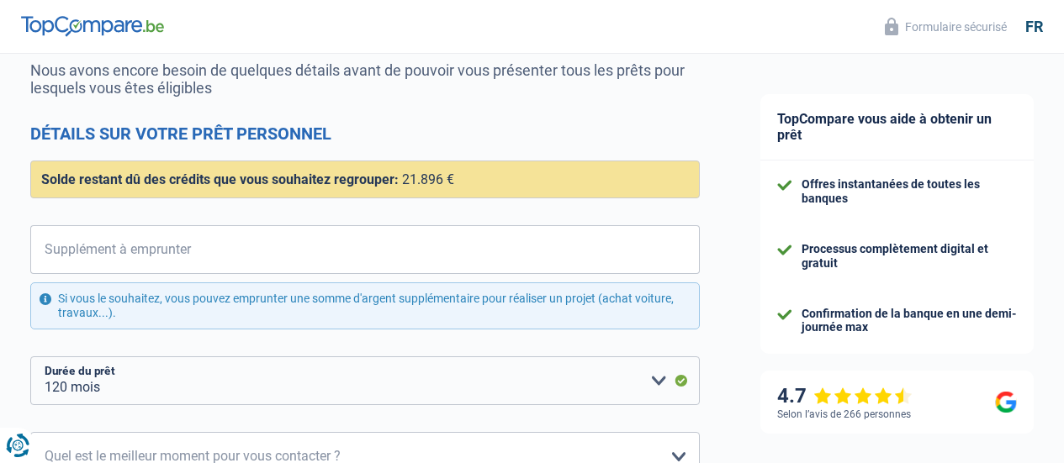
scroll to position [168, 0]
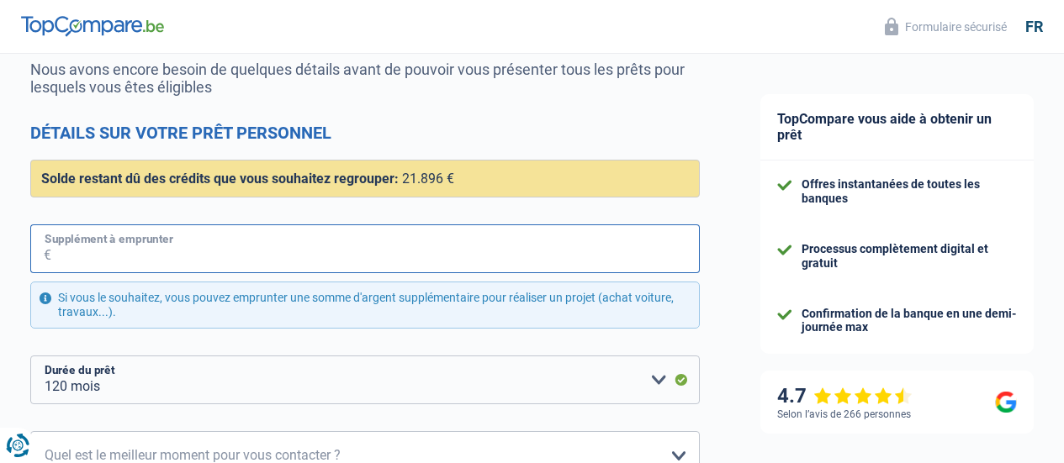
click at [193, 245] on input "Supplément à emprunter" at bounding box center [375, 249] width 649 height 49
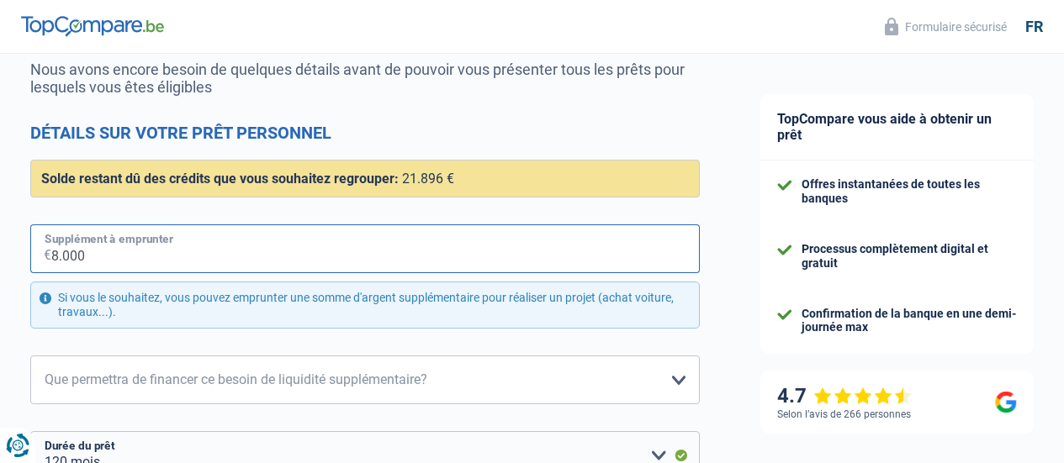
type input "8.000"
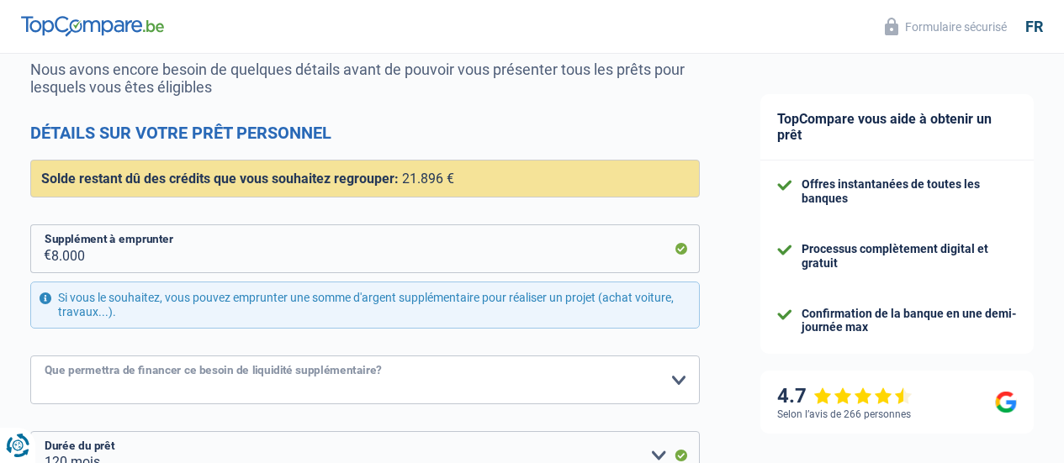
click at [177, 373] on select "Confort maison: meubles, textile, peinture, électroménager, outillage non-profe…" at bounding box center [365, 380] width 670 height 49
select select "hobbies"
click at [45, 357] on select "Confort maison: meubles, textile, peinture, électroménager, outillage non-profe…" at bounding box center [365, 380] width 670 height 49
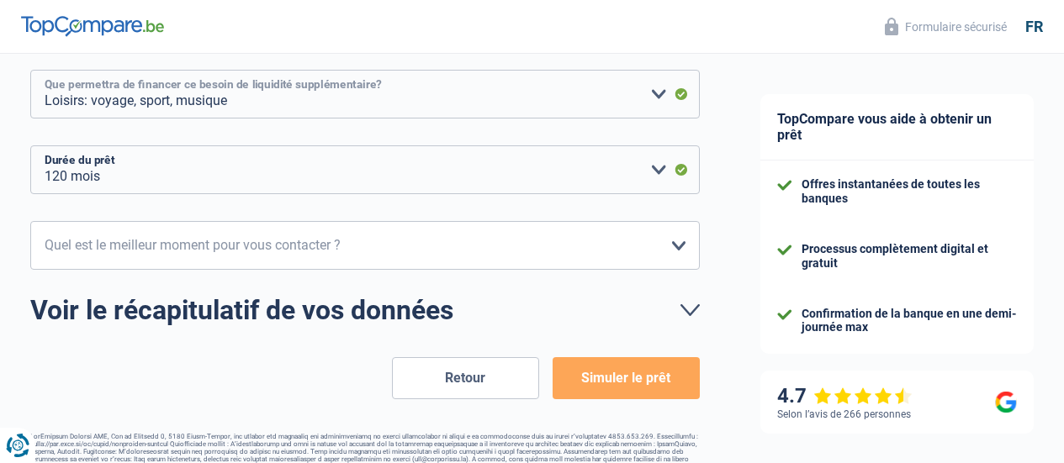
scroll to position [487, 0]
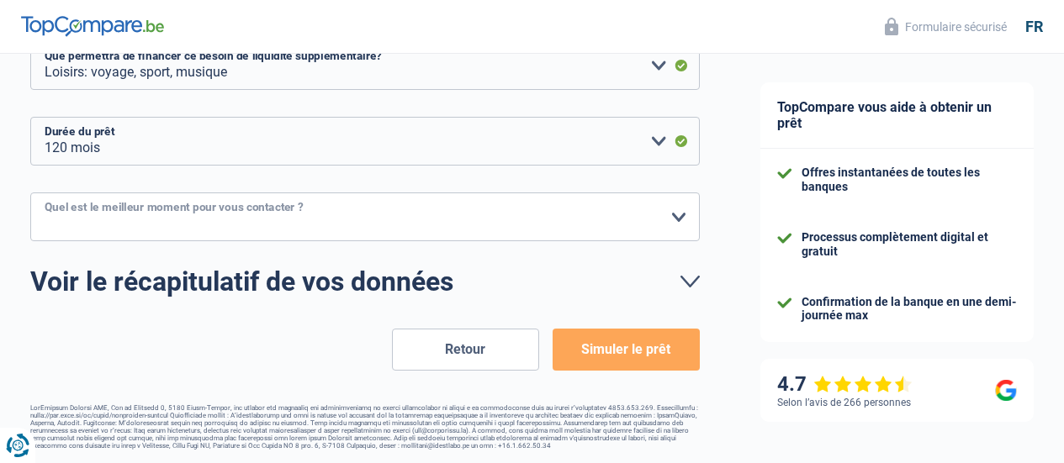
click at [398, 219] on select "10h-12h 12h-14h 14h-16h 16h-18h Veuillez sélectionner une option" at bounding box center [365, 217] width 670 height 49
select select "12-14"
click at [45, 193] on select "10h-12h 12h-14h 14h-16h 16h-18h Veuillez sélectionner une option" at bounding box center [365, 217] width 670 height 49
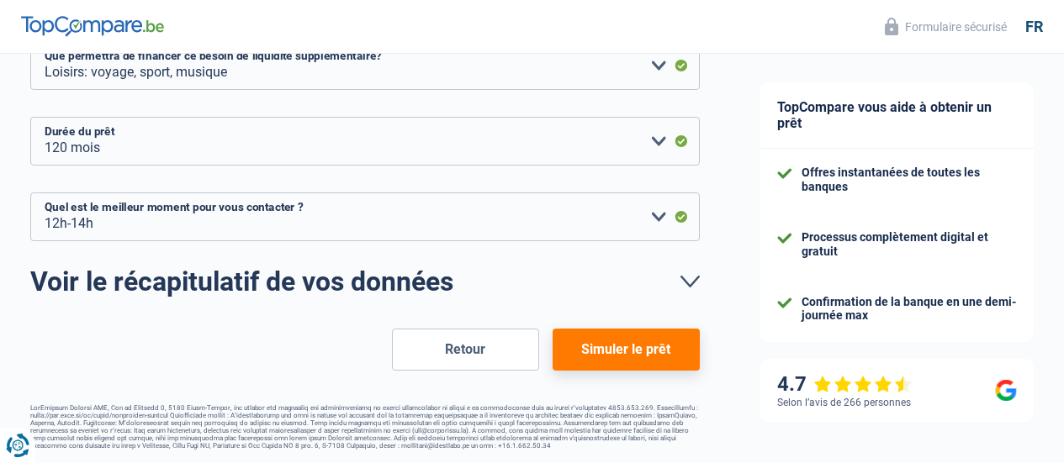
click at [606, 347] on button "Simuler le prêt" at bounding box center [626, 350] width 147 height 42
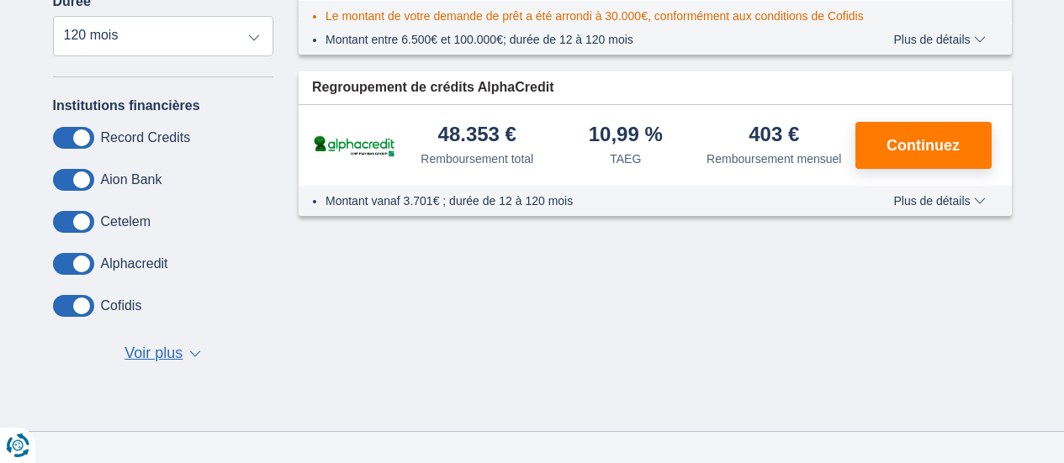
scroll to position [421, 0]
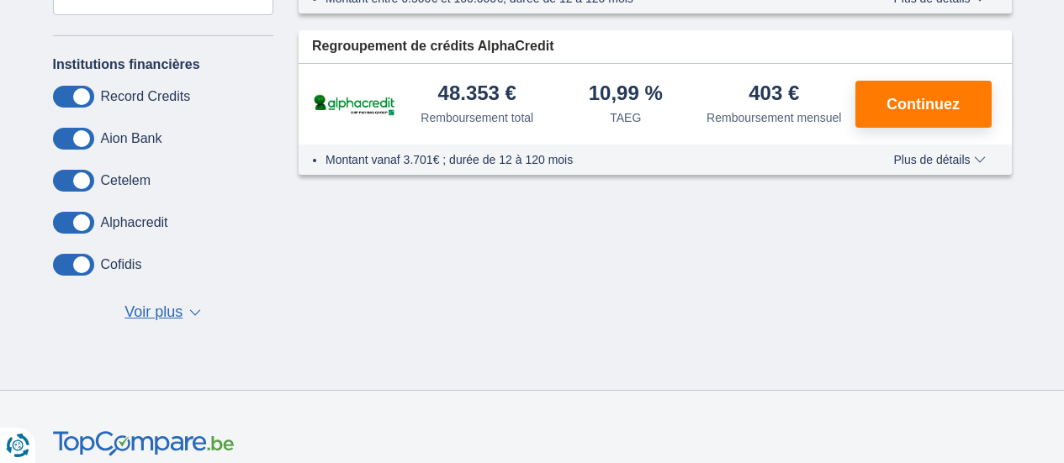
click at [167, 307] on span "Voir plus" at bounding box center [153, 313] width 58 height 22
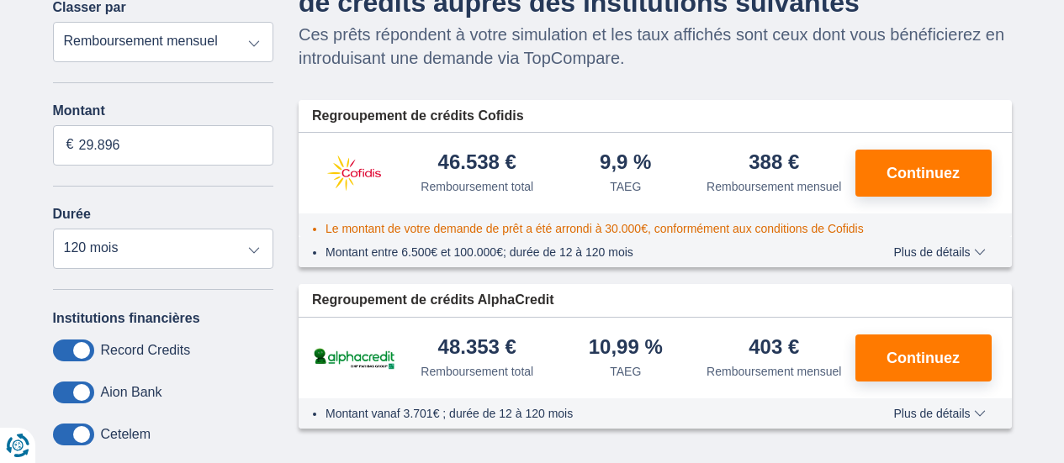
scroll to position [168, 0]
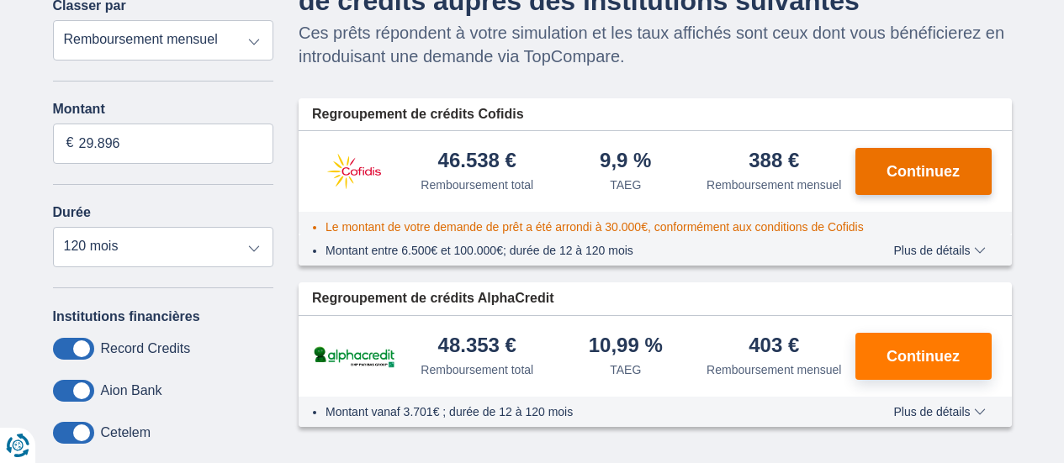
click at [944, 167] on span "Continuez" at bounding box center [923, 171] width 73 height 15
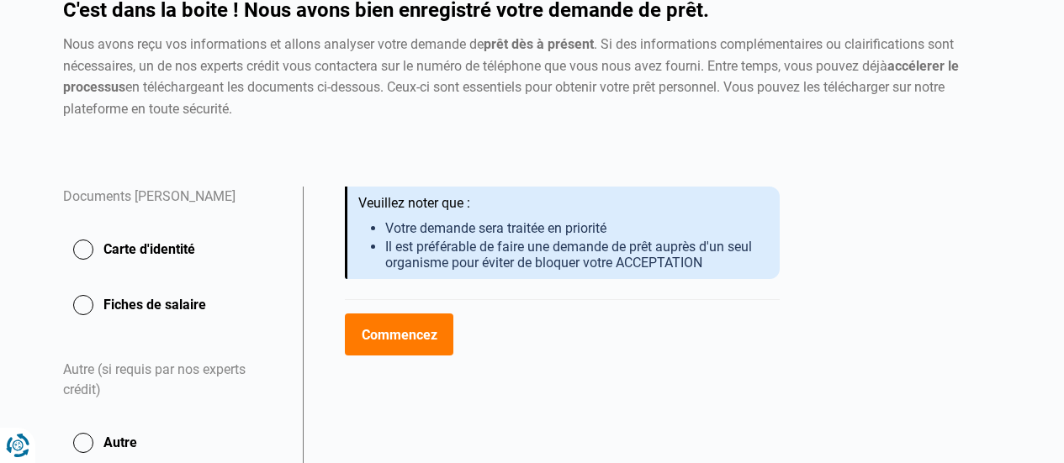
scroll to position [252, 0]
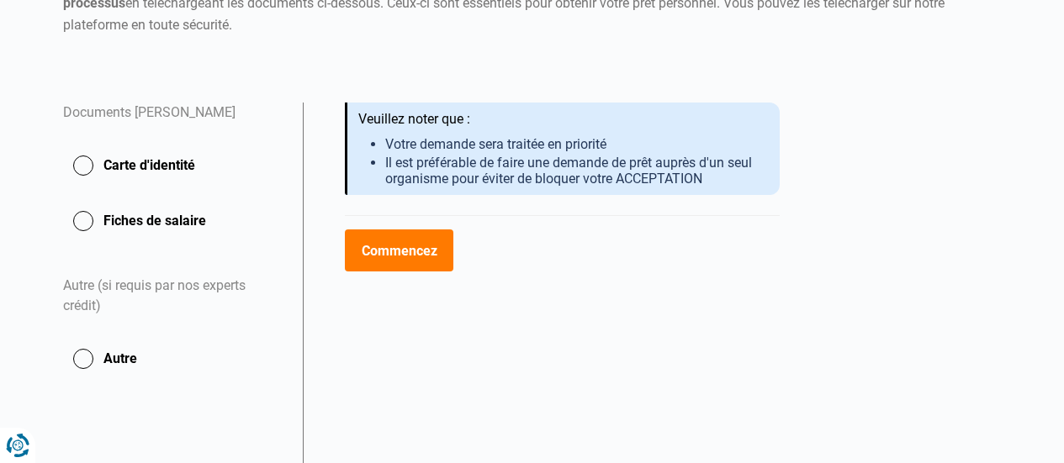
click at [75, 160] on button "Carte d'identité" at bounding box center [173, 166] width 220 height 42
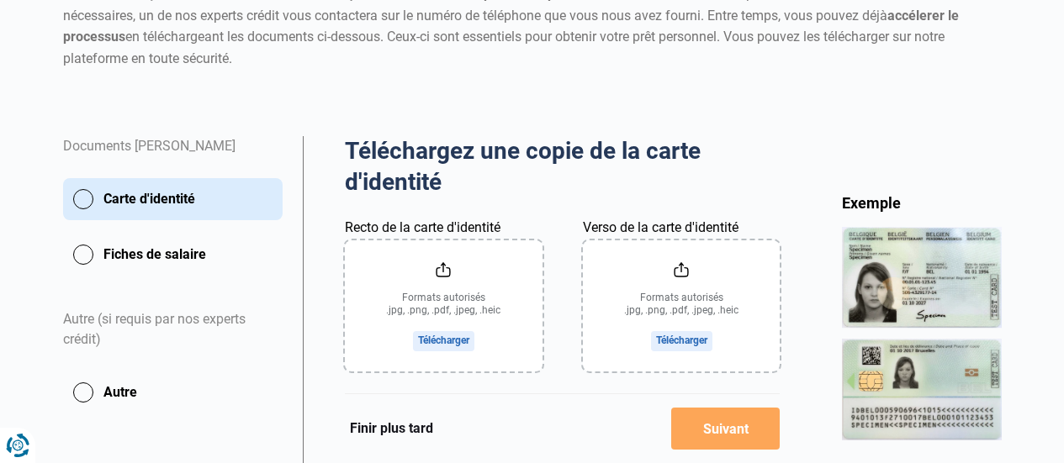
scroll to position [336, 0]
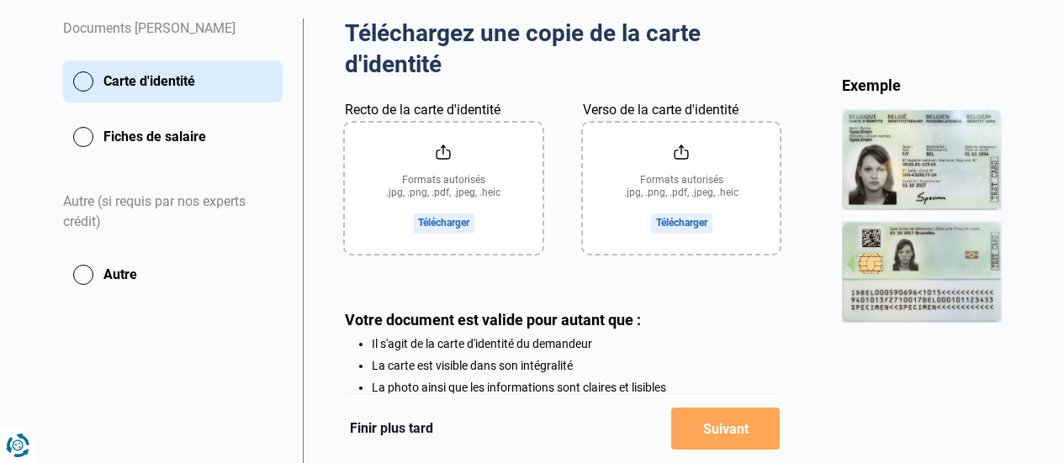
click at [423, 223] on input "Recto de la carte d'identité" at bounding box center [444, 188] width 198 height 131
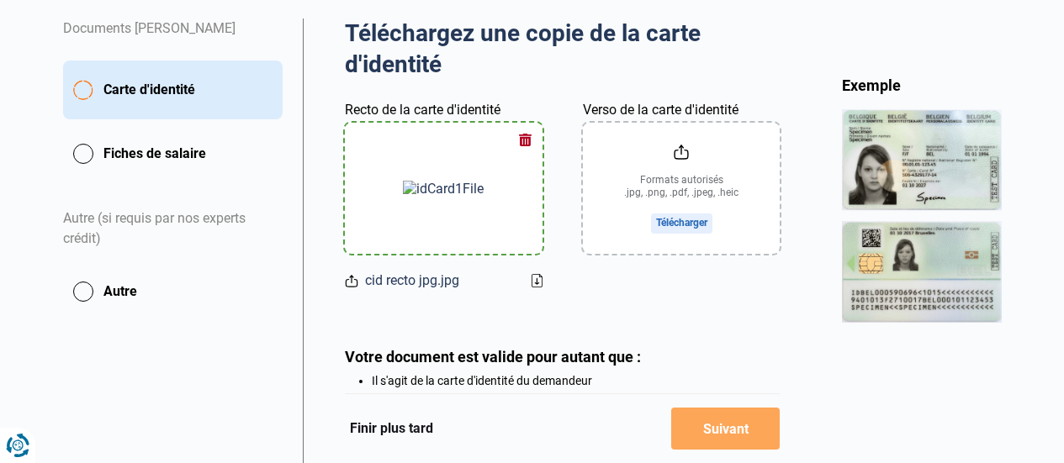
click at [690, 218] on input "Verso de la carte d'identité" at bounding box center [682, 188] width 198 height 131
click at [275, 167] on div "Documents Vincent Mamdy Carte d'identité Fiches de salaire Autre (si requis par…" at bounding box center [173, 166] width 220 height 294
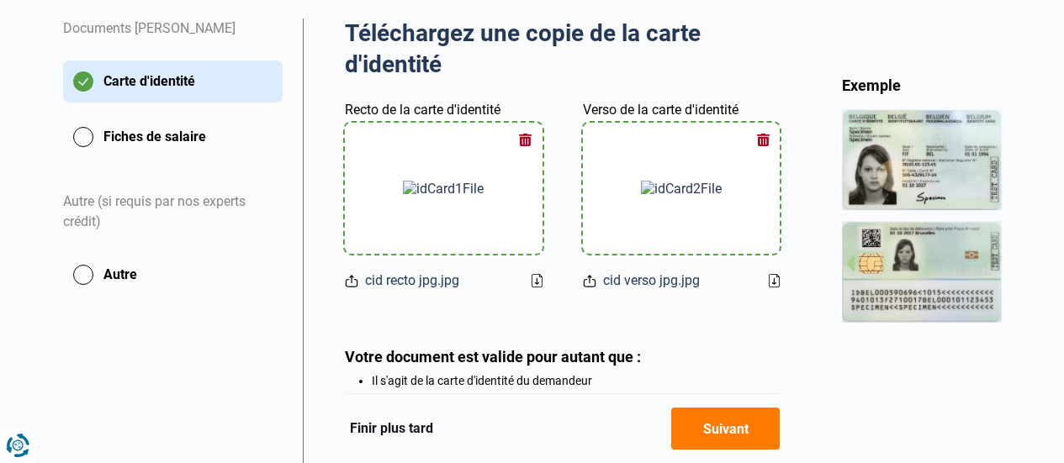
click at [728, 421] on button "Suivant" at bounding box center [725, 429] width 109 height 42
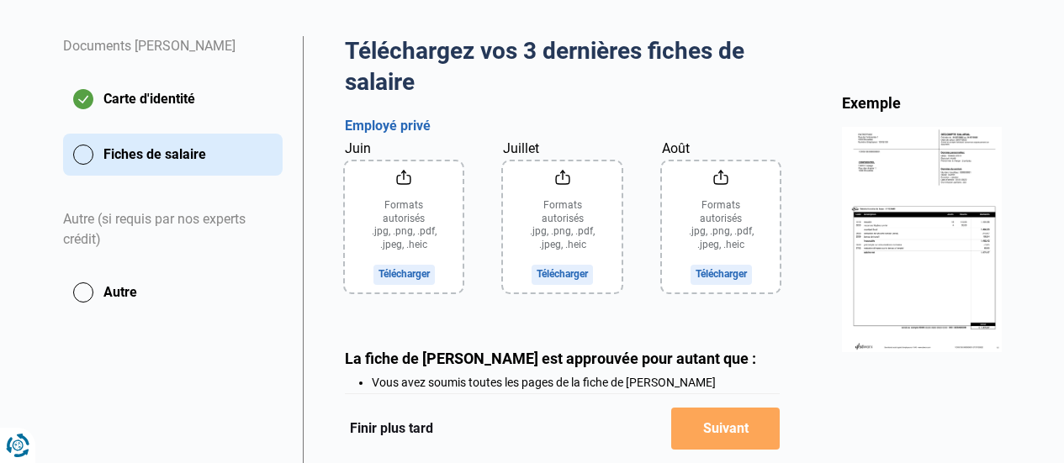
scroll to position [336, 0]
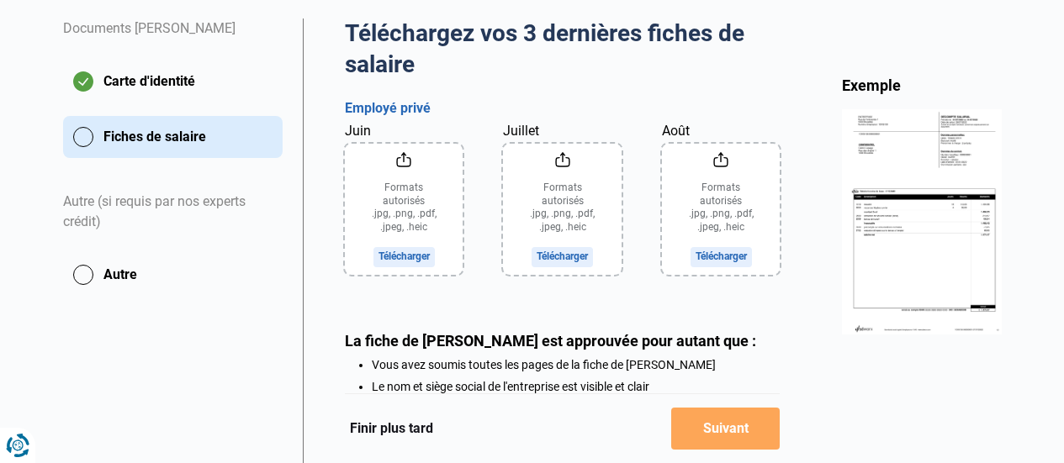
click at [427, 255] on input "Juin" at bounding box center [404, 209] width 119 height 131
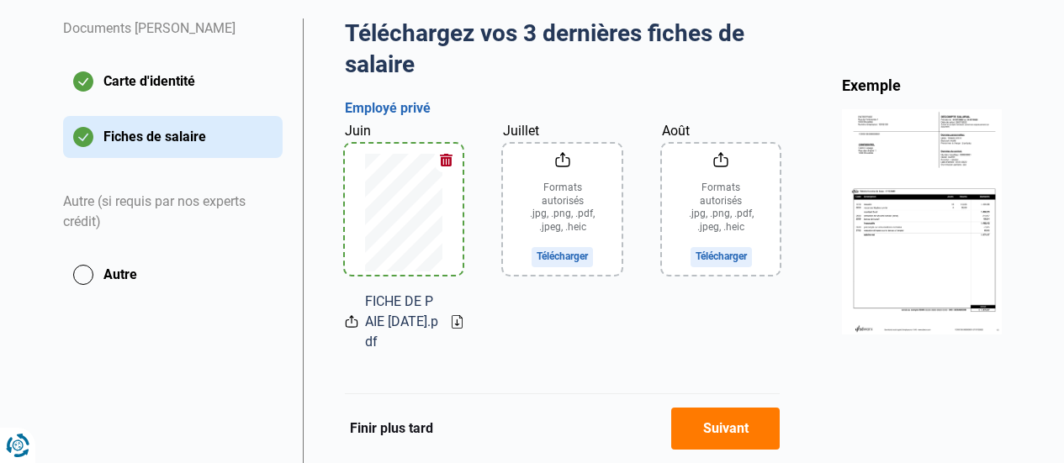
click at [552, 256] on input "Juillet" at bounding box center [562, 209] width 119 height 131
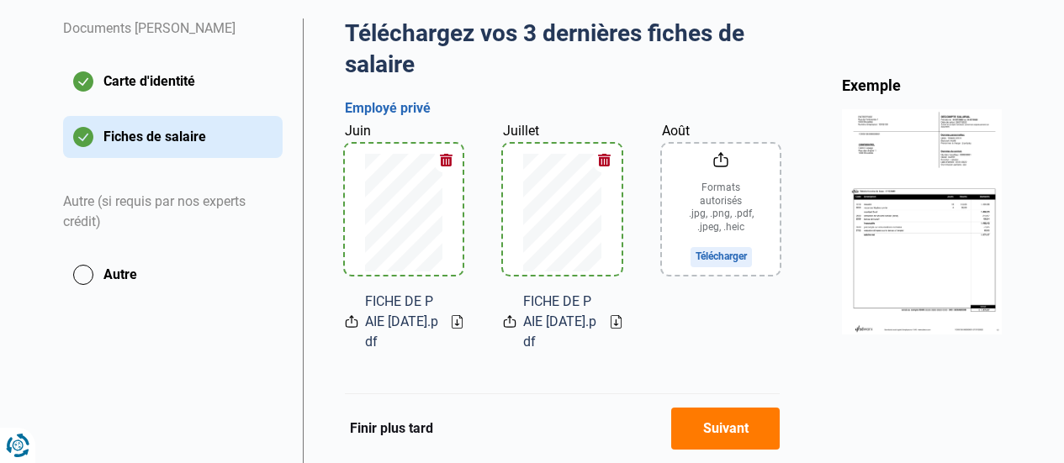
click at [723, 255] on input "Août" at bounding box center [721, 209] width 119 height 131
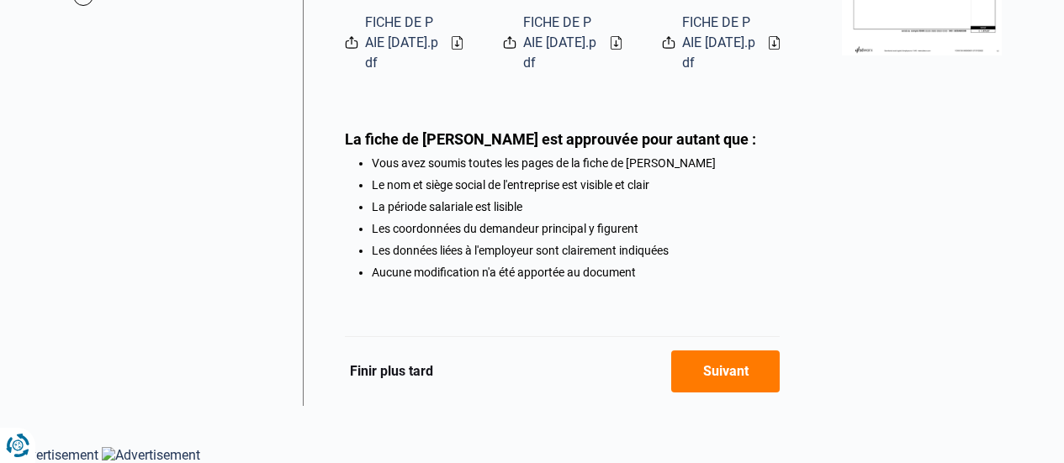
scroll to position [621, 0]
click at [735, 364] on button "Suivant" at bounding box center [725, 372] width 109 height 42
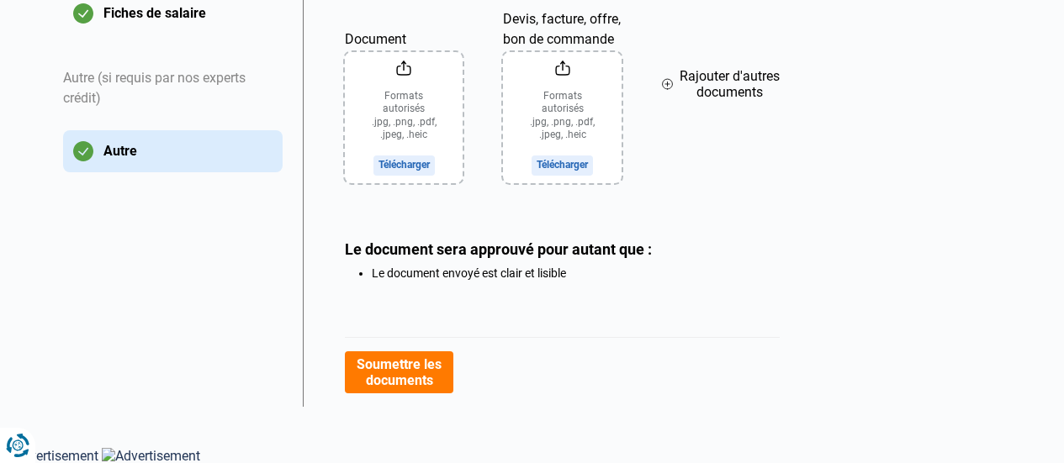
scroll to position [461, 0]
click at [401, 364] on button "Soumettre les documents" at bounding box center [399, 372] width 109 height 42
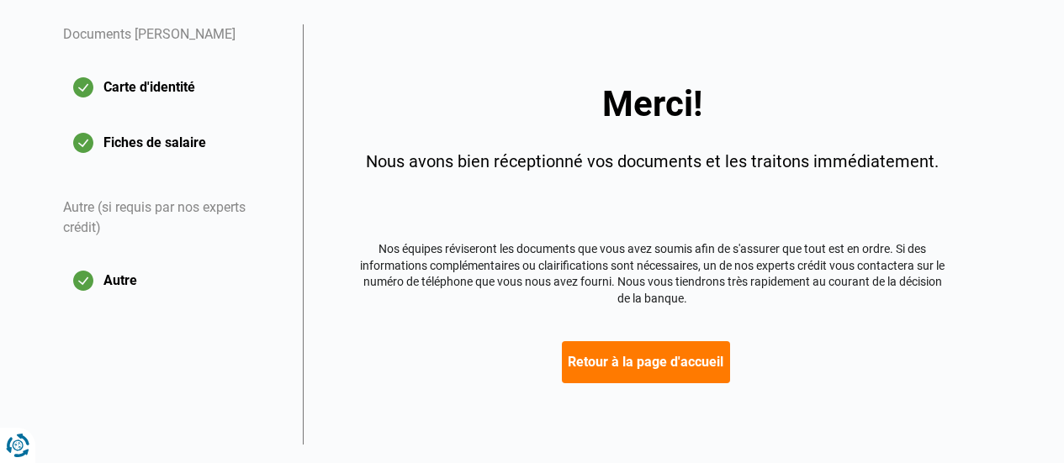
scroll to position [368, 0]
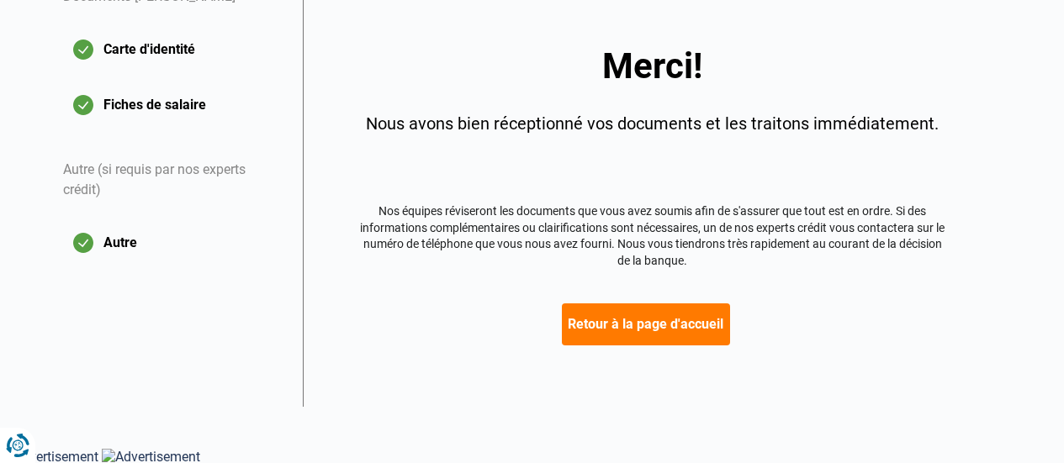
click at [676, 316] on button "Retour à la page d'accueil" at bounding box center [646, 325] width 168 height 42
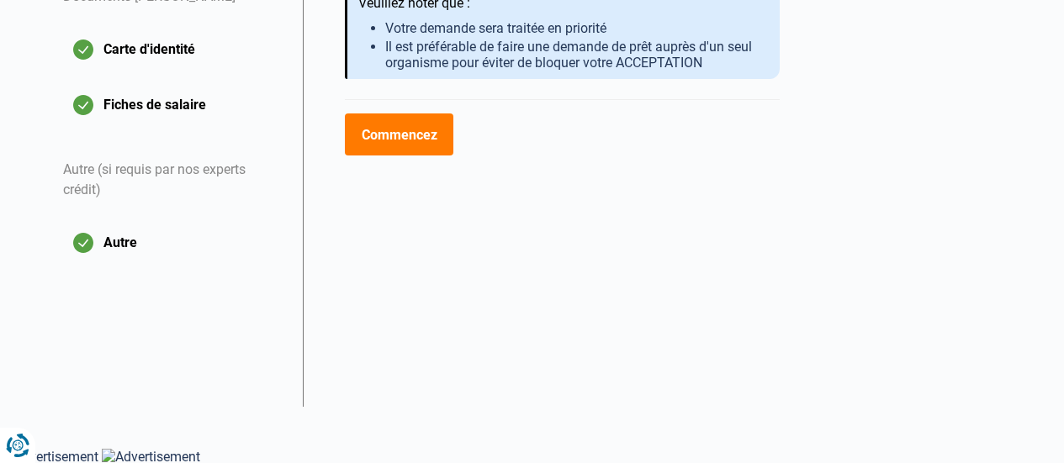
click at [128, 234] on button "Autre" at bounding box center [173, 243] width 220 height 42
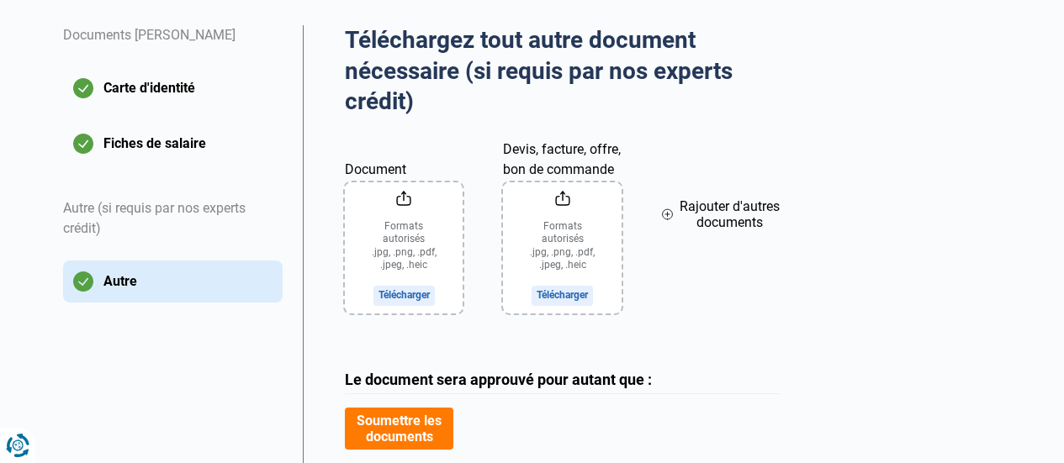
scroll to position [421, 0]
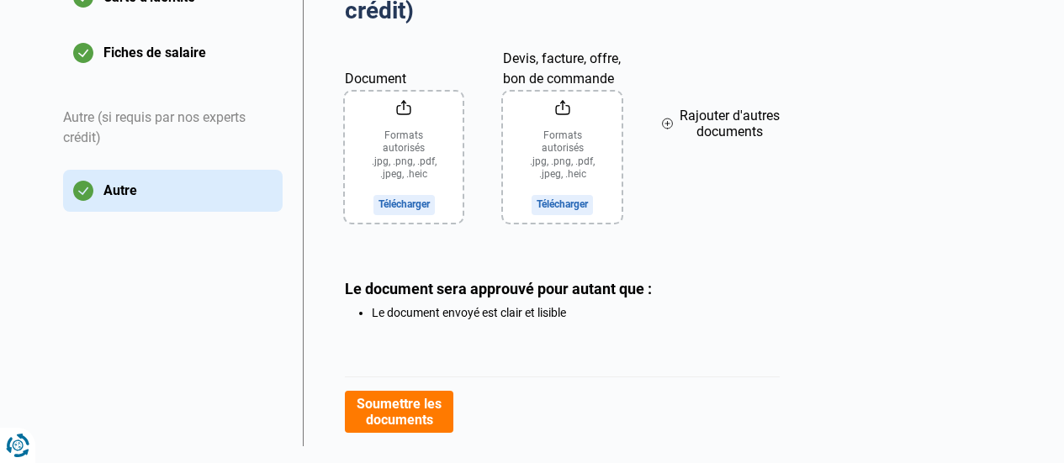
click at [192, 50] on button "Fiches de salaire" at bounding box center [173, 53] width 220 height 42
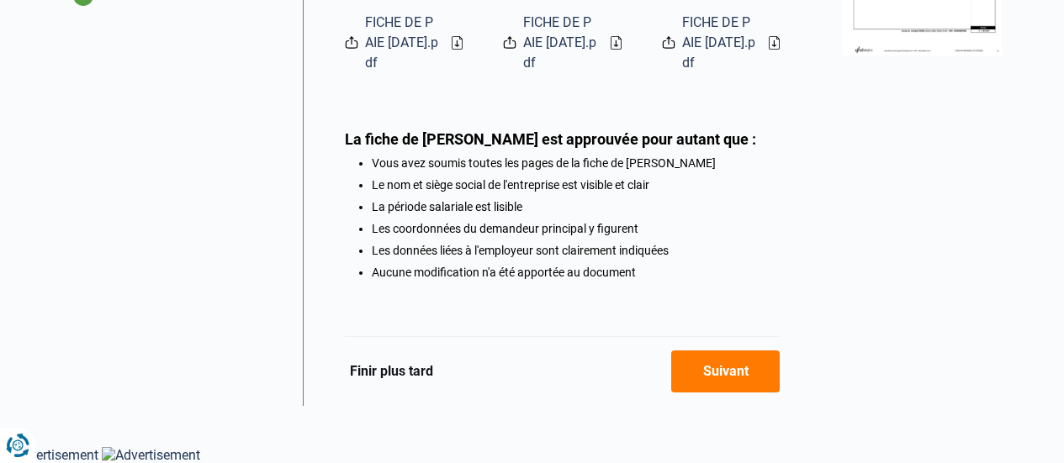
scroll to position [368, 0]
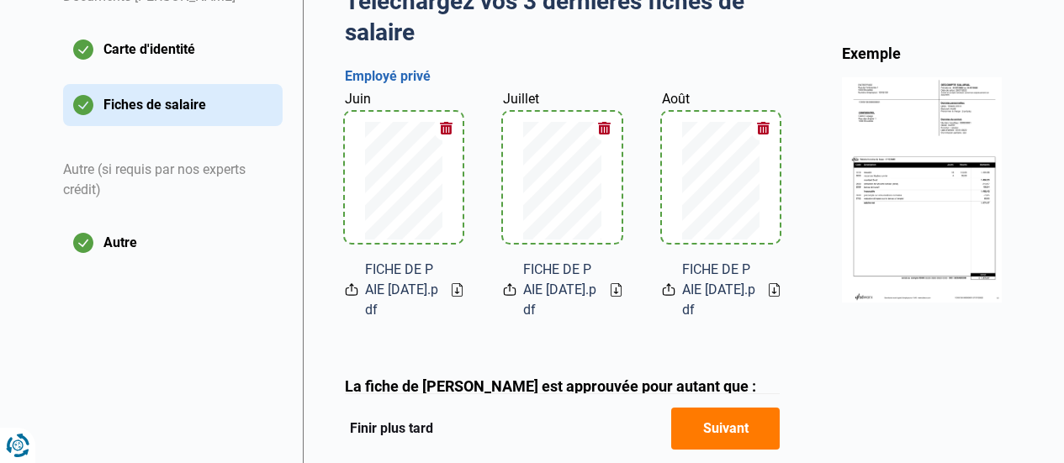
click at [132, 241] on button "Autre" at bounding box center [173, 243] width 220 height 42
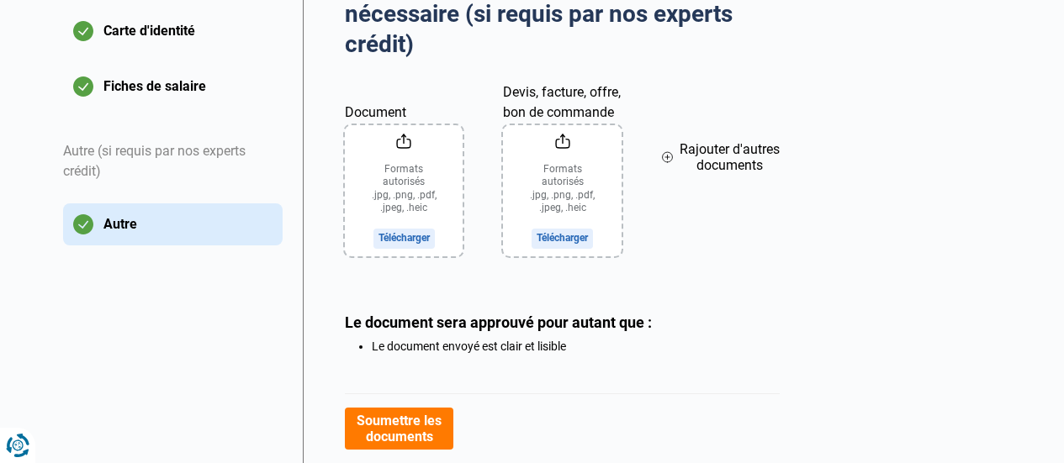
scroll to position [461, 0]
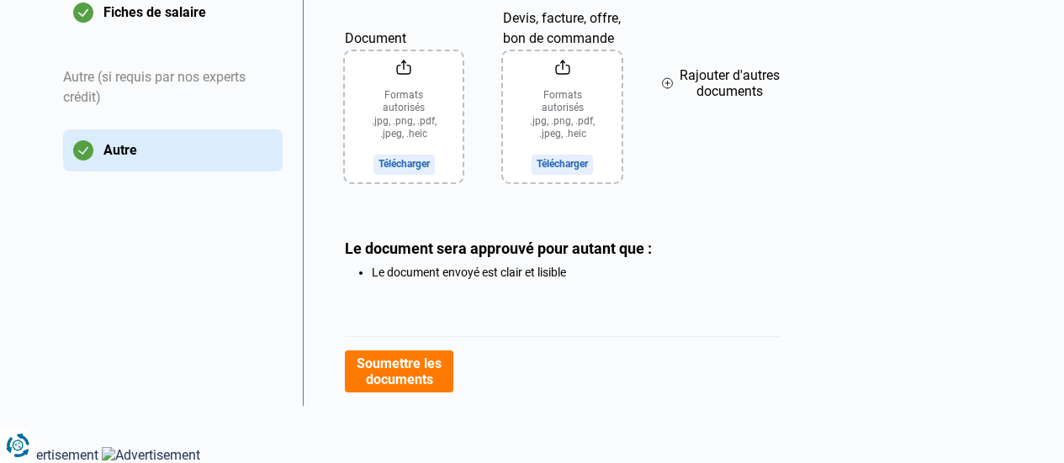
click at [579, 164] on input "Devis, facture, offre, bon de commande" at bounding box center [562, 116] width 118 height 131
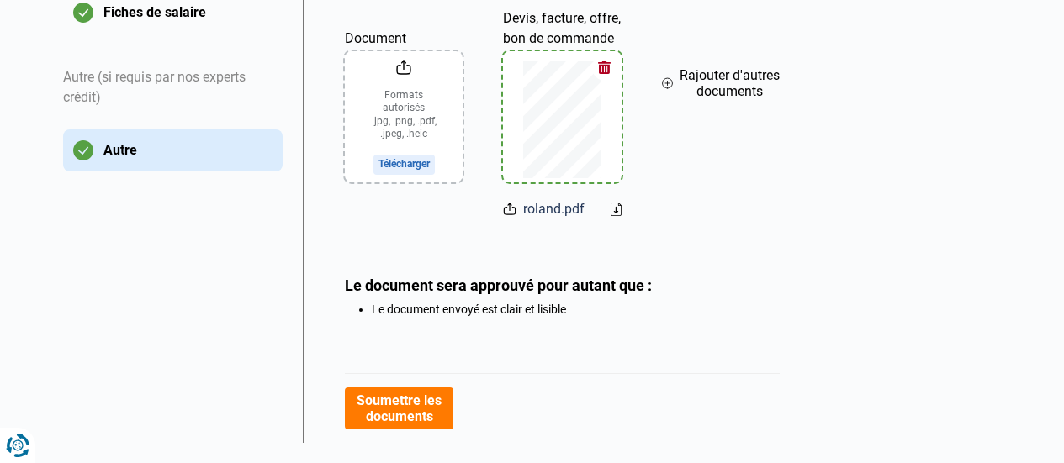
click at [412, 410] on button "Soumettre les documents" at bounding box center [399, 409] width 109 height 42
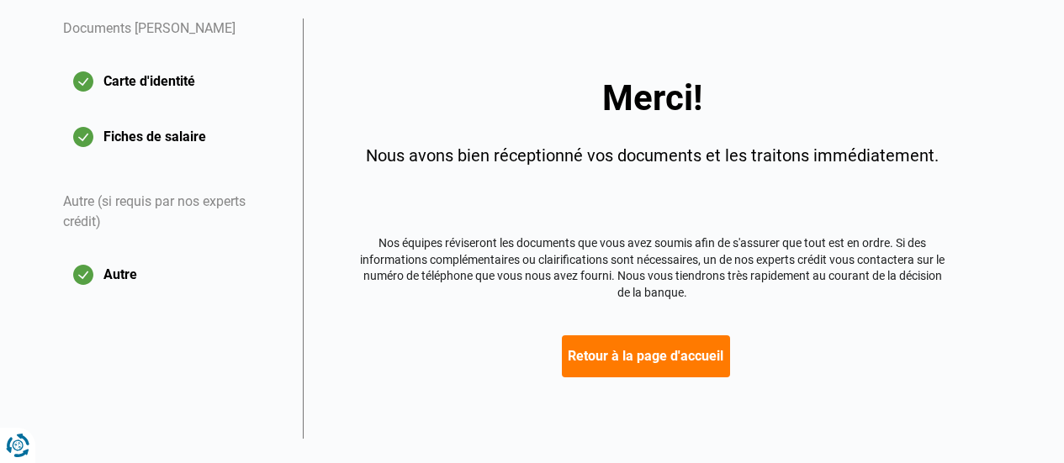
scroll to position [368, 0]
